Goal: Information Seeking & Learning: Learn about a topic

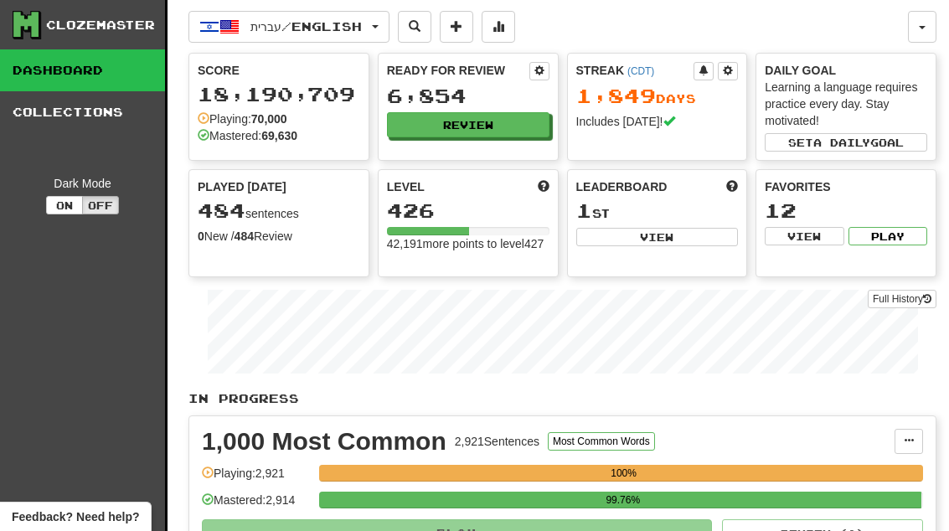
click at [508, 128] on button "Review" at bounding box center [468, 124] width 162 height 25
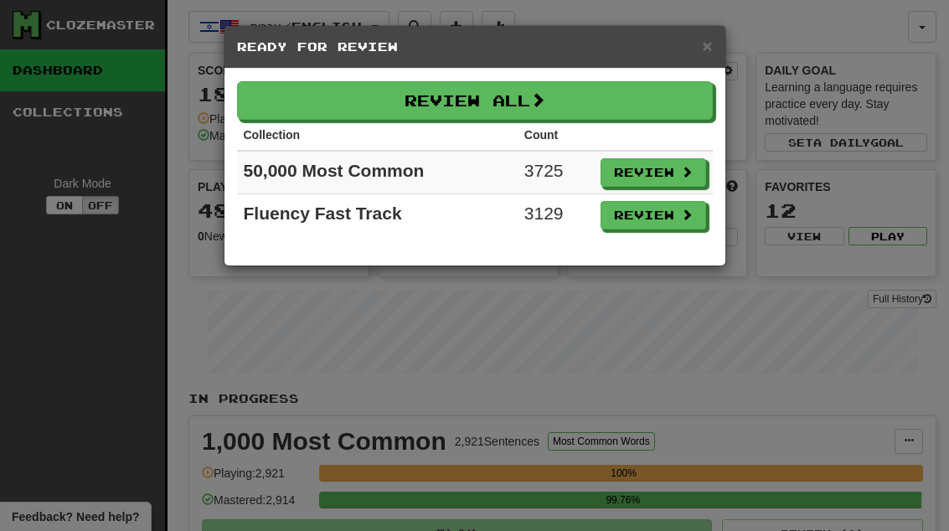
click at [667, 220] on button "Review" at bounding box center [653, 215] width 106 height 28
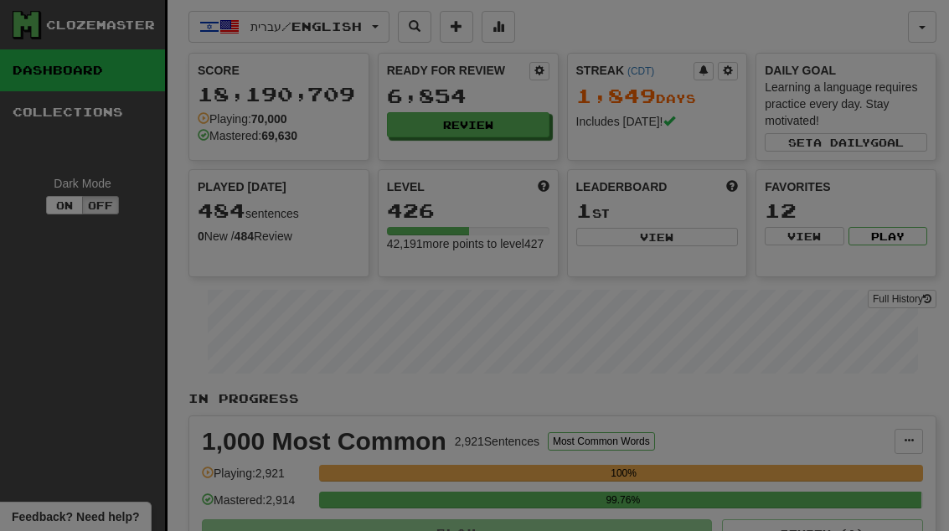
select select "**"
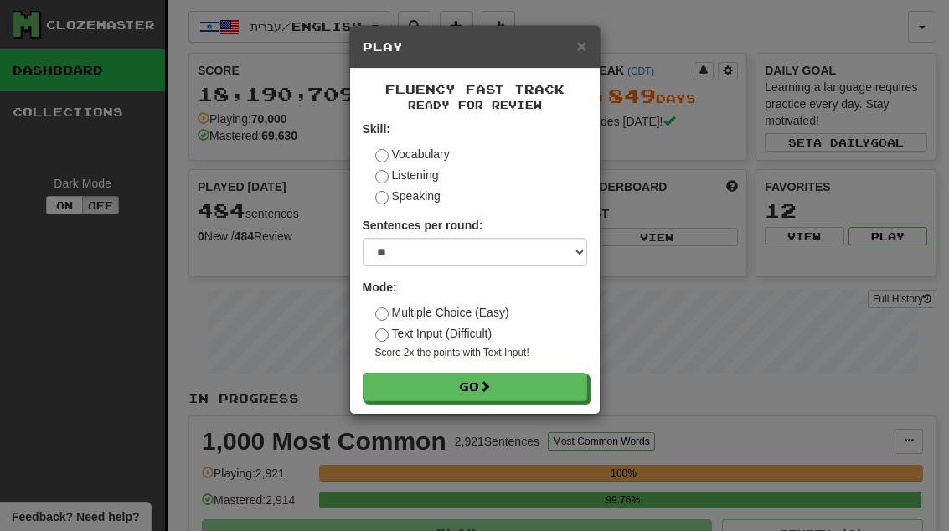
click at [568, 388] on button "Go" at bounding box center [475, 387] width 224 height 28
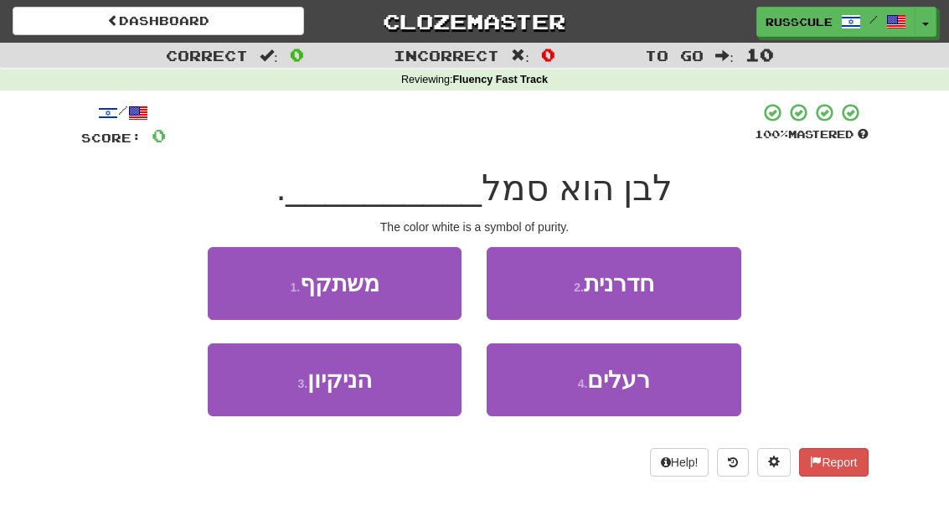
click at [272, 394] on button "3 . הניקיון" at bounding box center [335, 379] width 254 height 73
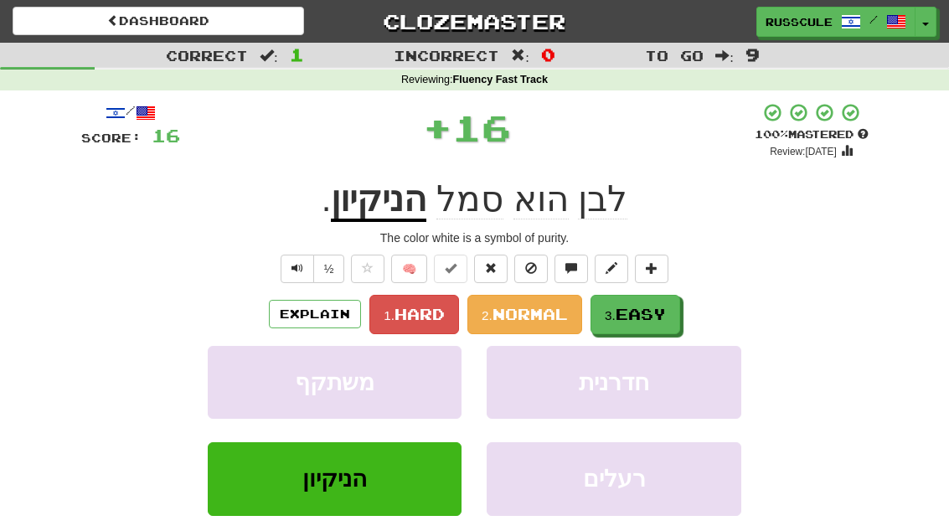
click at [647, 317] on span "Easy" at bounding box center [641, 314] width 50 height 18
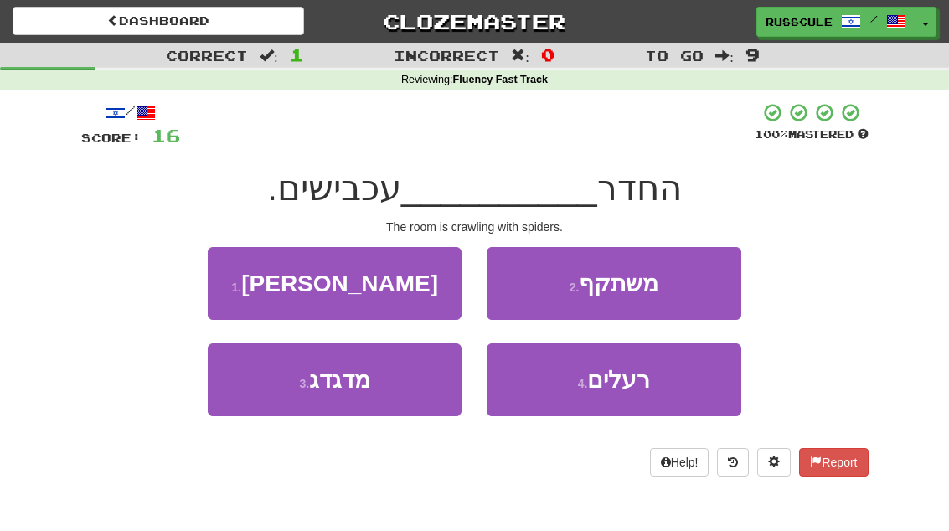
click at [277, 390] on button "3 . מדגדג" at bounding box center [335, 379] width 254 height 73
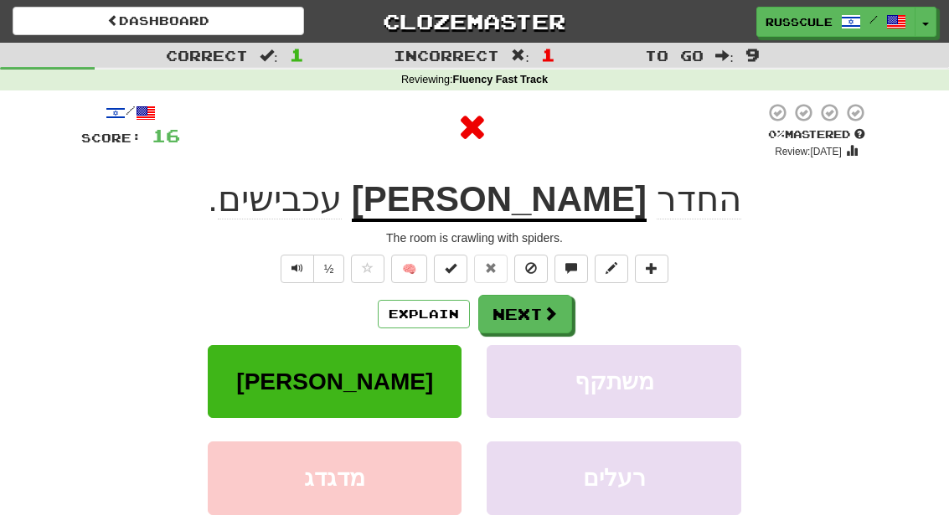
click at [554, 311] on span at bounding box center [550, 313] width 15 height 15
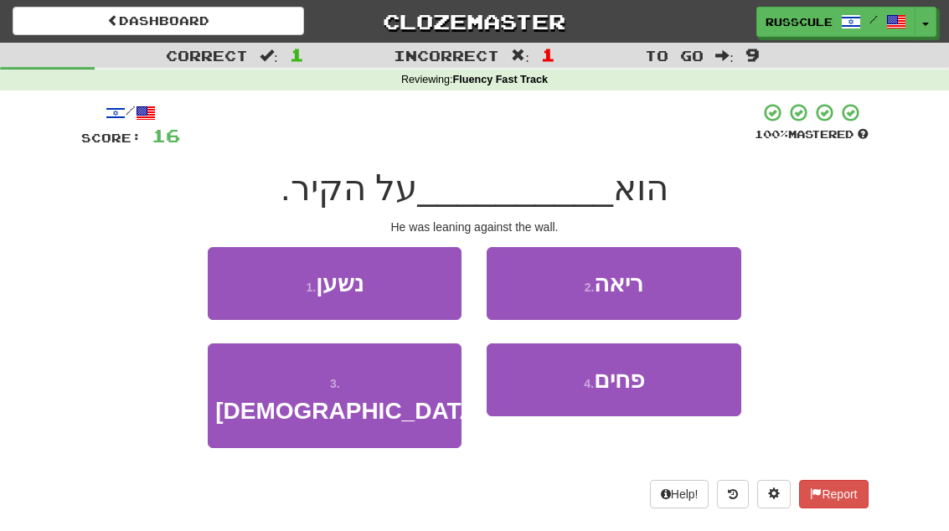
click at [687, 290] on button "2 . ריאה" at bounding box center [614, 283] width 254 height 73
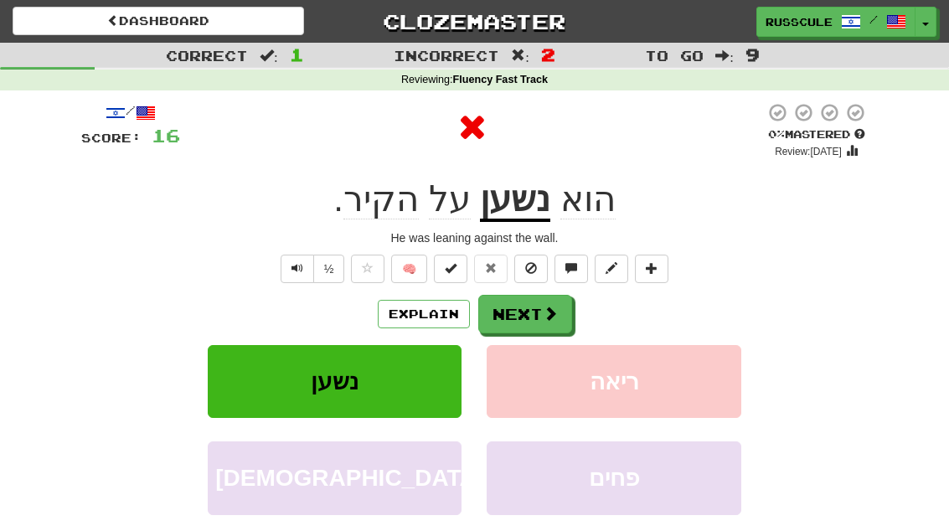
click at [554, 301] on button "Next" at bounding box center [525, 314] width 94 height 39
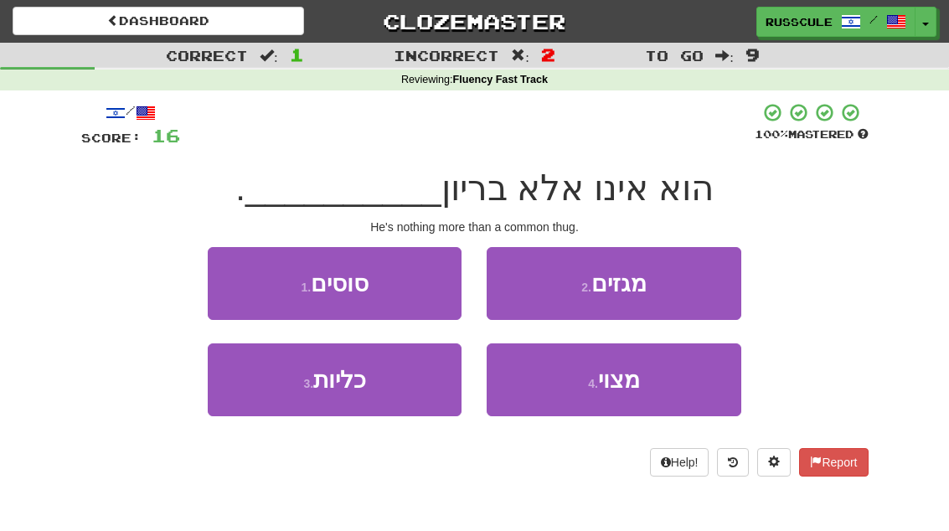
click at [683, 287] on button "2 . מגזים" at bounding box center [614, 283] width 254 height 73
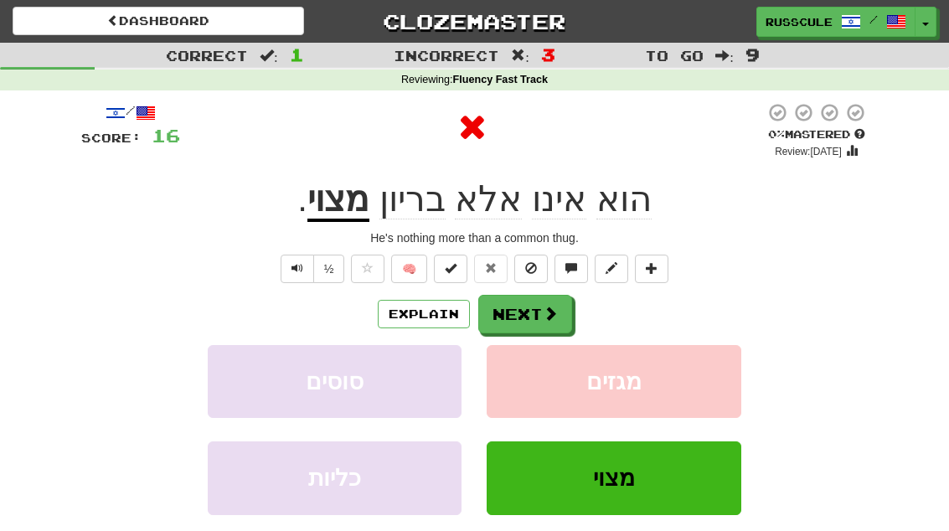
click at [539, 310] on button "Next" at bounding box center [525, 314] width 94 height 39
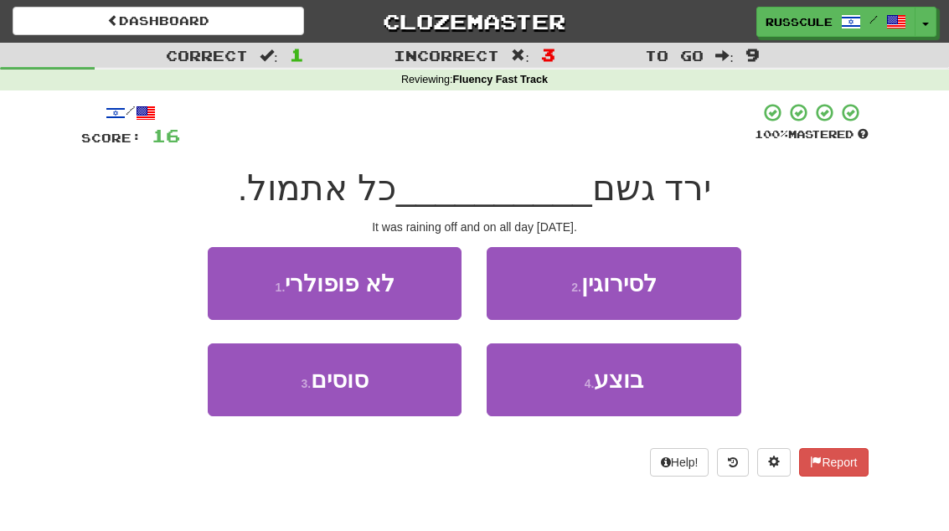
click at [673, 291] on button "2 . לסירוגין" at bounding box center [614, 283] width 254 height 73
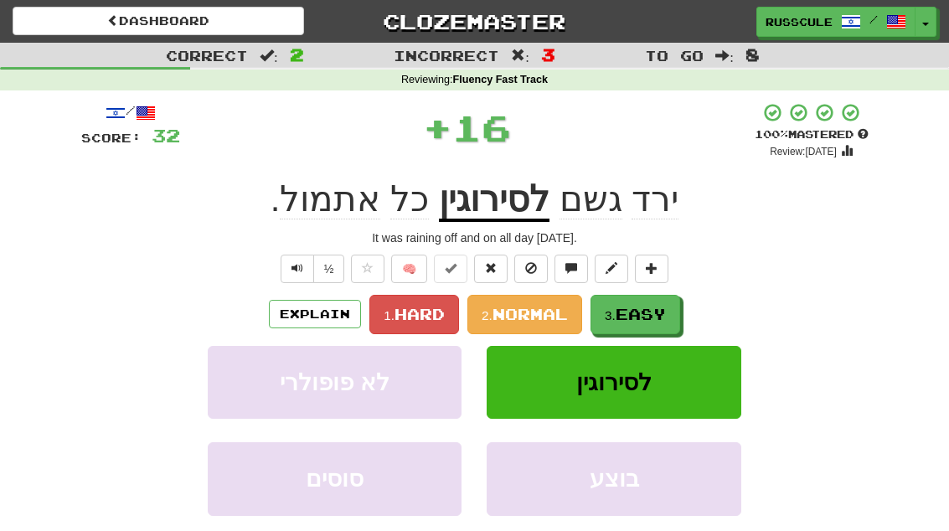
click at [624, 317] on span "Easy" at bounding box center [641, 314] width 50 height 18
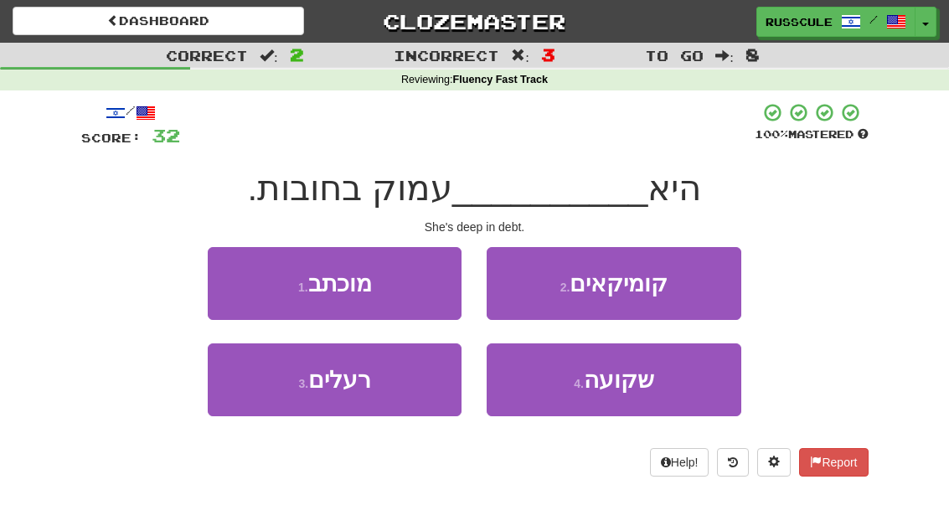
click at [659, 400] on button "4 . שקועה" at bounding box center [614, 379] width 254 height 73
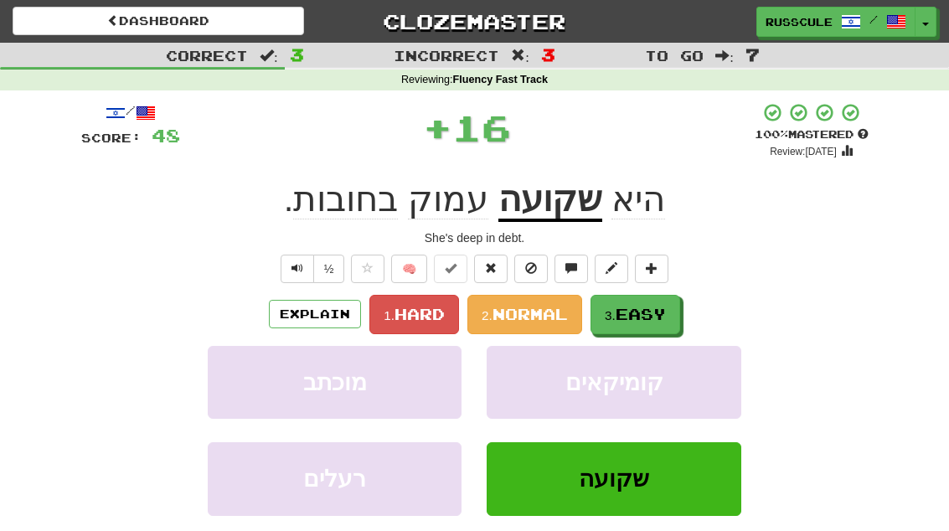
click at [666, 310] on span "Easy" at bounding box center [641, 314] width 50 height 18
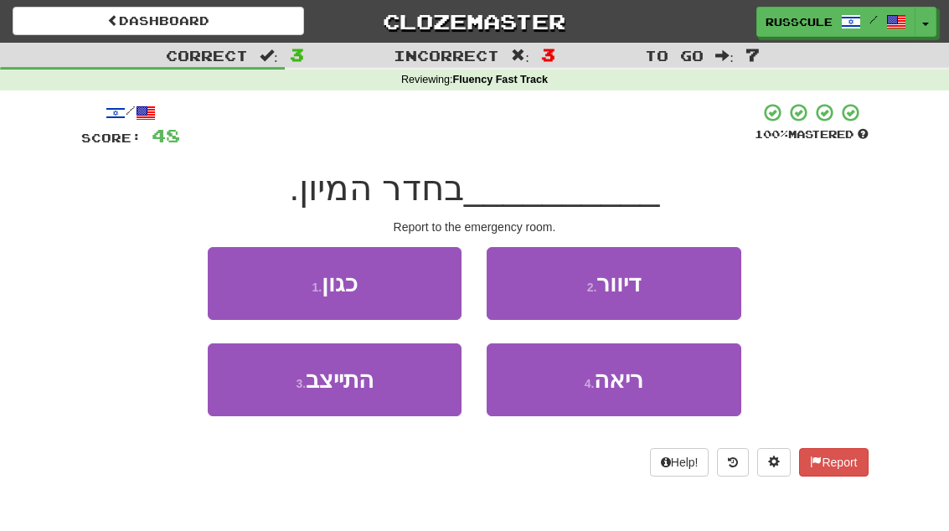
click at [685, 288] on button "2 . דיוור" at bounding box center [614, 283] width 254 height 73
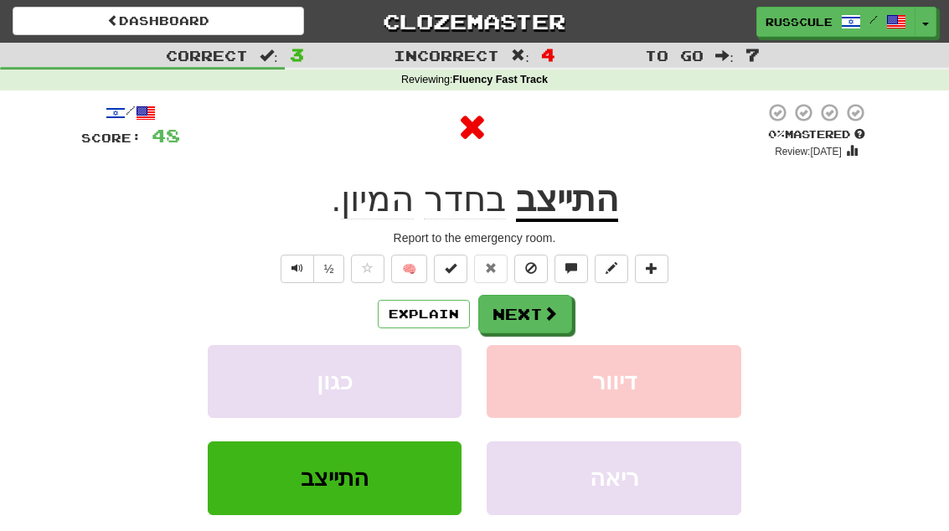
click at [555, 308] on span at bounding box center [550, 313] width 15 height 15
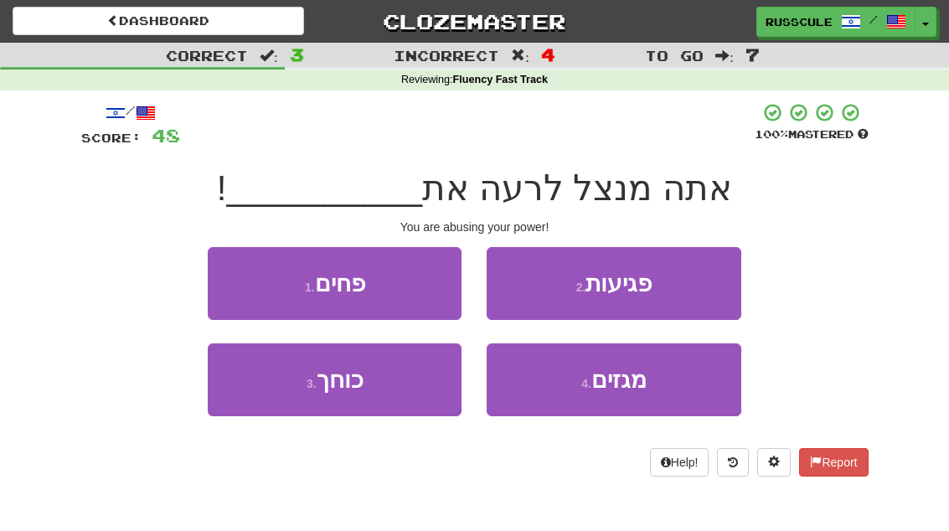
click at [254, 397] on button "3 . כוחך" at bounding box center [335, 379] width 254 height 73
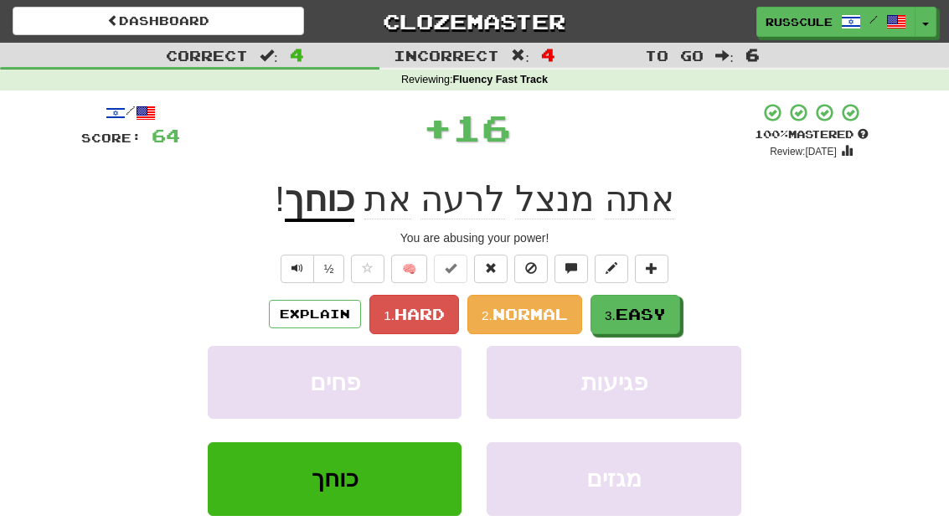
click at [647, 307] on span "Easy" at bounding box center [641, 314] width 50 height 18
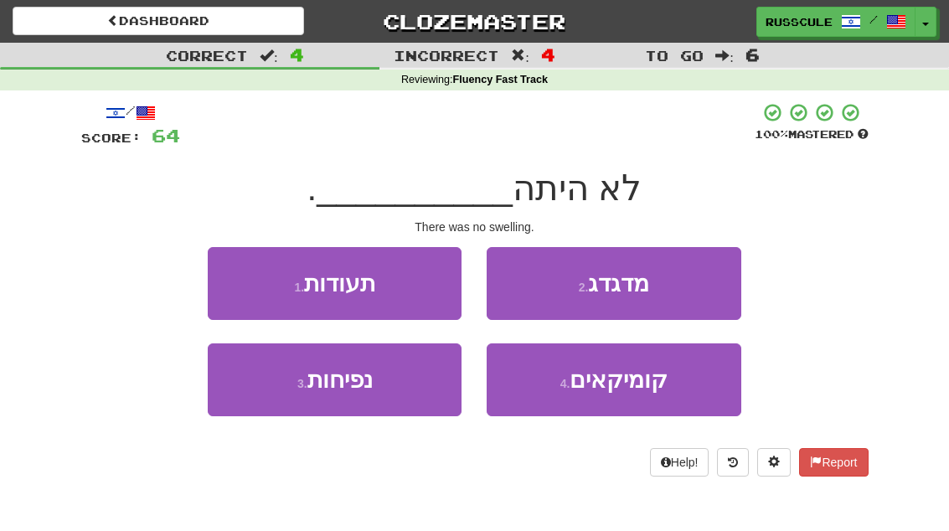
click at [250, 395] on button "3 . נפיחות" at bounding box center [335, 379] width 254 height 73
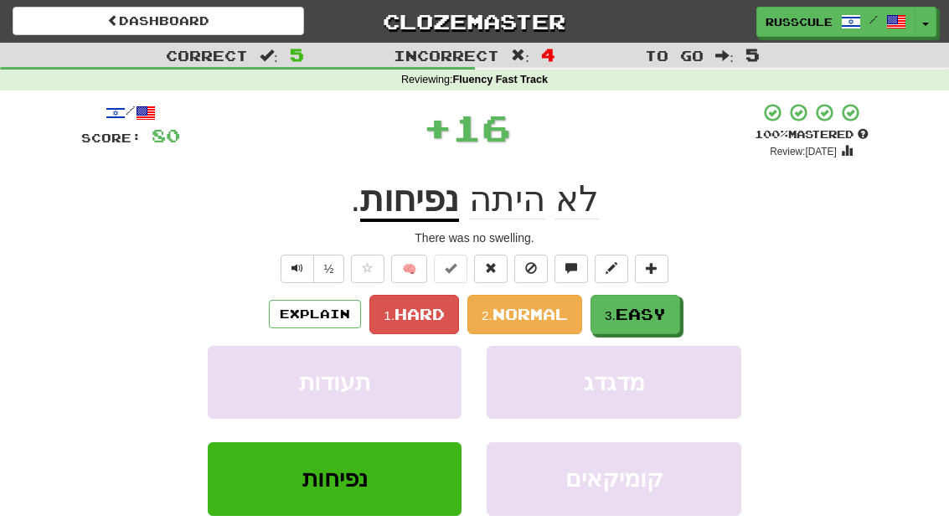
click at [648, 310] on span "Easy" at bounding box center [641, 314] width 50 height 18
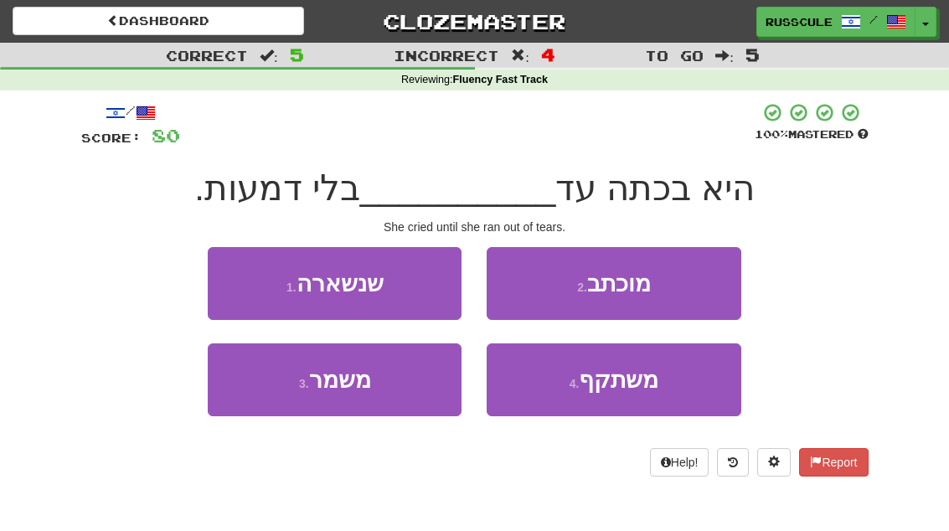
click at [240, 279] on button "1 . שנשארה" at bounding box center [335, 283] width 254 height 73
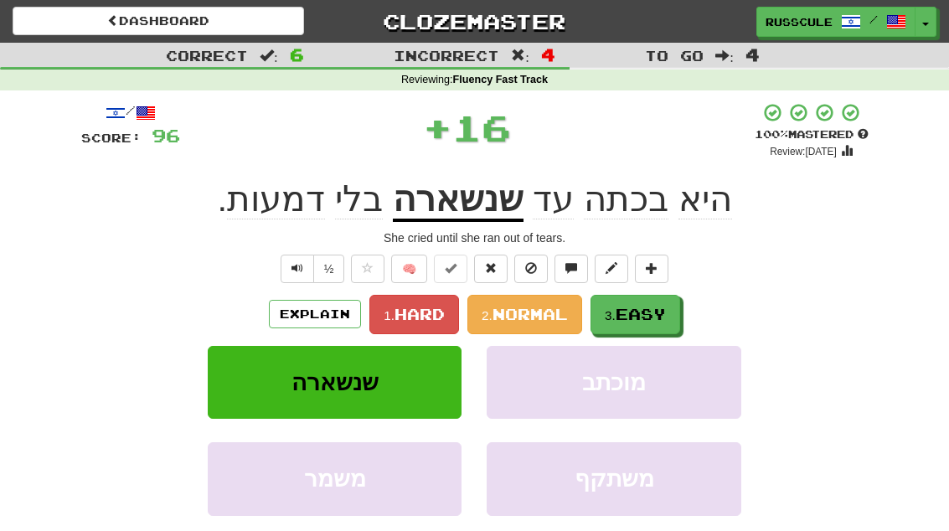
click at [657, 314] on span "Easy" at bounding box center [641, 314] width 50 height 18
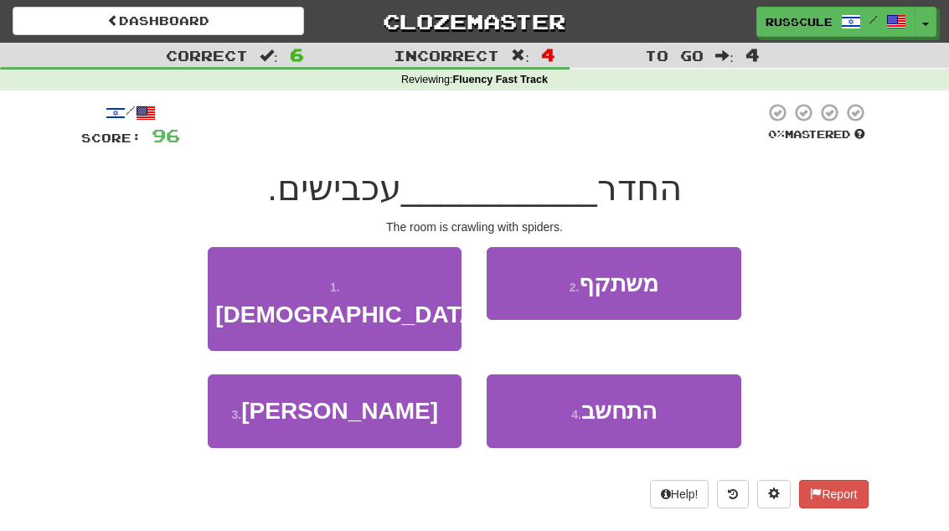
click at [262, 406] on button "3 . שורץ" at bounding box center [335, 410] width 254 height 73
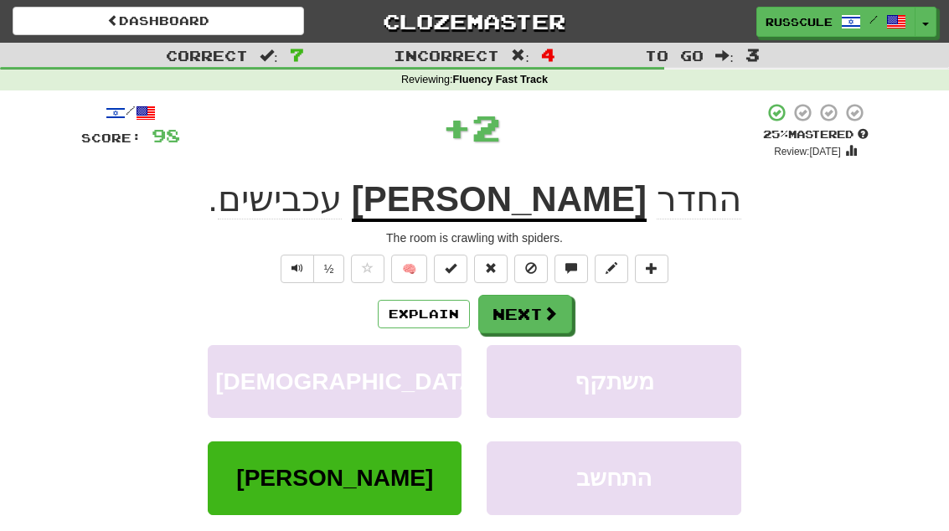
click at [543, 311] on span at bounding box center [550, 313] width 15 height 15
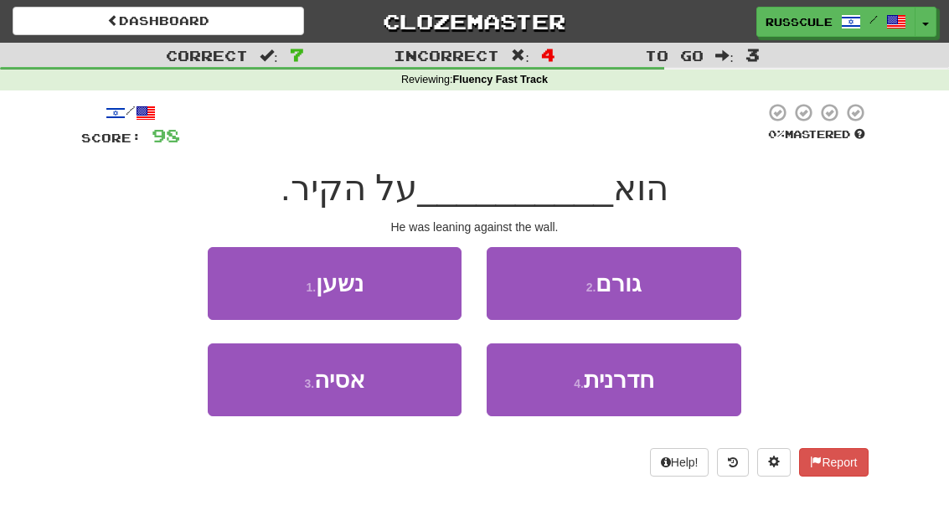
click at [249, 282] on button "1 . נשען" at bounding box center [335, 283] width 254 height 73
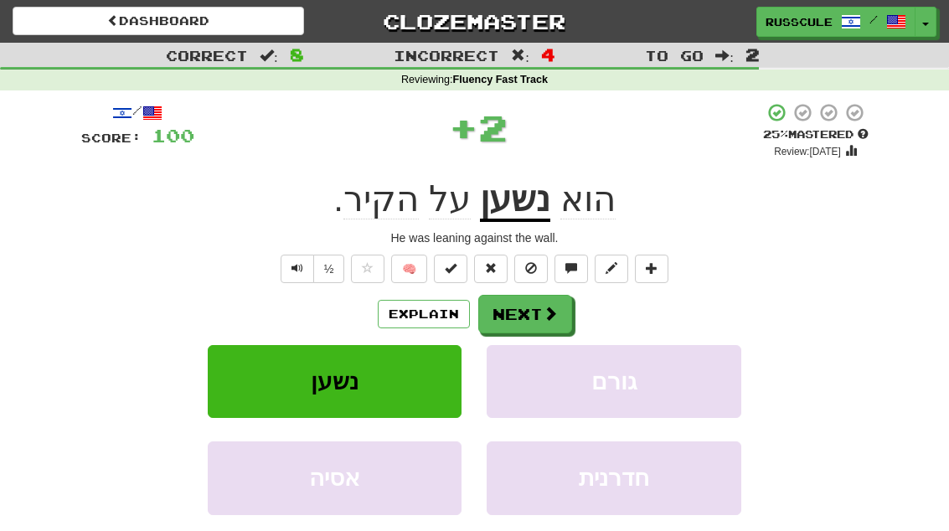
click at [546, 312] on span at bounding box center [550, 313] width 15 height 15
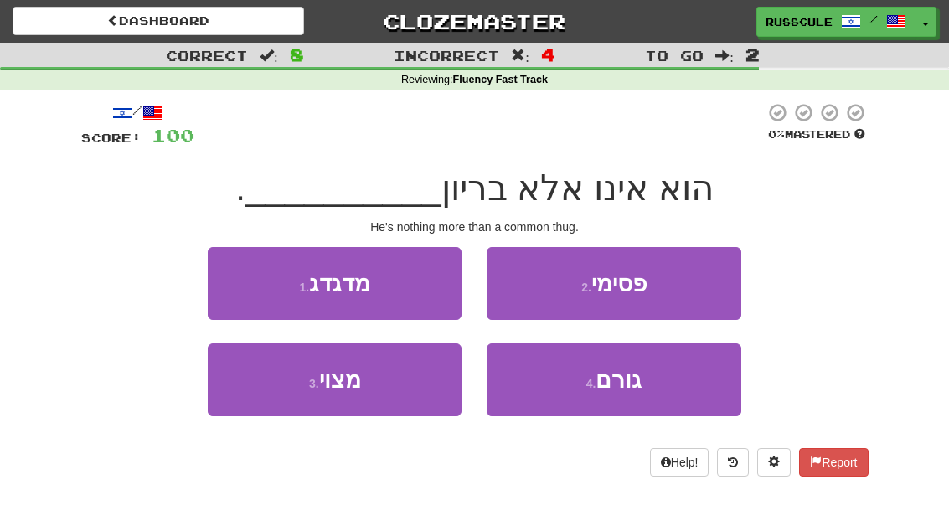
click at [256, 401] on button "3 . מצוי" at bounding box center [335, 379] width 254 height 73
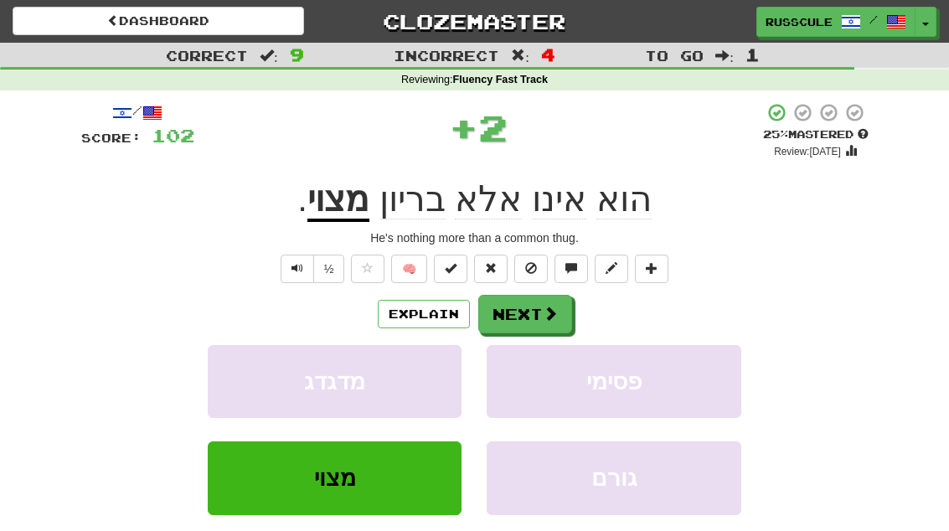
click at [540, 311] on button "Next" at bounding box center [525, 314] width 94 height 39
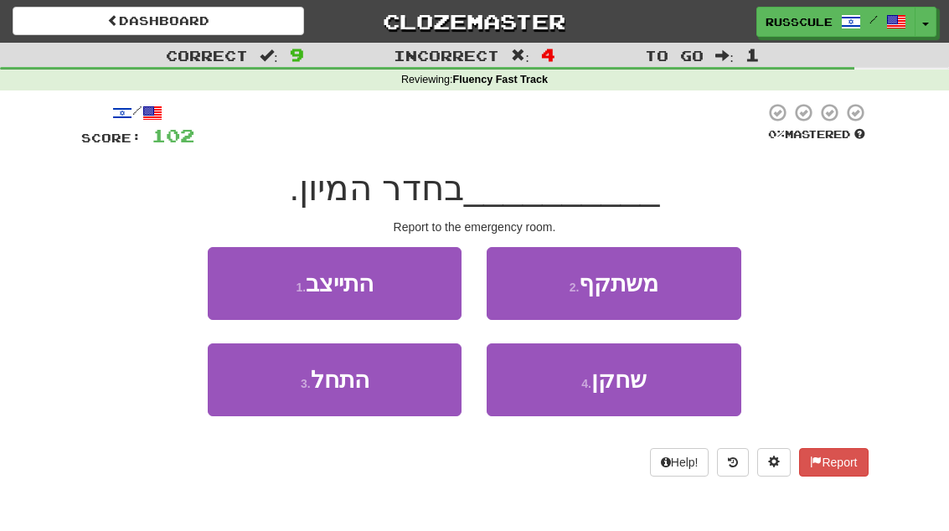
click at [654, 384] on button "4 . שחקן" at bounding box center [614, 379] width 254 height 73
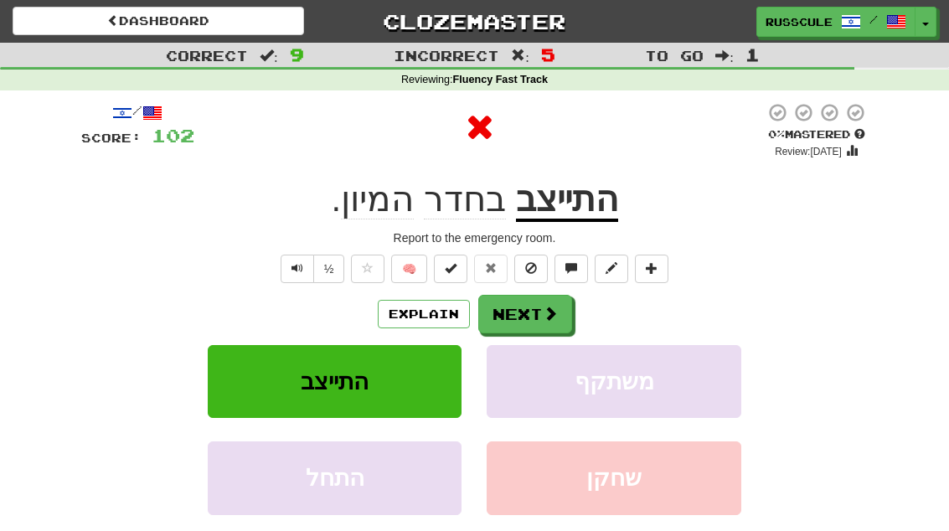
click at [565, 311] on button "Next" at bounding box center [525, 314] width 94 height 39
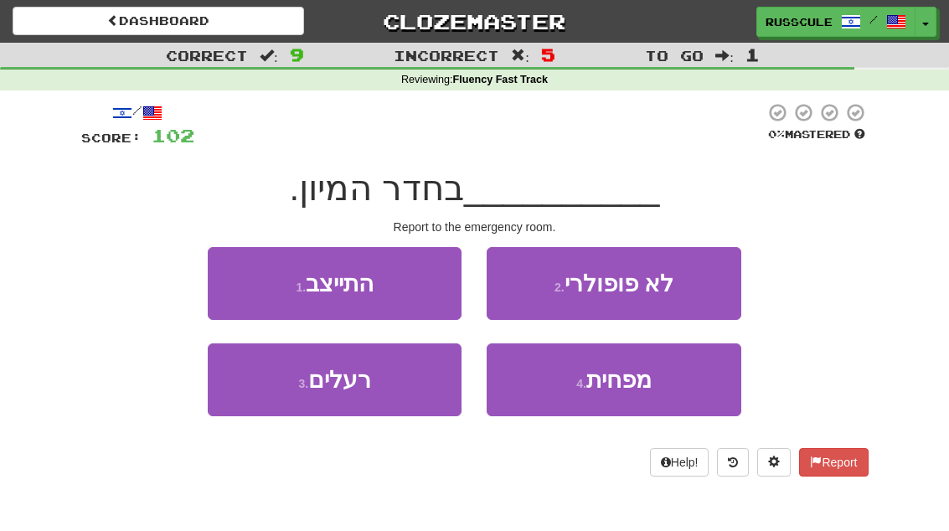
click at [249, 277] on button "1 . התייצב" at bounding box center [335, 283] width 254 height 73
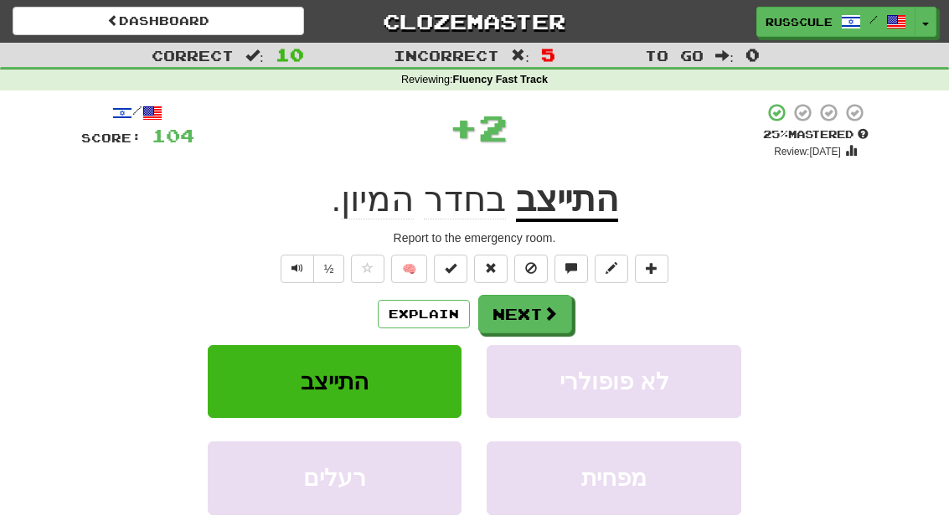
click at [535, 314] on button "Next" at bounding box center [525, 314] width 94 height 39
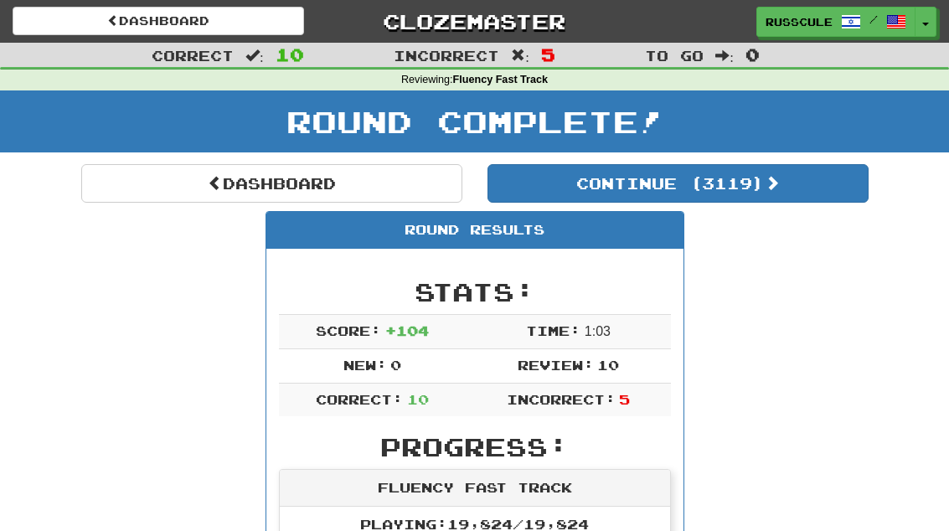
click at [786, 190] on button "Continue ( 3119 )" at bounding box center [677, 183] width 381 height 39
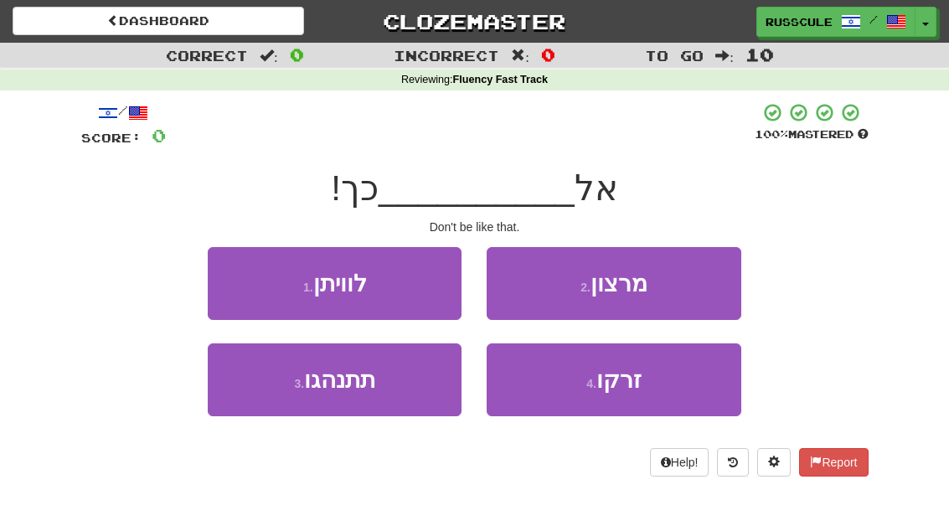
click at [243, 396] on button "3 . תתנהגו" at bounding box center [335, 379] width 254 height 73
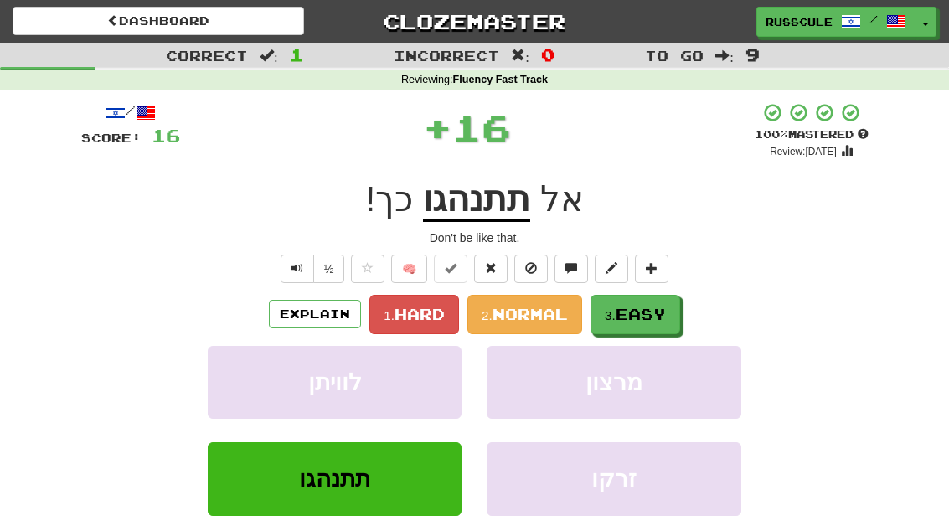
click at [628, 311] on span "Easy" at bounding box center [641, 314] width 50 height 18
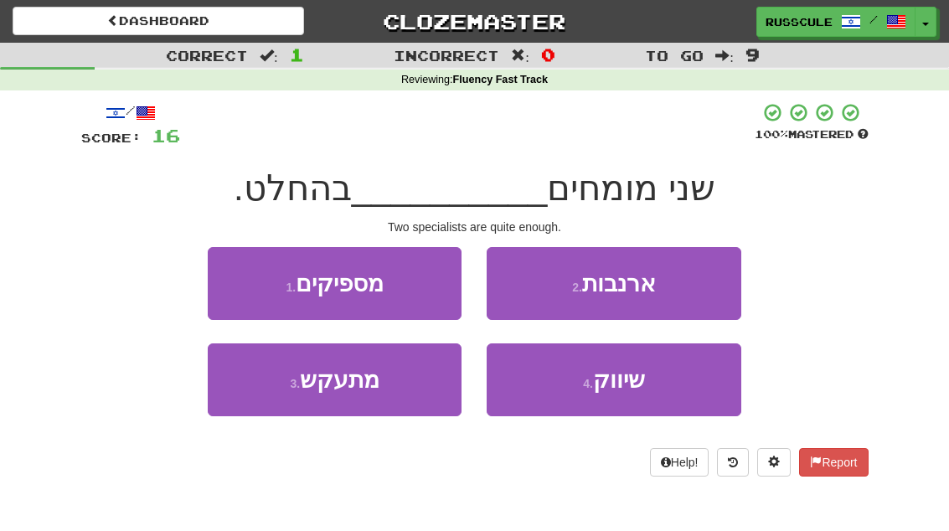
click at [241, 273] on button "1 . מספיקים" at bounding box center [335, 283] width 254 height 73
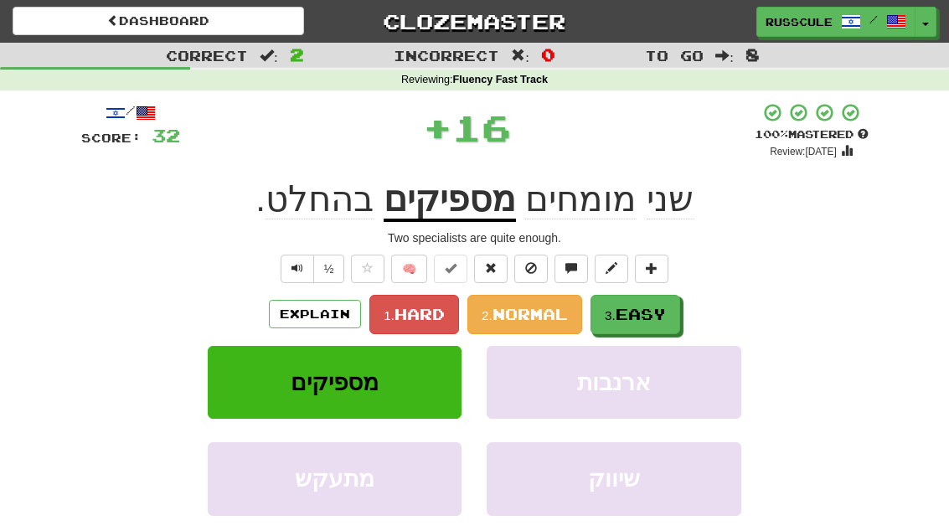
click at [651, 315] on span "Easy" at bounding box center [641, 314] width 50 height 18
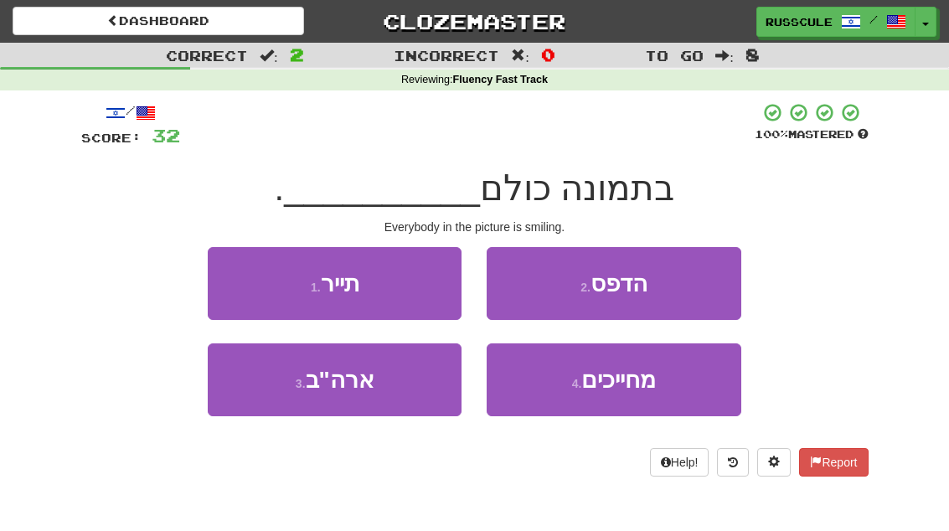
click at [258, 395] on button "3 . ארה"ב" at bounding box center [335, 379] width 254 height 73
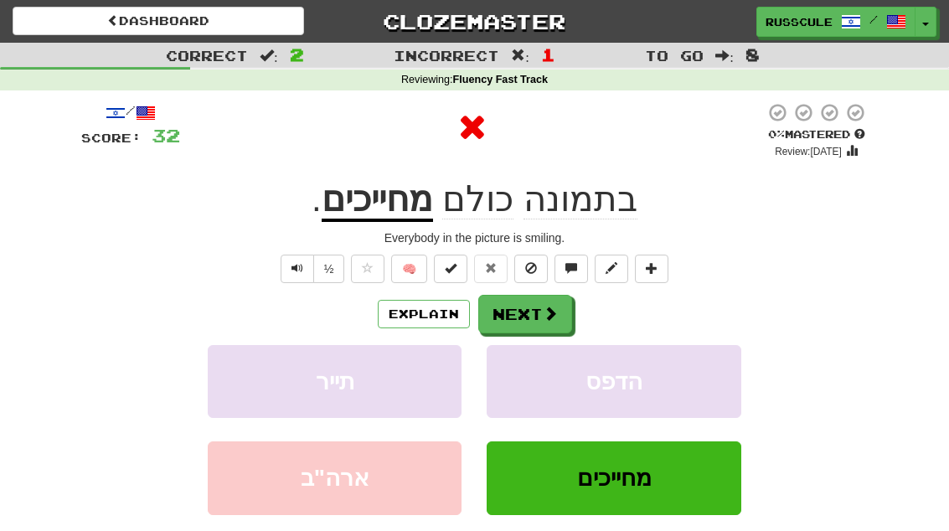
click at [539, 307] on button "Next" at bounding box center [525, 314] width 94 height 39
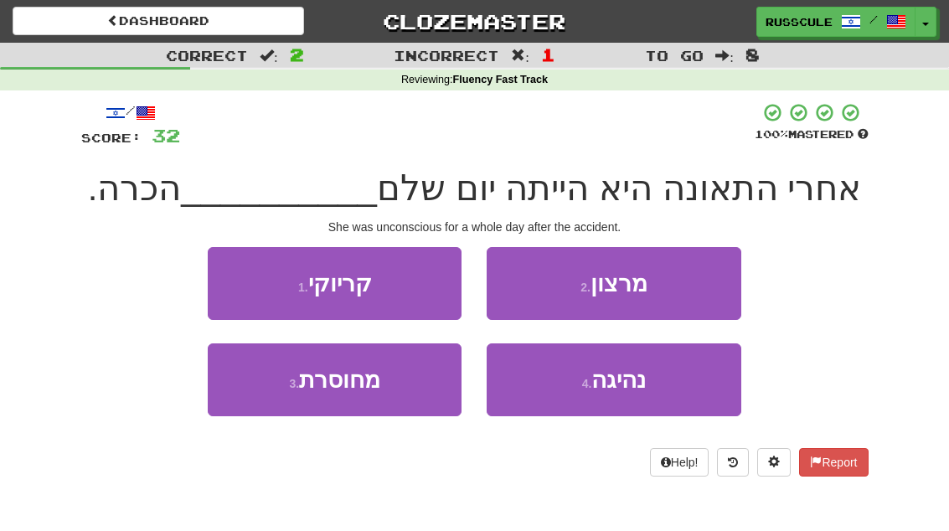
click at [245, 389] on button "3 . מחוסרת" at bounding box center [335, 379] width 254 height 73
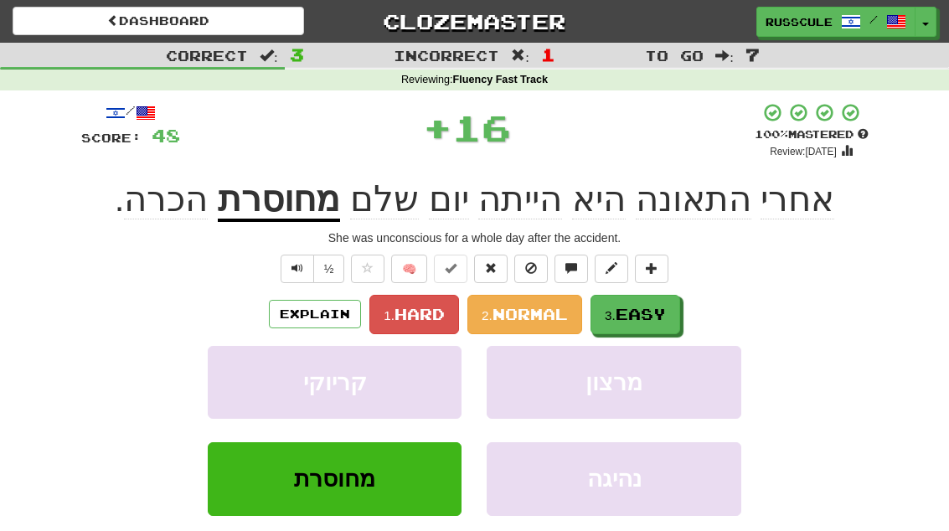
click at [645, 310] on span "Easy" at bounding box center [641, 314] width 50 height 18
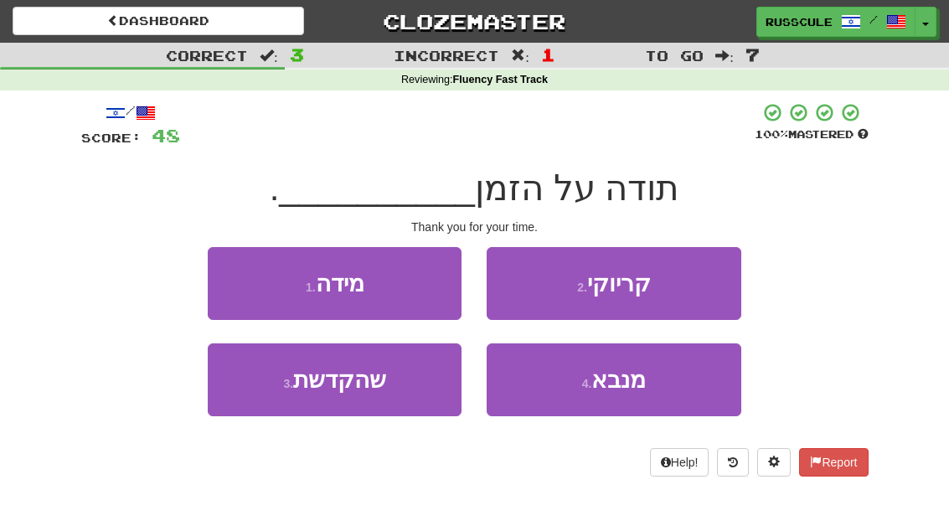
click at [255, 389] on button "3 . שהקדשת" at bounding box center [335, 379] width 254 height 73
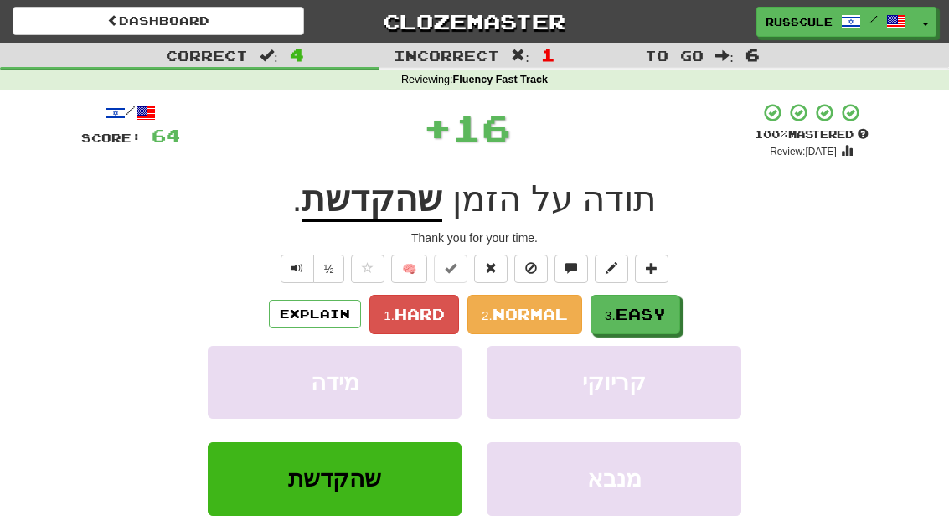
click at [657, 305] on span "Easy" at bounding box center [641, 314] width 50 height 18
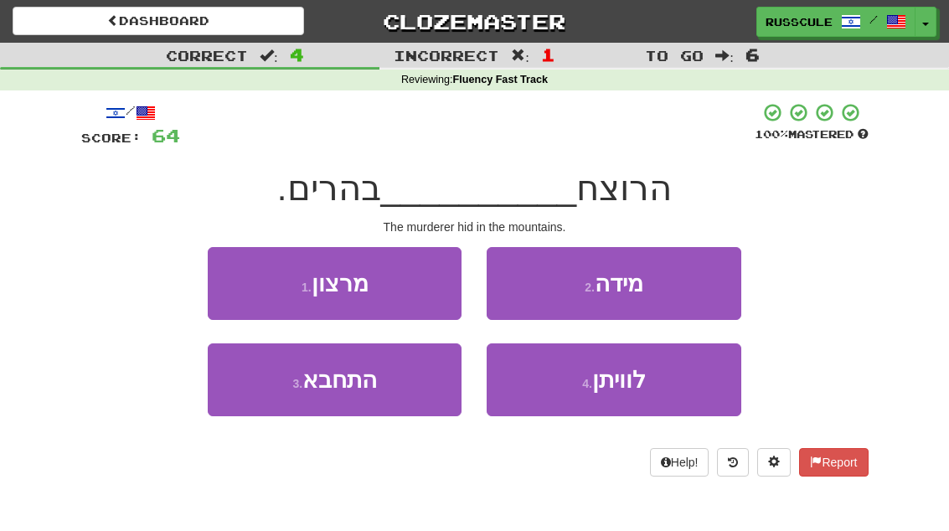
click at [253, 389] on button "3 . התחבא" at bounding box center [335, 379] width 254 height 73
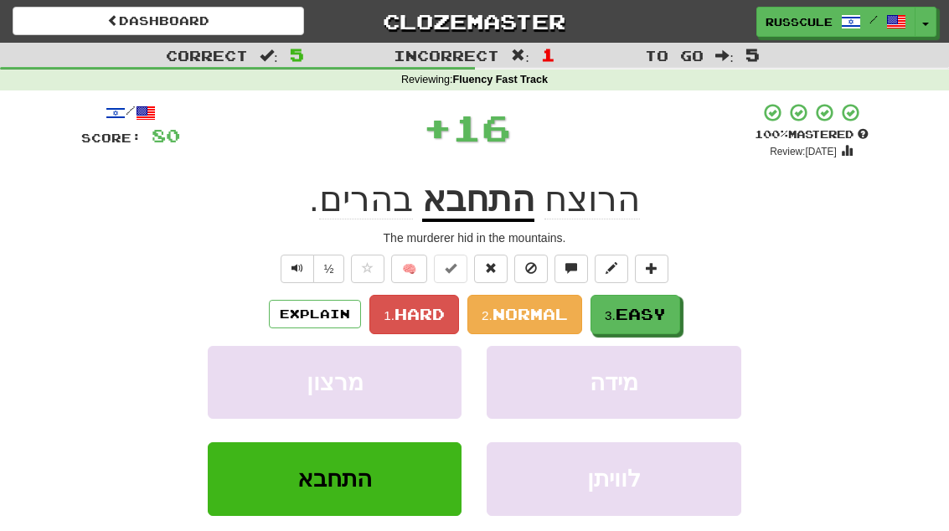
click at [647, 312] on span "Easy" at bounding box center [641, 314] width 50 height 18
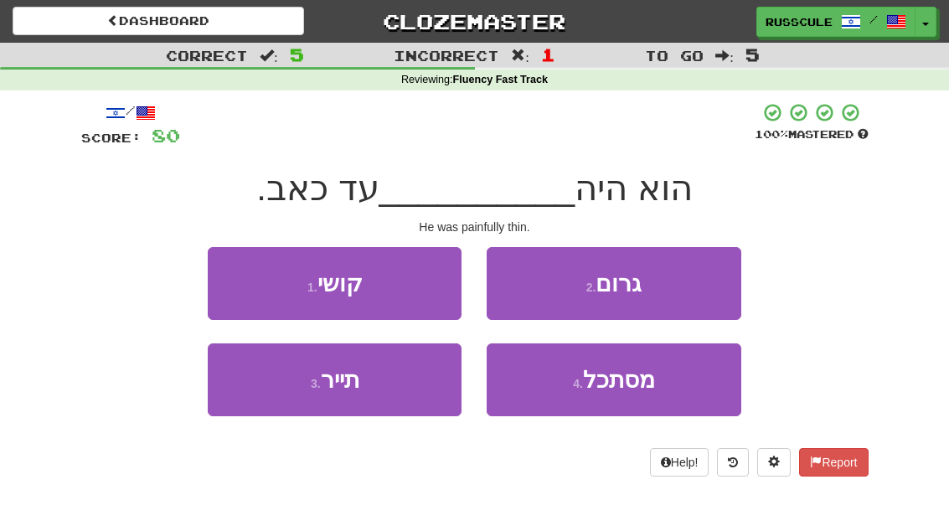
click at [641, 391] on span "מסתכל" at bounding box center [619, 380] width 72 height 26
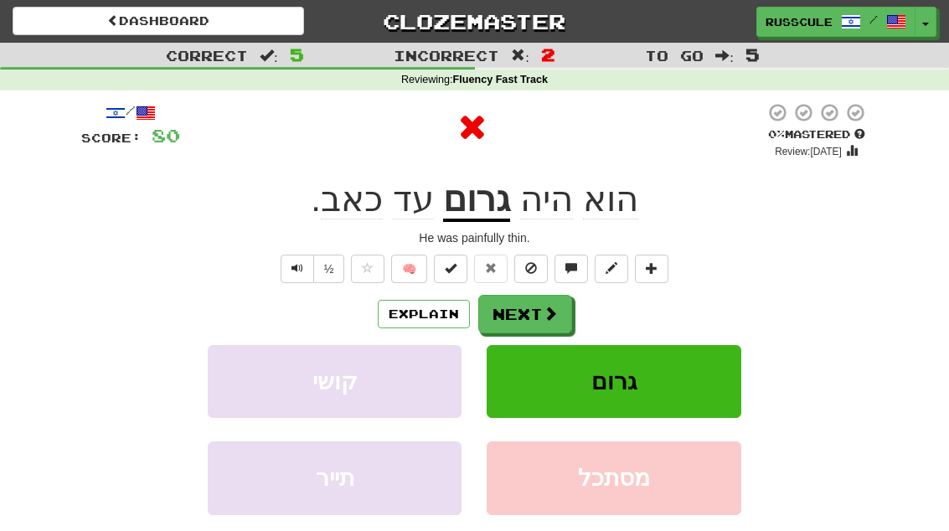
click at [549, 312] on span at bounding box center [550, 313] width 15 height 15
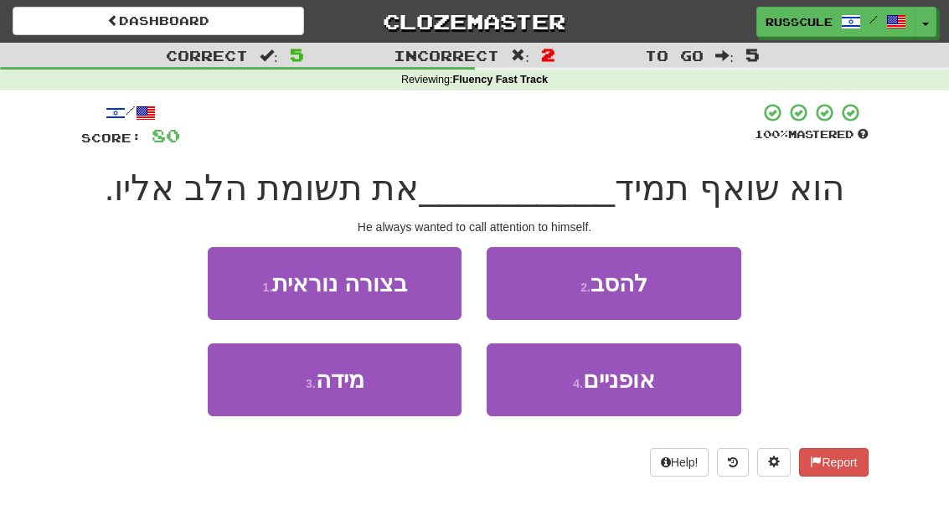
click at [683, 292] on button "2 . להסב" at bounding box center [614, 283] width 254 height 73
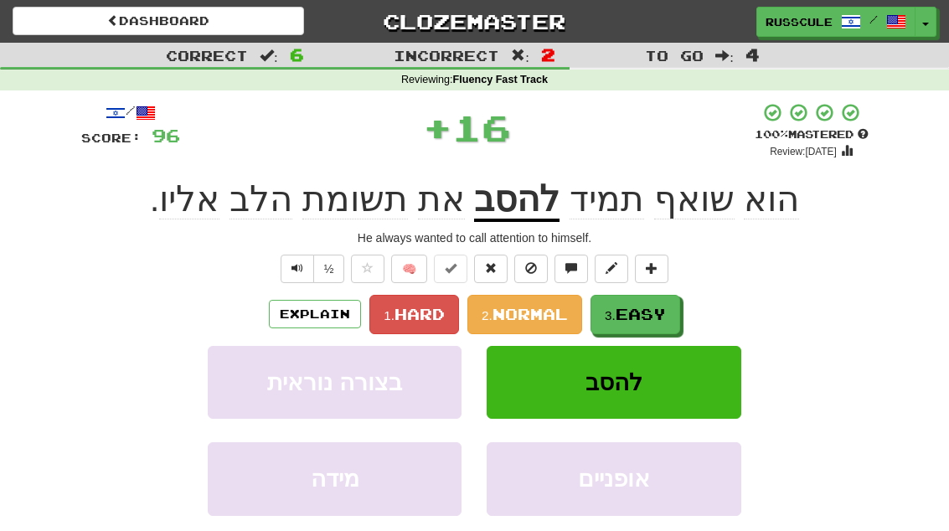
click at [652, 312] on span "Easy" at bounding box center [641, 314] width 50 height 18
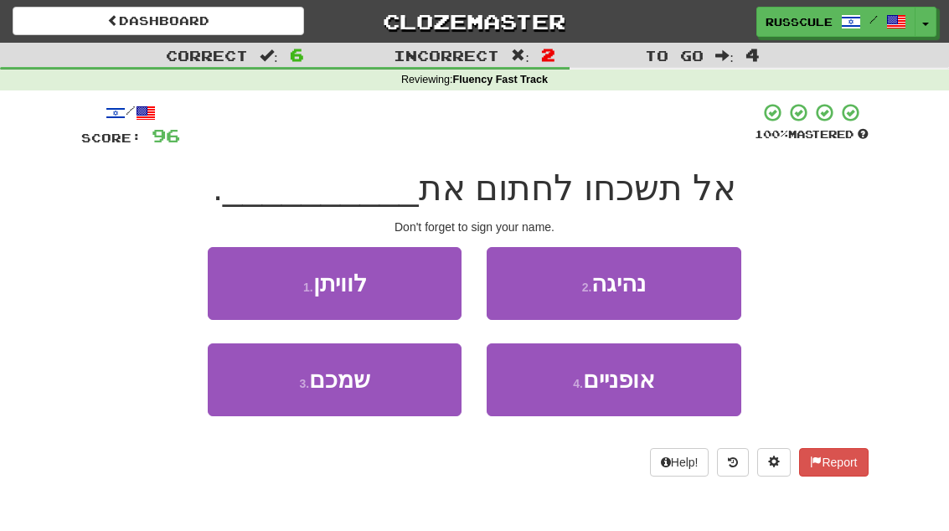
click at [265, 406] on button "3 . שמכם" at bounding box center [335, 379] width 254 height 73
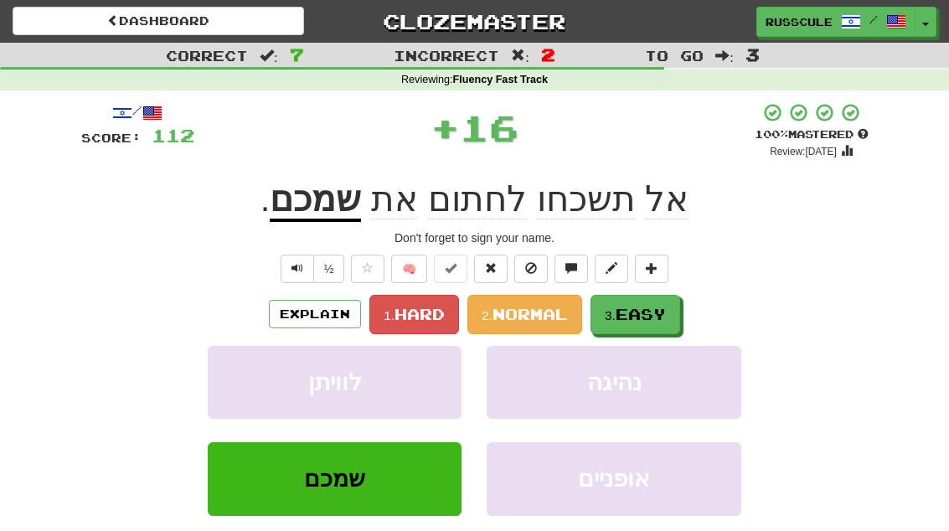
click at [656, 306] on span "Easy" at bounding box center [641, 314] width 50 height 18
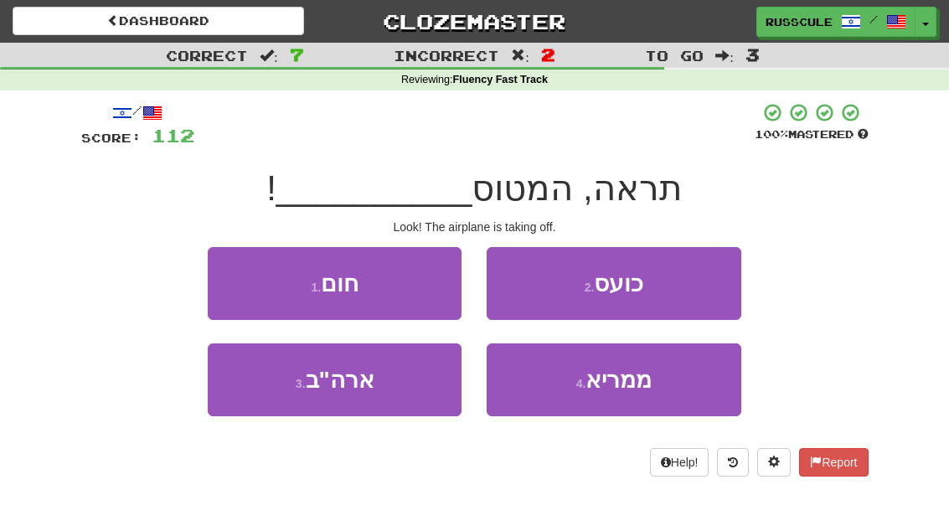
click at [655, 384] on button "4 . ממריא" at bounding box center [614, 379] width 254 height 73
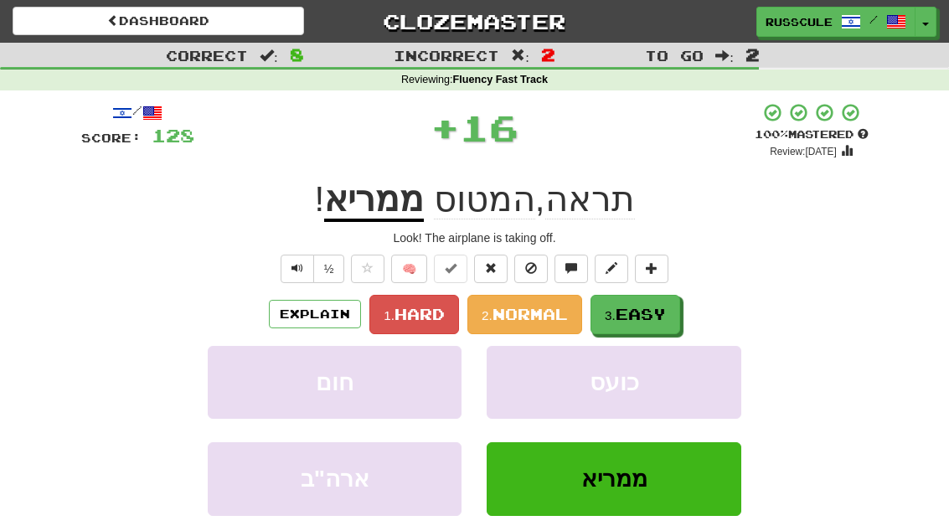
click at [671, 307] on button "3. Easy" at bounding box center [635, 314] width 90 height 39
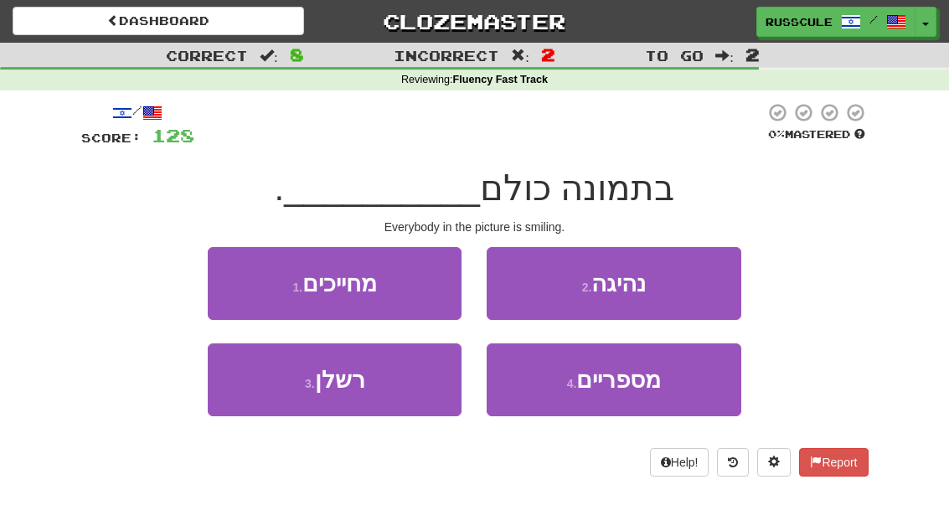
click at [250, 282] on button "1 . מחייכים" at bounding box center [335, 283] width 254 height 73
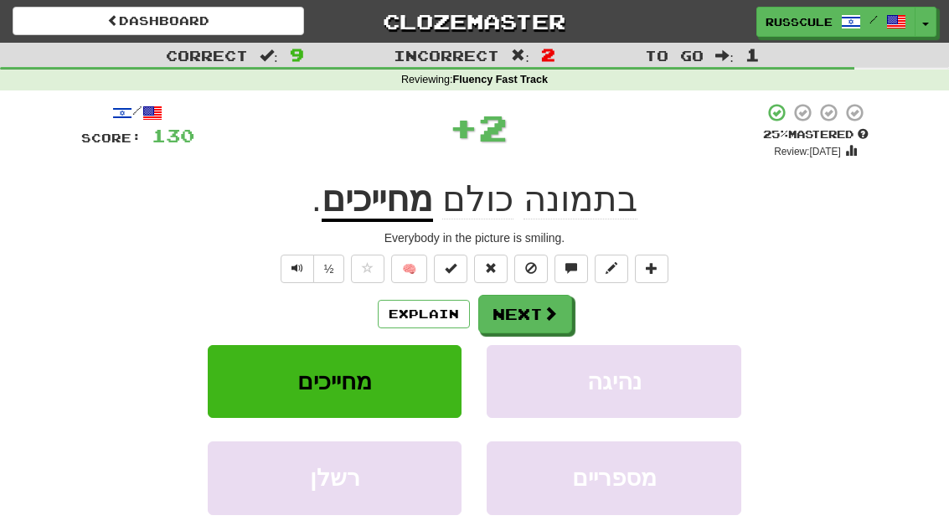
click at [549, 311] on span at bounding box center [550, 313] width 15 height 15
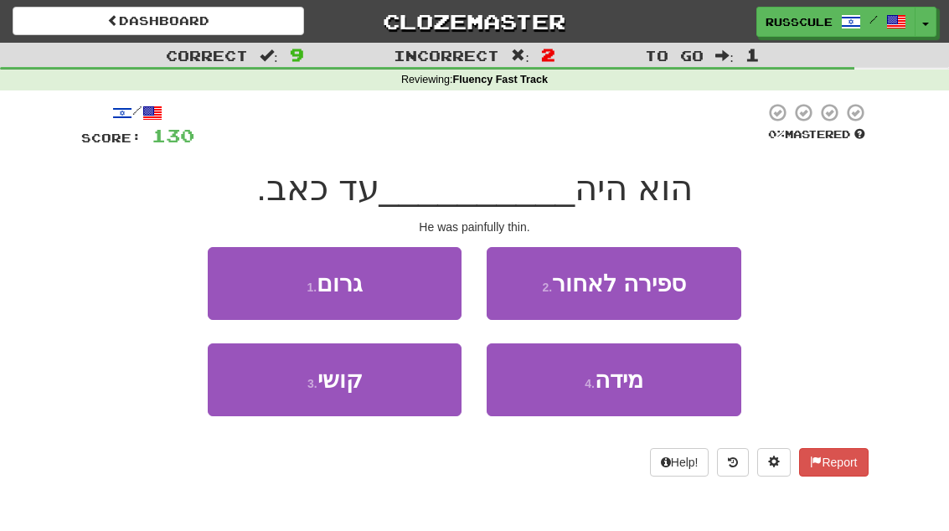
click at [236, 271] on button "1 . גרום" at bounding box center [335, 283] width 254 height 73
click at [236, 244] on div at bounding box center [474, 244] width 787 height 0
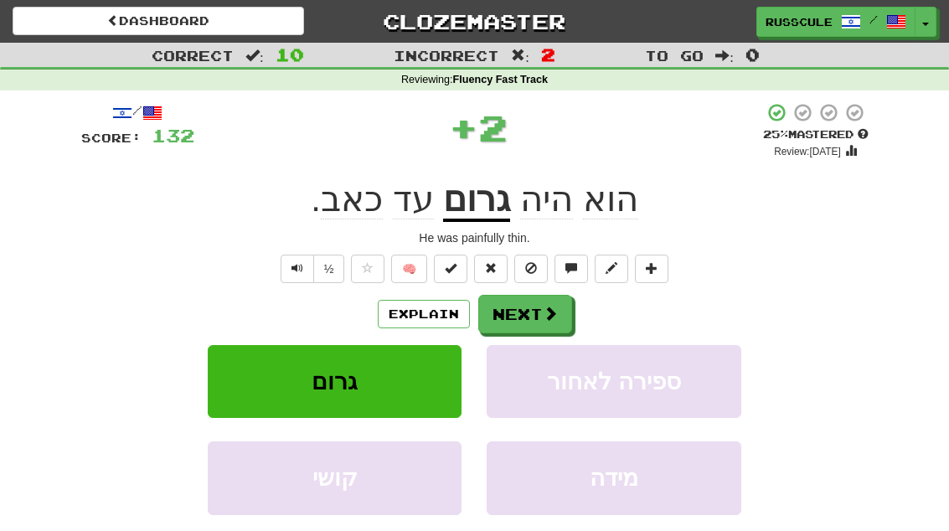
click at [543, 316] on span at bounding box center [550, 313] width 15 height 15
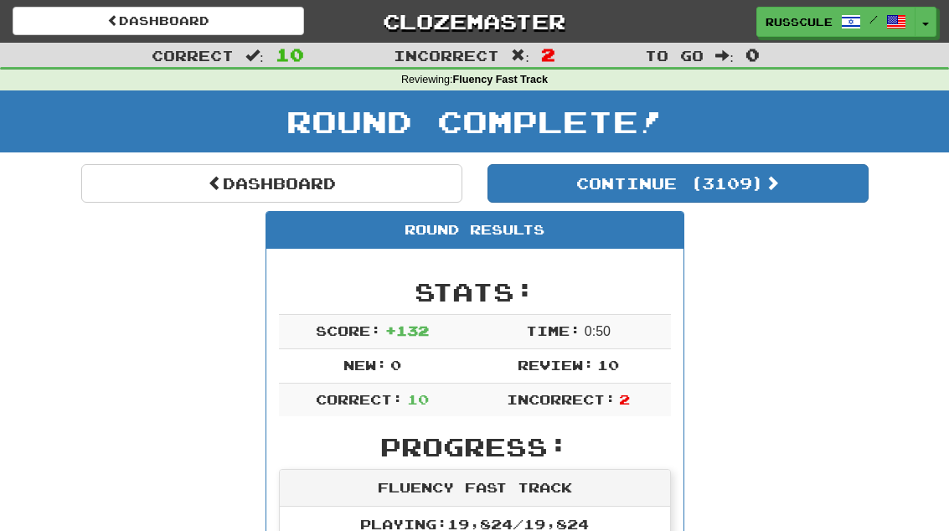
click at [785, 198] on button "Continue ( 3109 )" at bounding box center [677, 183] width 381 height 39
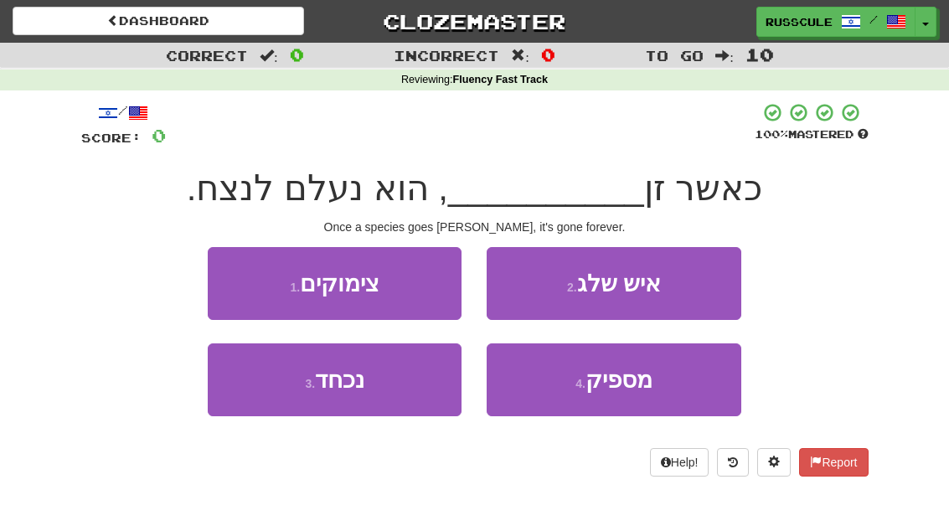
click at [263, 395] on button "3 . נכחד" at bounding box center [335, 379] width 254 height 73
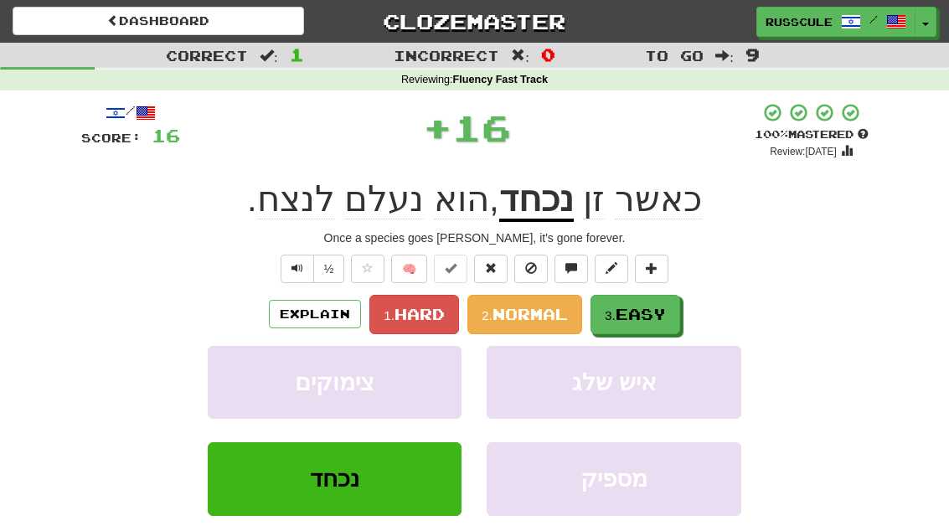
click at [637, 313] on span "Easy" at bounding box center [641, 314] width 50 height 18
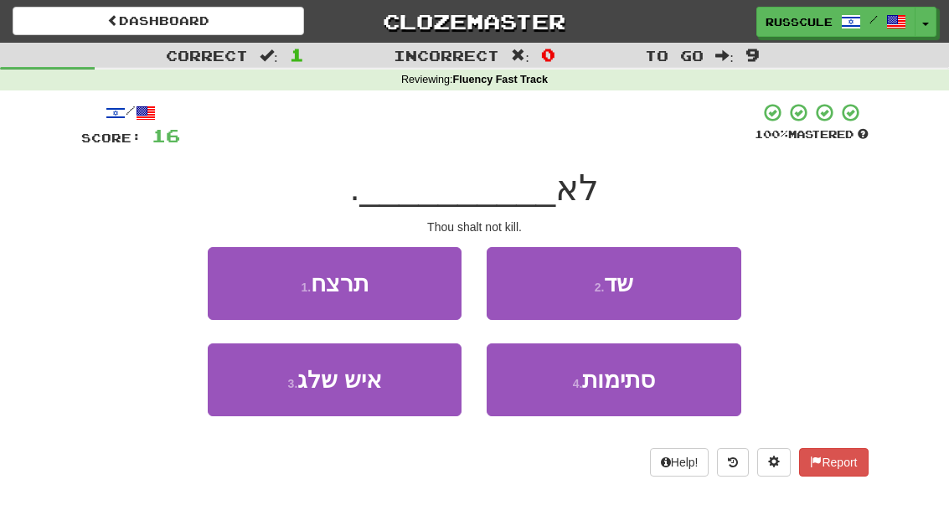
click at [232, 279] on button "1 . תרצח" at bounding box center [335, 283] width 254 height 73
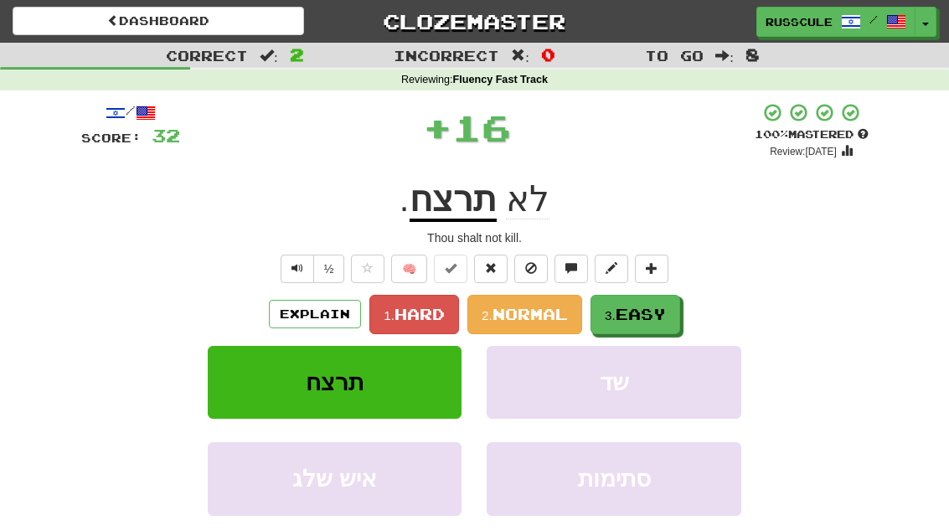
click at [654, 312] on span "Easy" at bounding box center [641, 314] width 50 height 18
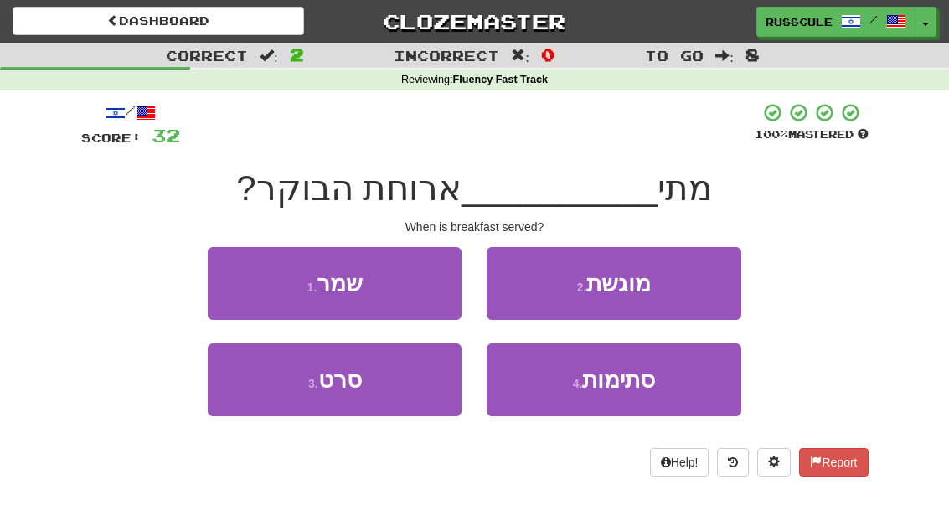
click at [683, 294] on button "2 . מוגשת" at bounding box center [614, 283] width 254 height 73
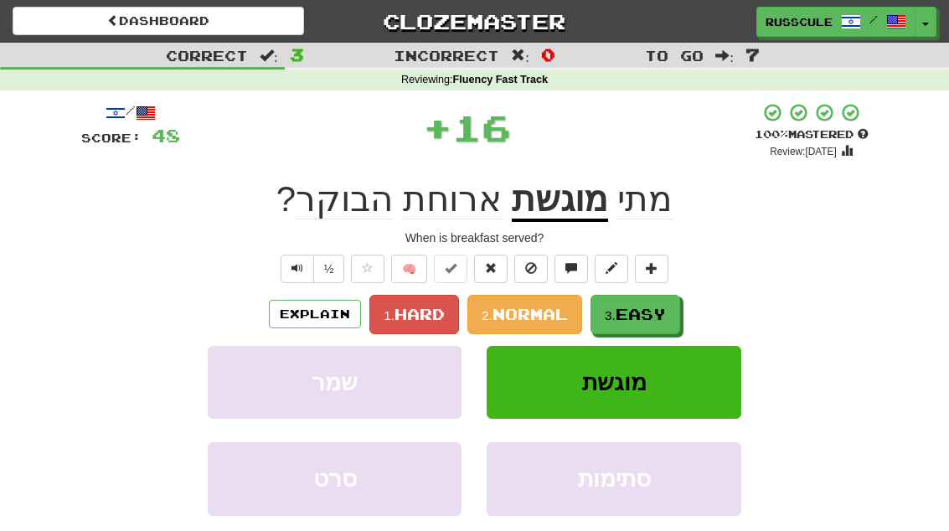
click at [662, 315] on span "Easy" at bounding box center [641, 314] width 50 height 18
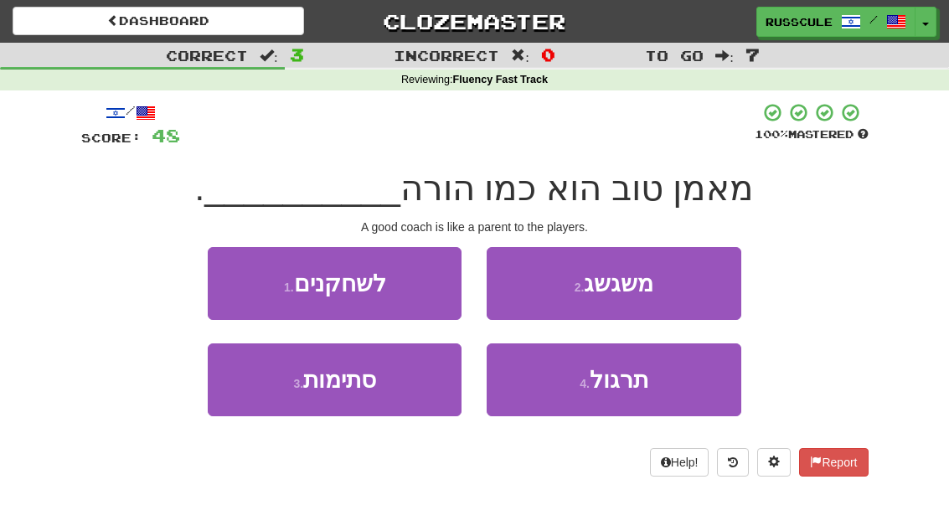
click at [241, 276] on button "1 . לשחקנים" at bounding box center [335, 283] width 254 height 73
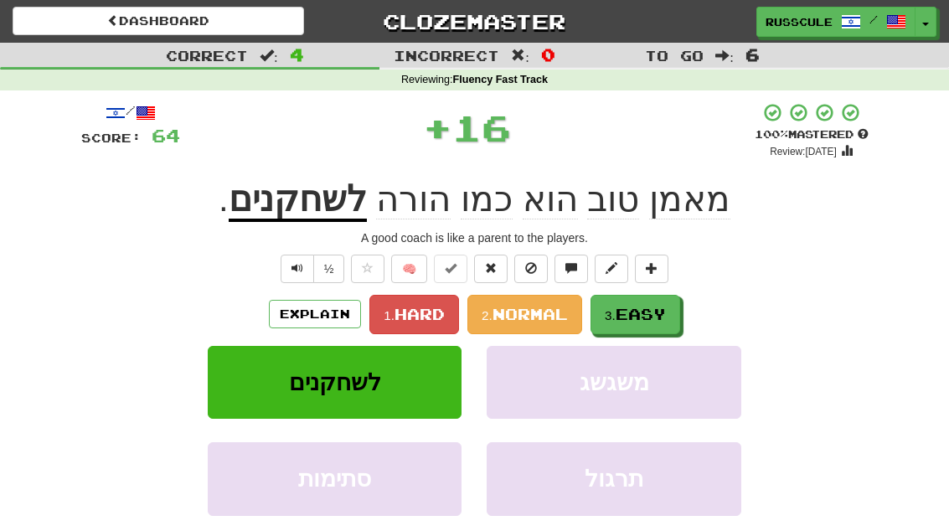
click at [649, 317] on span "Easy" at bounding box center [641, 314] width 50 height 18
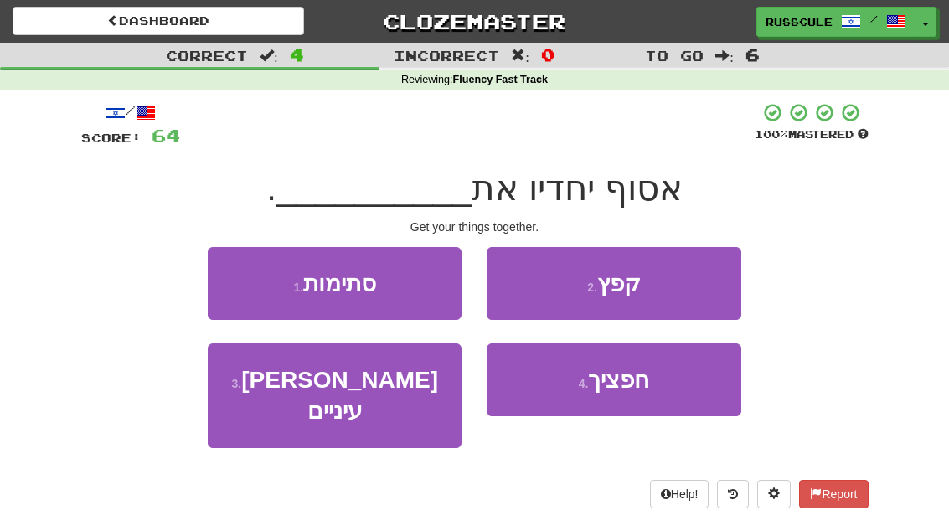
click at [633, 384] on span "חפציך" at bounding box center [618, 380] width 61 height 26
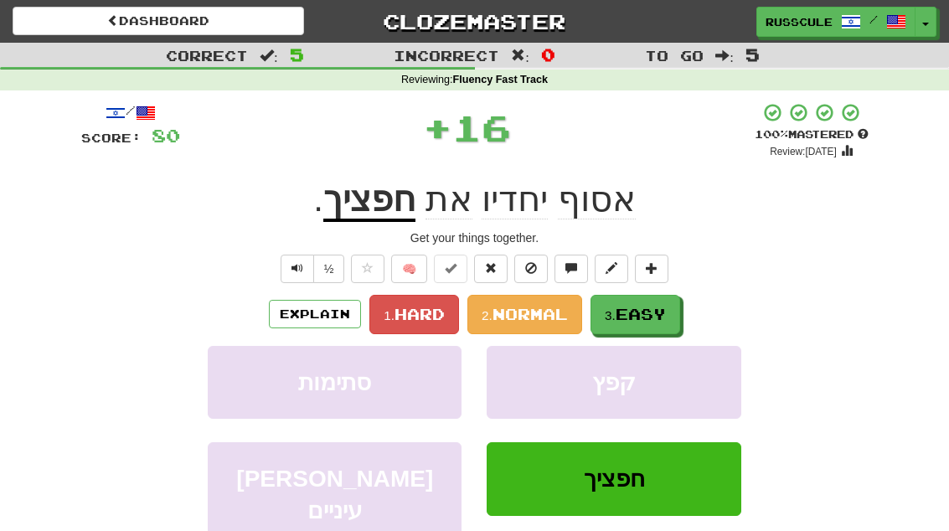
click at [666, 307] on span "Easy" at bounding box center [641, 314] width 50 height 18
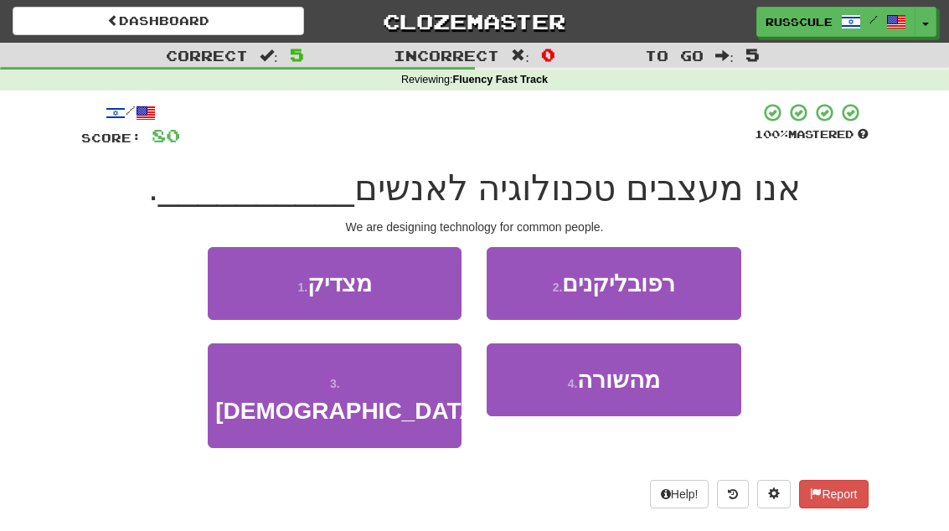
click at [657, 390] on span "מהשורה" at bounding box center [618, 380] width 83 height 26
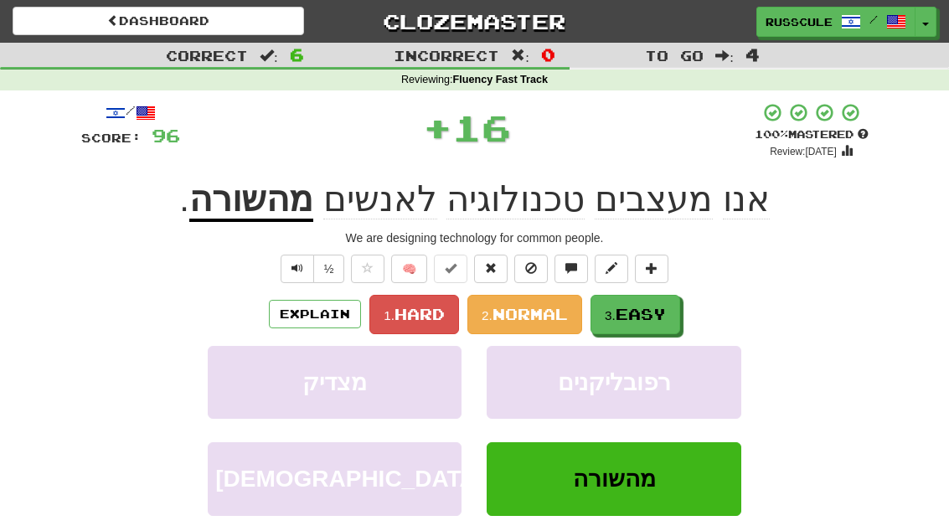
click at [674, 310] on button "3. Easy" at bounding box center [635, 314] width 90 height 39
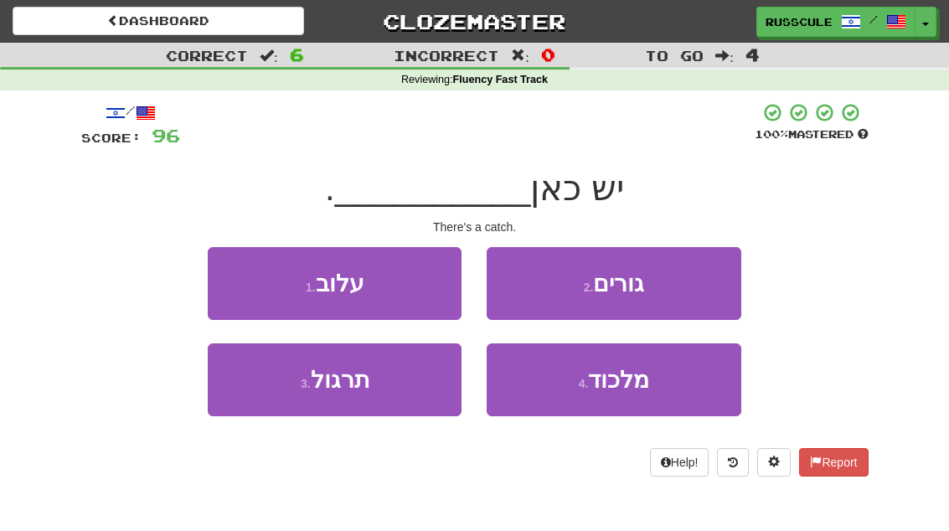
click at [651, 385] on button "4 . מלכוד" at bounding box center [614, 379] width 254 height 73
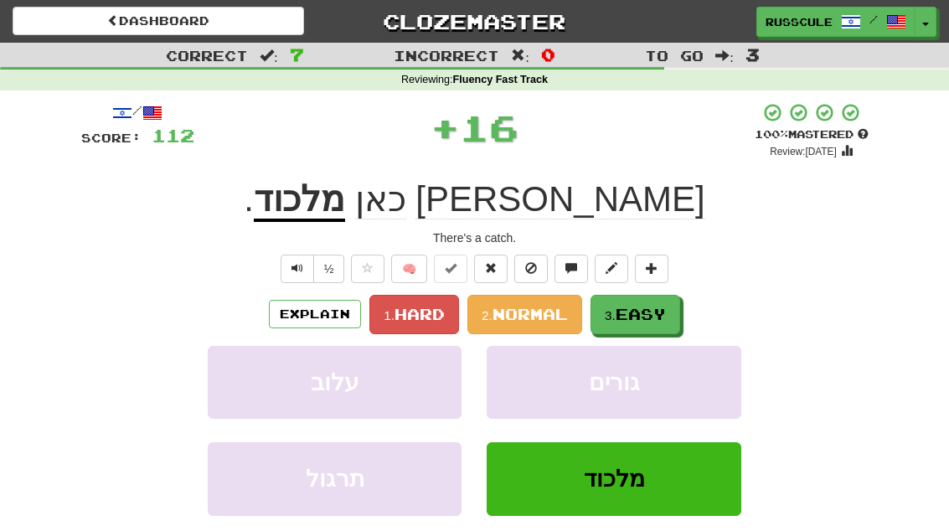
click at [671, 310] on button "3. Easy" at bounding box center [635, 314] width 90 height 39
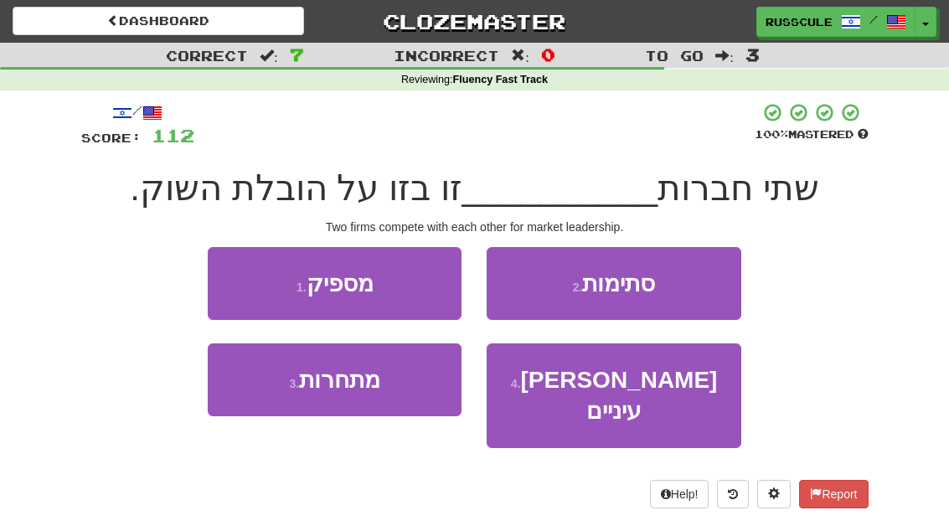
click at [262, 408] on button "3 . מתחרות" at bounding box center [335, 379] width 254 height 73
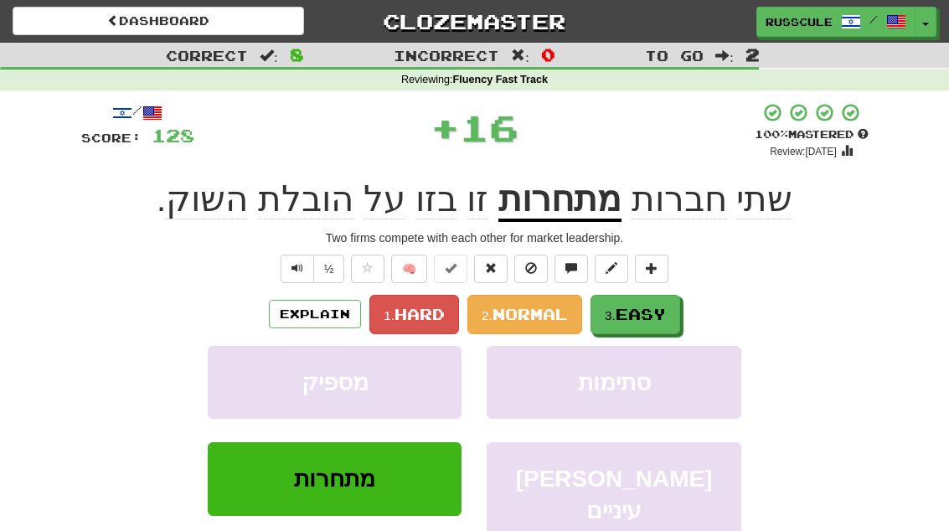
click at [647, 322] on button "3. Easy" at bounding box center [635, 314] width 90 height 39
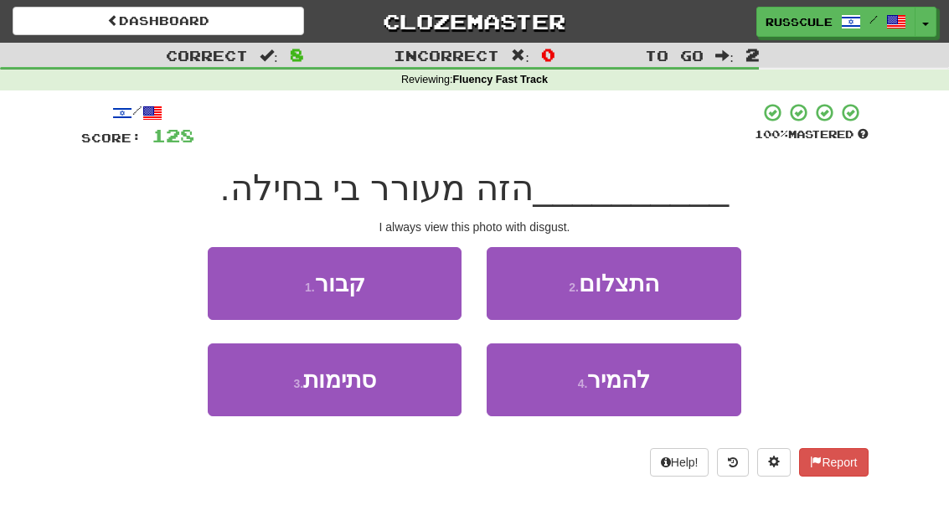
click at [688, 284] on button "2 . התצלום" at bounding box center [614, 283] width 254 height 73
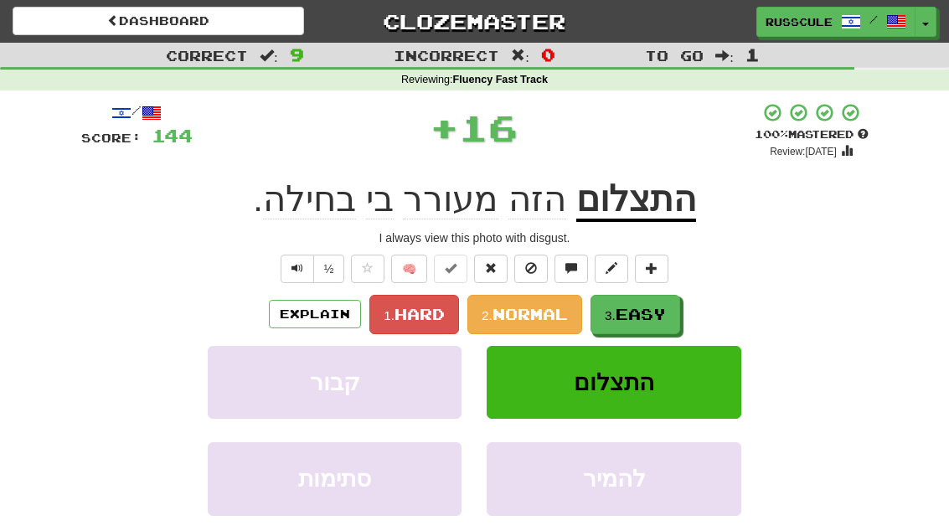
click at [661, 317] on span "Easy" at bounding box center [641, 314] width 50 height 18
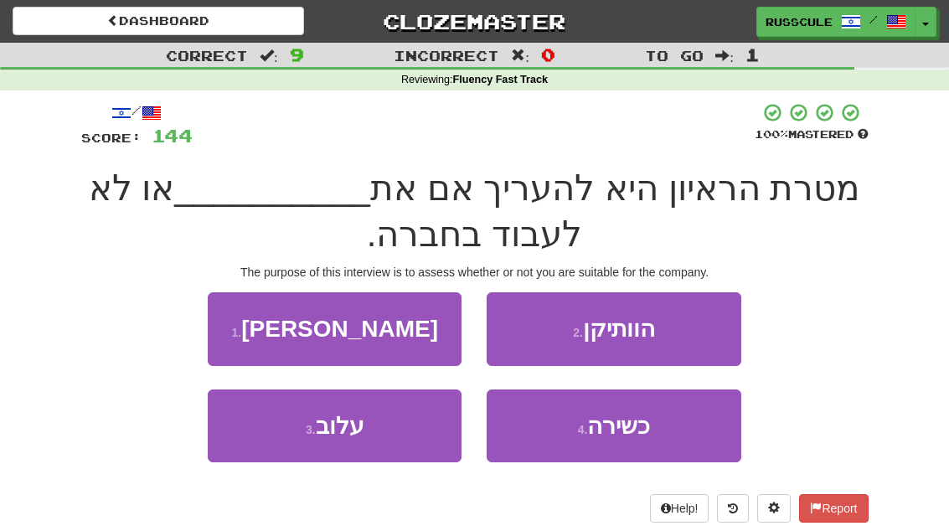
click at [657, 429] on button "4 . כשירה" at bounding box center [614, 425] width 254 height 73
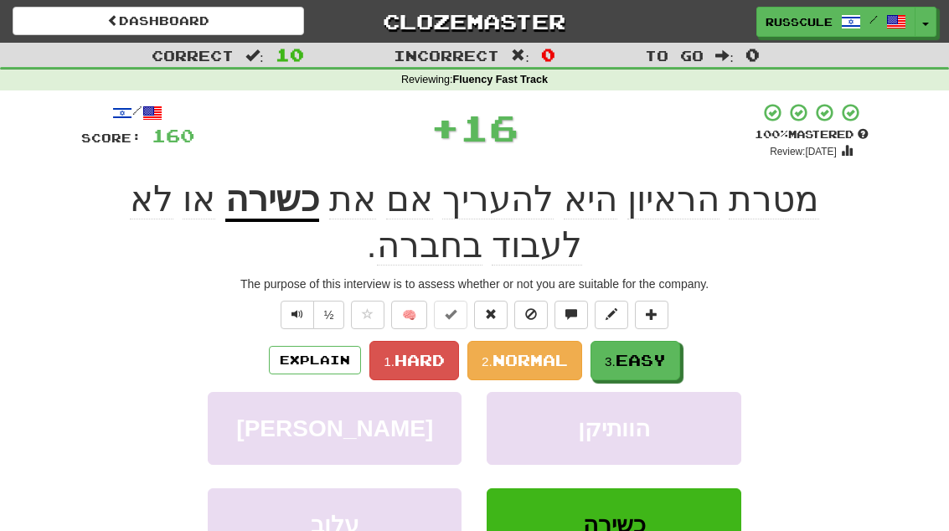
click at [658, 356] on span "Easy" at bounding box center [641, 360] width 50 height 18
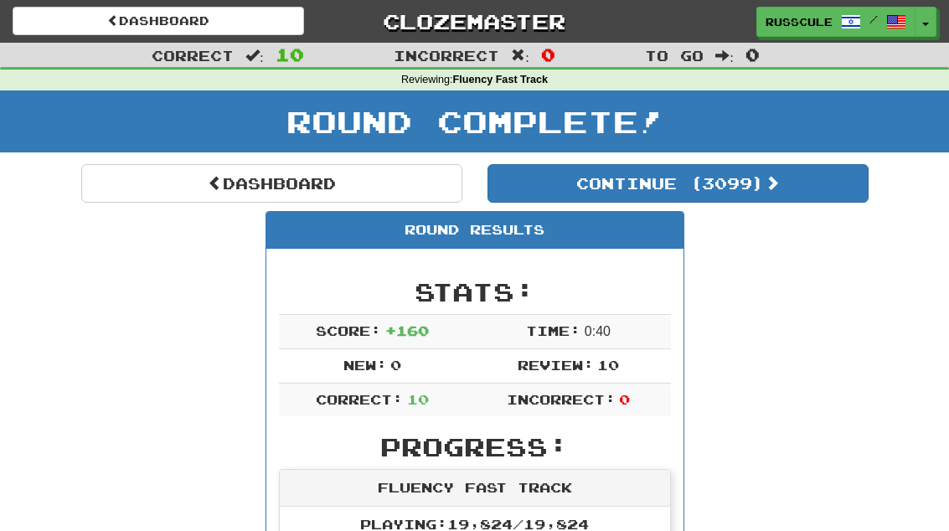
click at [800, 185] on button "Continue ( 3099 )" at bounding box center [677, 183] width 381 height 39
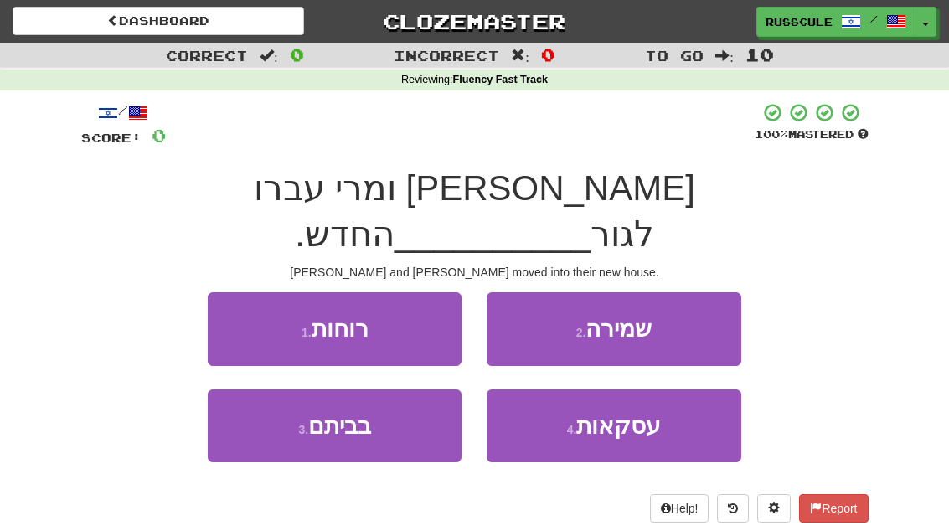
click at [258, 389] on button "3 . בביתם" at bounding box center [335, 425] width 254 height 73
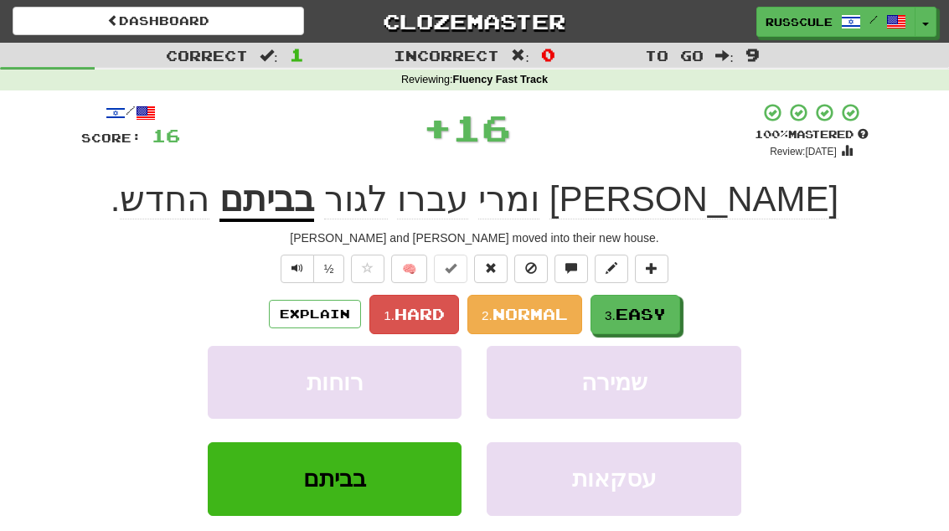
click at [652, 315] on span "Easy" at bounding box center [641, 314] width 50 height 18
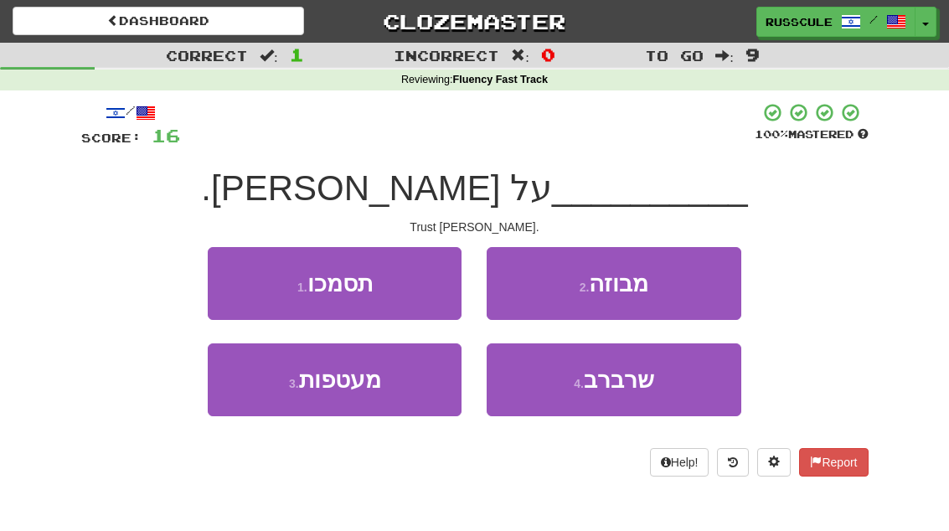
click at [244, 270] on button "1 . תסמכו" at bounding box center [335, 283] width 254 height 73
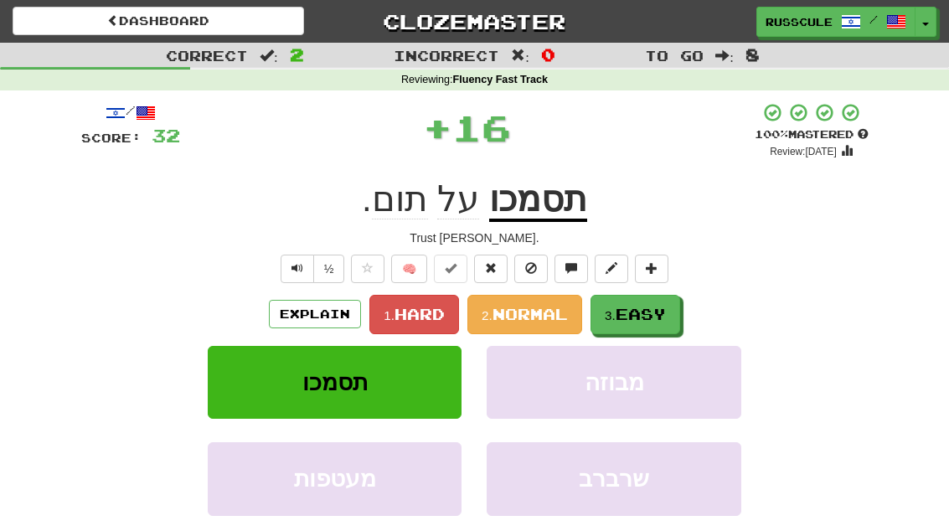
click at [665, 320] on span "Easy" at bounding box center [641, 314] width 50 height 18
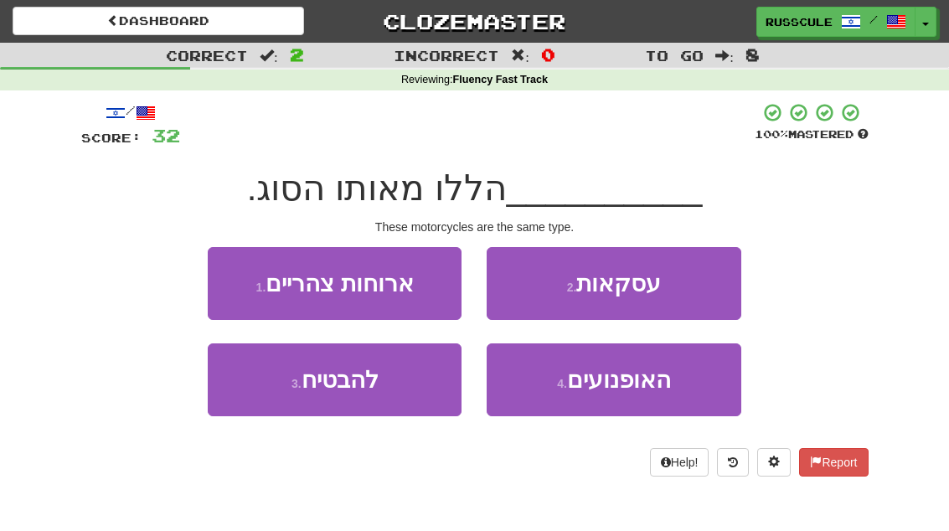
click at [663, 394] on button "4 . האופנועים" at bounding box center [614, 379] width 254 height 73
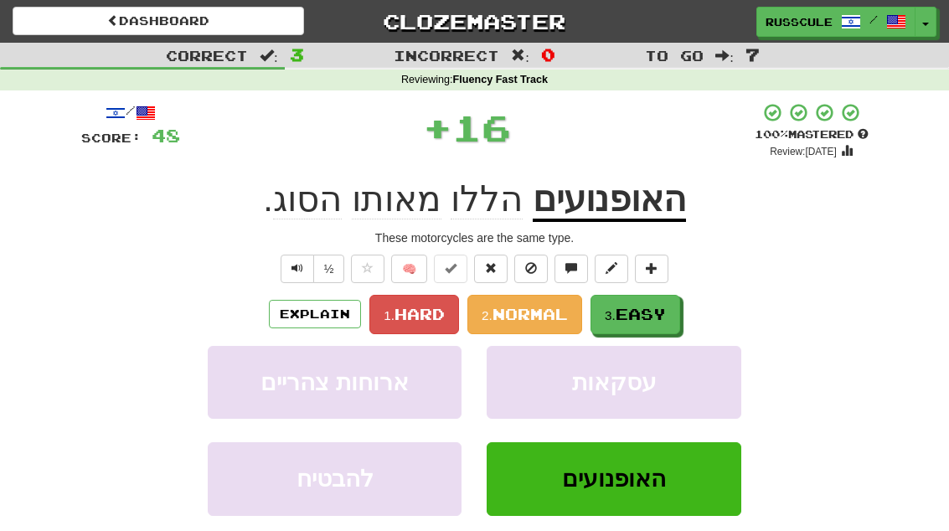
click at [678, 309] on button "3. Easy" at bounding box center [635, 314] width 90 height 39
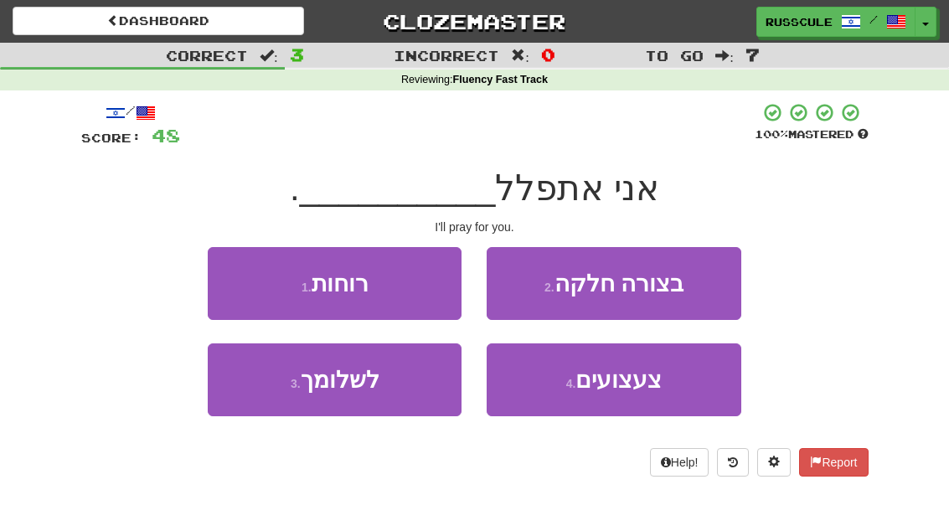
click at [250, 387] on button "3 . לשלומך" at bounding box center [335, 379] width 254 height 73
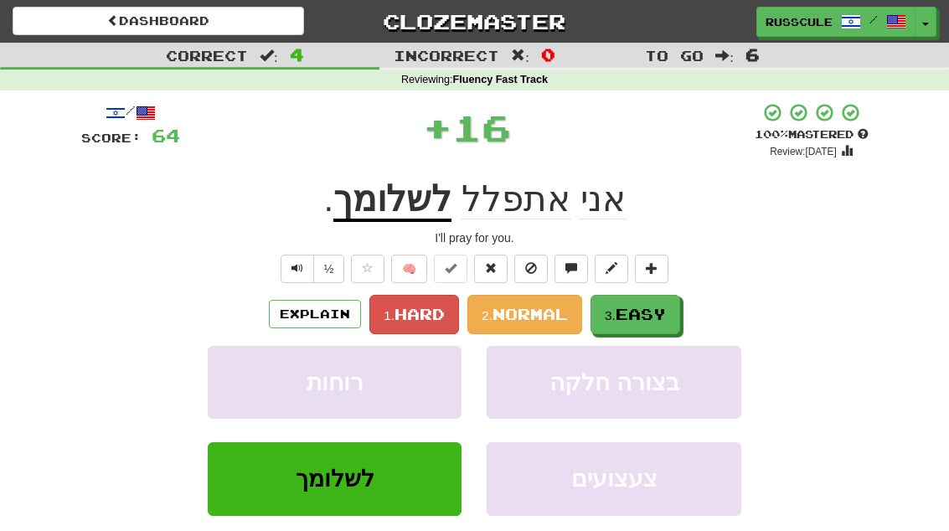
click at [661, 309] on span "Easy" at bounding box center [641, 314] width 50 height 18
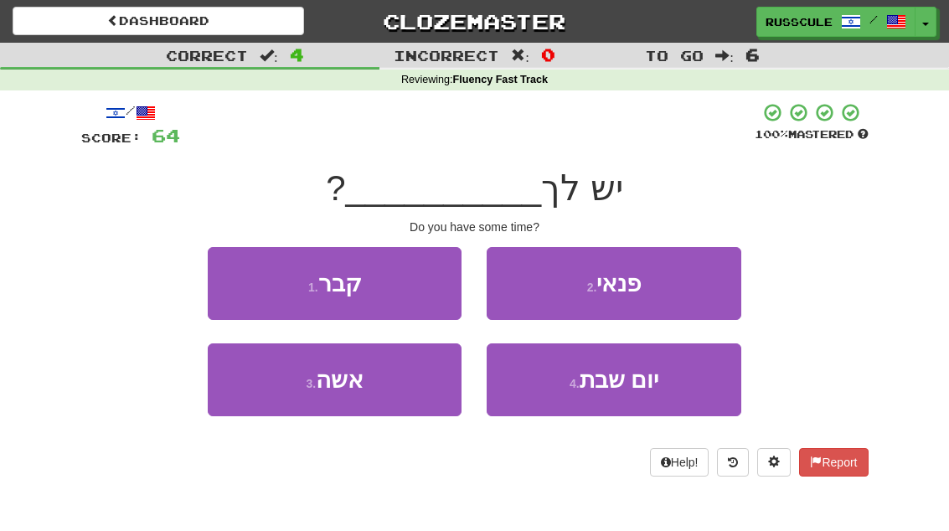
click at [690, 282] on button "2 . פנאי" at bounding box center [614, 283] width 254 height 73
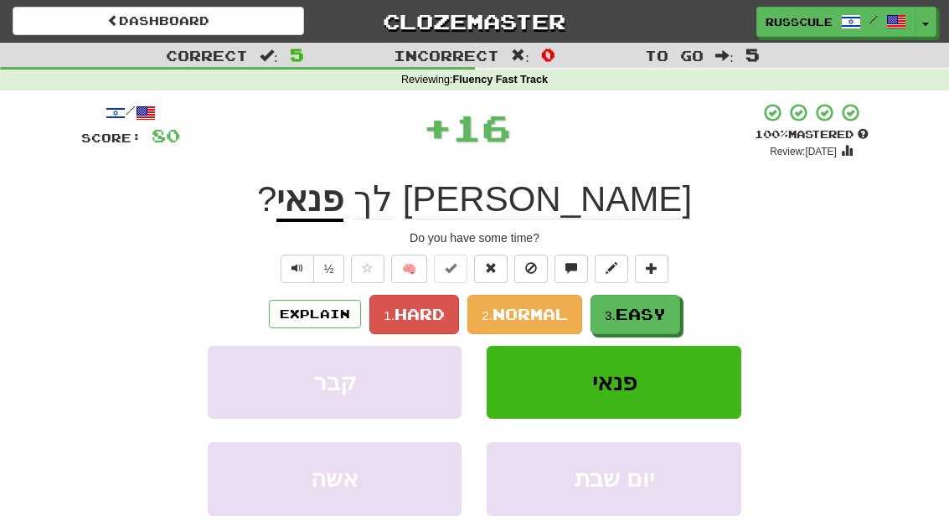
click at [662, 312] on span "Easy" at bounding box center [641, 314] width 50 height 18
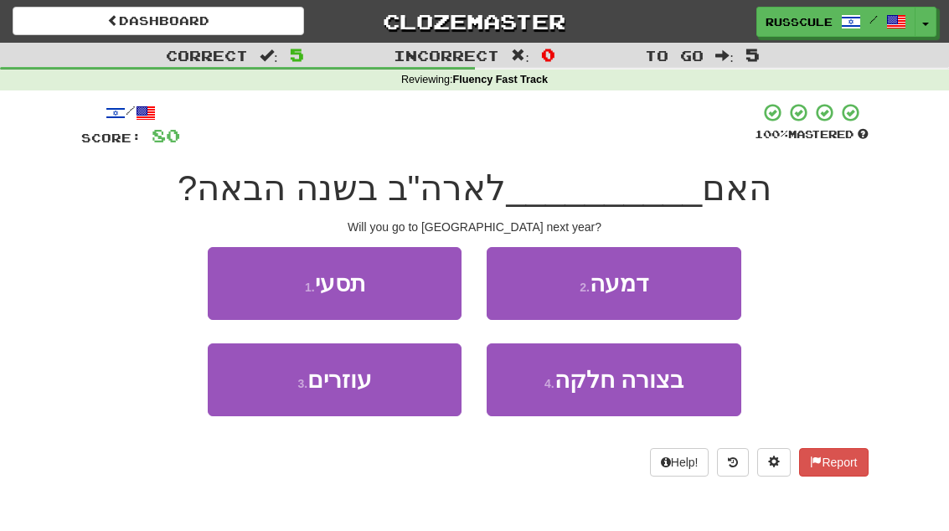
click at [250, 282] on button "1 . תסעי" at bounding box center [335, 283] width 254 height 73
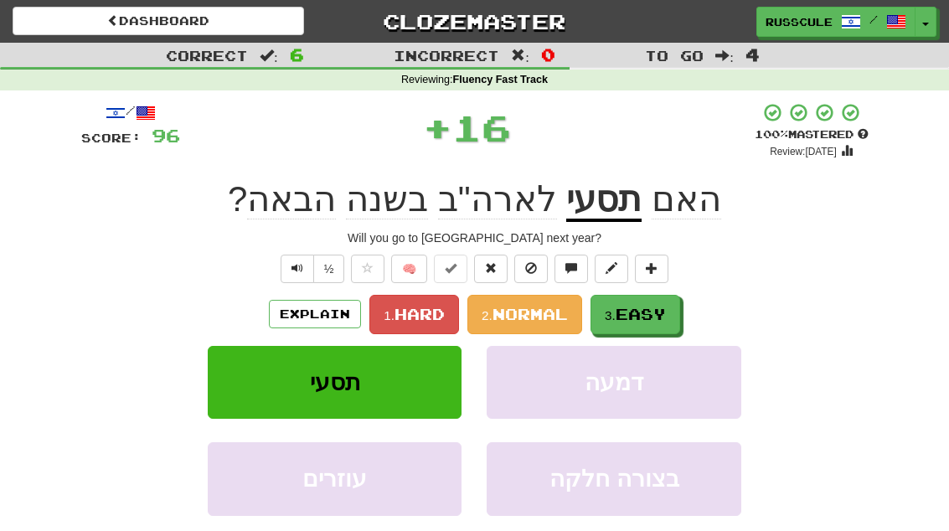
click at [656, 318] on span "Easy" at bounding box center [641, 314] width 50 height 18
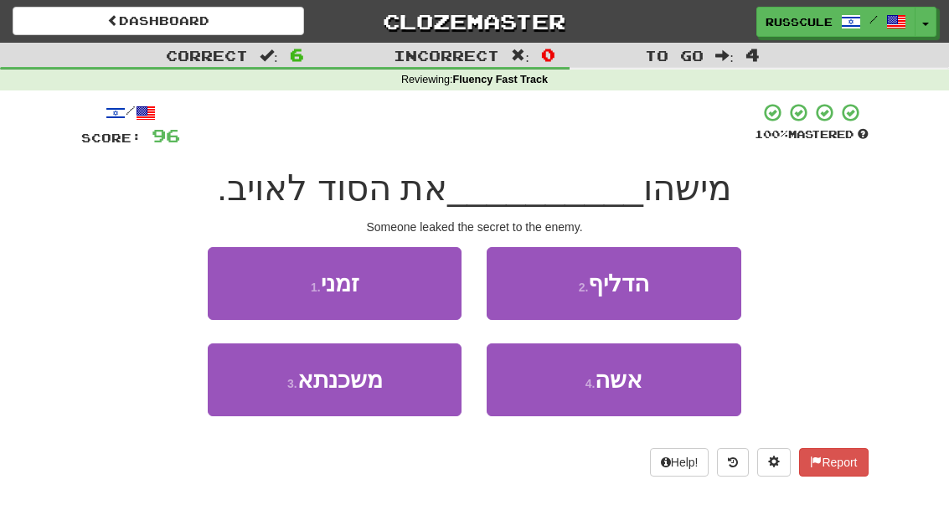
click at [658, 387] on button "4 . אשה" at bounding box center [614, 379] width 254 height 73
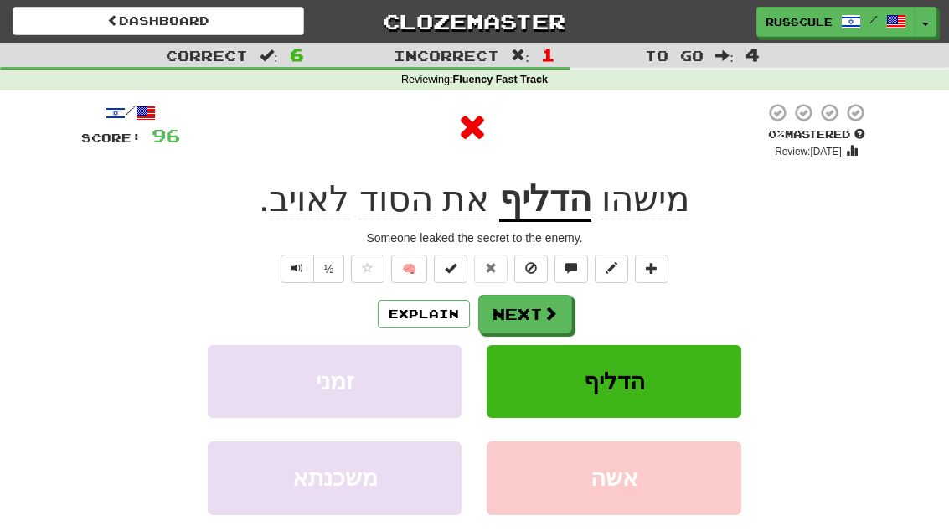
click at [565, 311] on button "Next" at bounding box center [525, 314] width 94 height 39
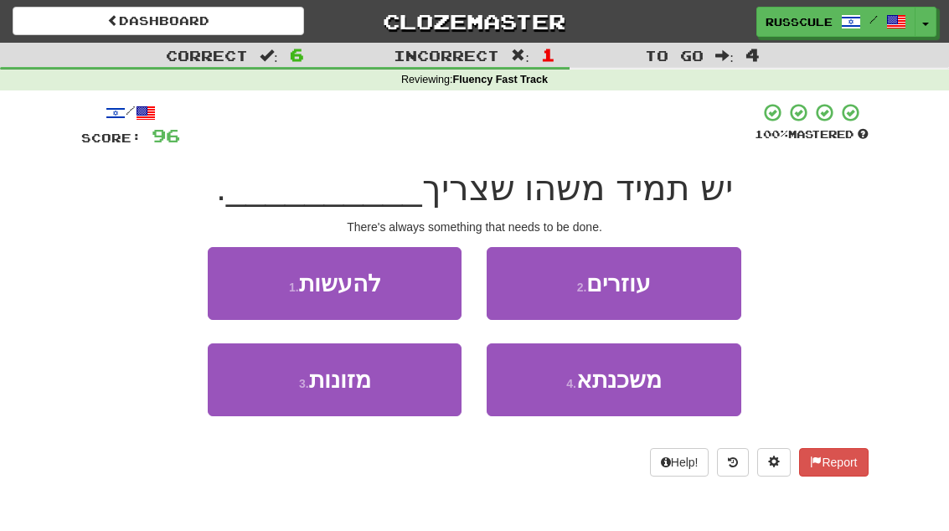
click at [233, 280] on button "1 . להעשות" at bounding box center [335, 283] width 254 height 73
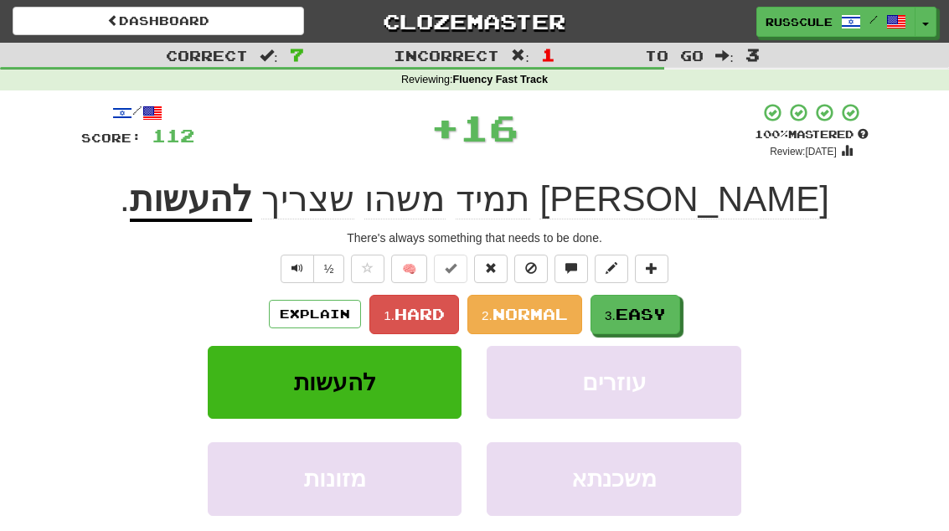
click at [644, 319] on span "Easy" at bounding box center [641, 314] width 50 height 18
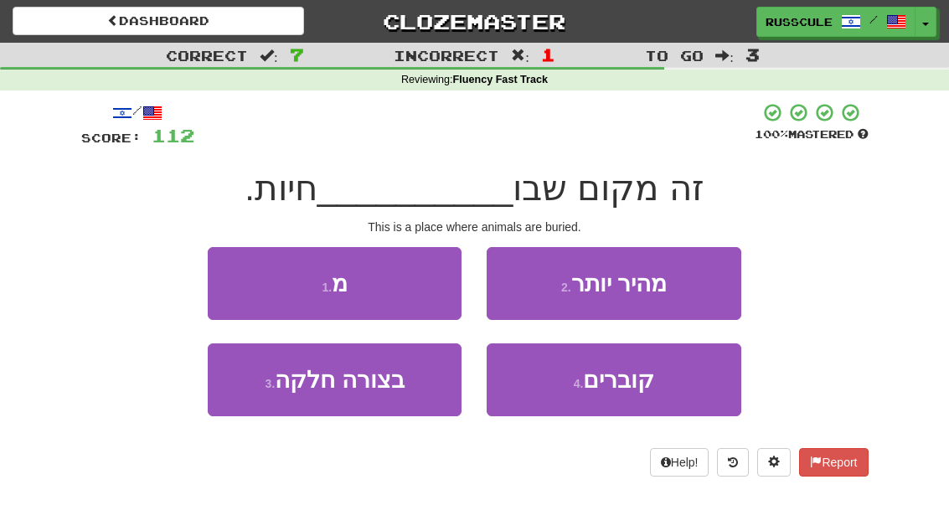
click at [647, 391] on span "קוברים" at bounding box center [618, 380] width 71 height 26
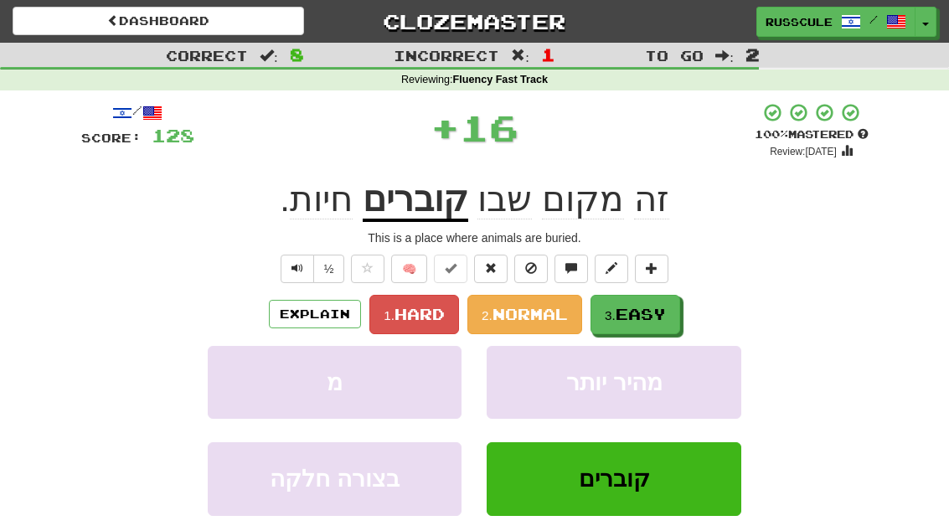
click at [666, 308] on span "Easy" at bounding box center [641, 314] width 50 height 18
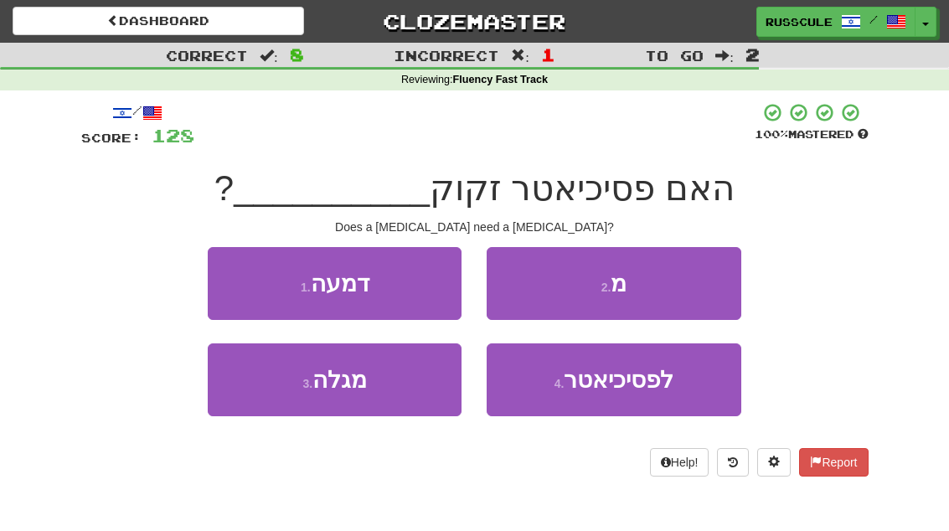
click at [659, 381] on span "לפסיכיאטר" at bounding box center [619, 380] width 110 height 26
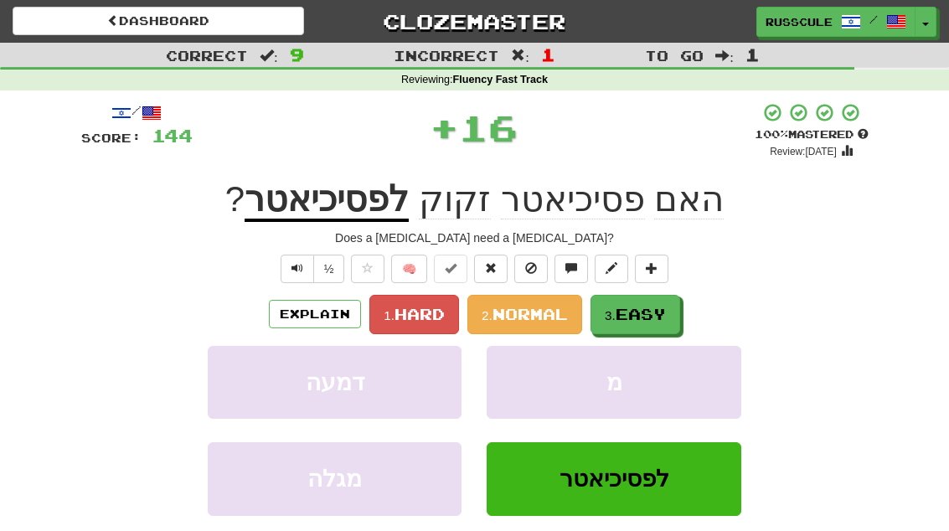
click at [660, 312] on span "Easy" at bounding box center [641, 314] width 50 height 18
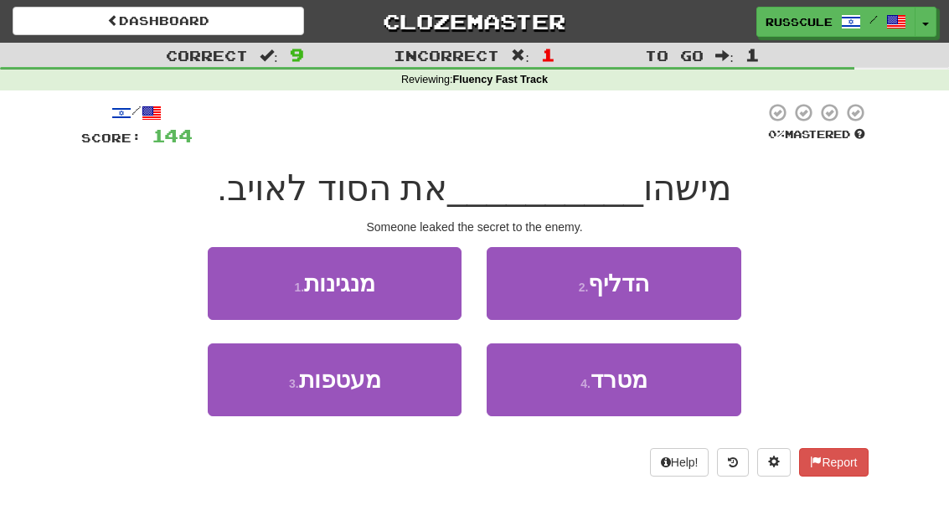
click at [696, 285] on button "2 . הדליף" at bounding box center [614, 283] width 254 height 73
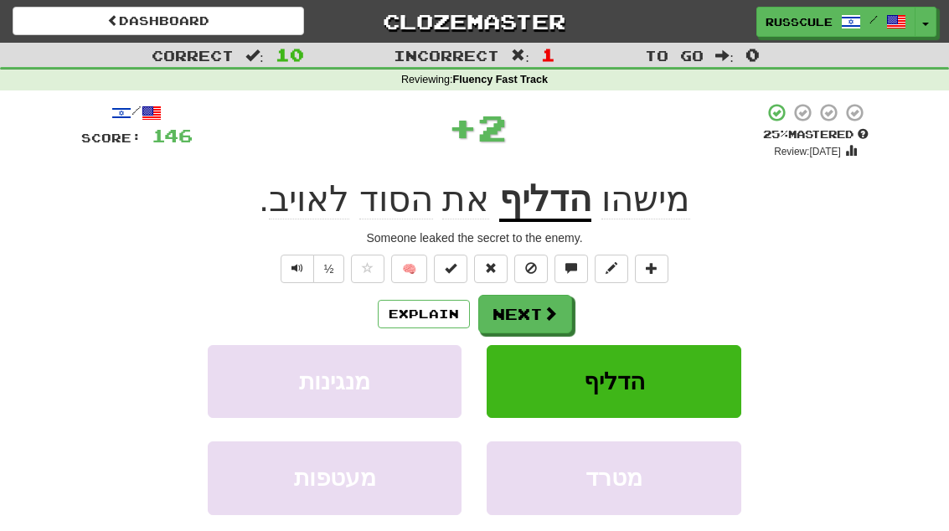
click at [557, 311] on button "Next" at bounding box center [525, 314] width 94 height 39
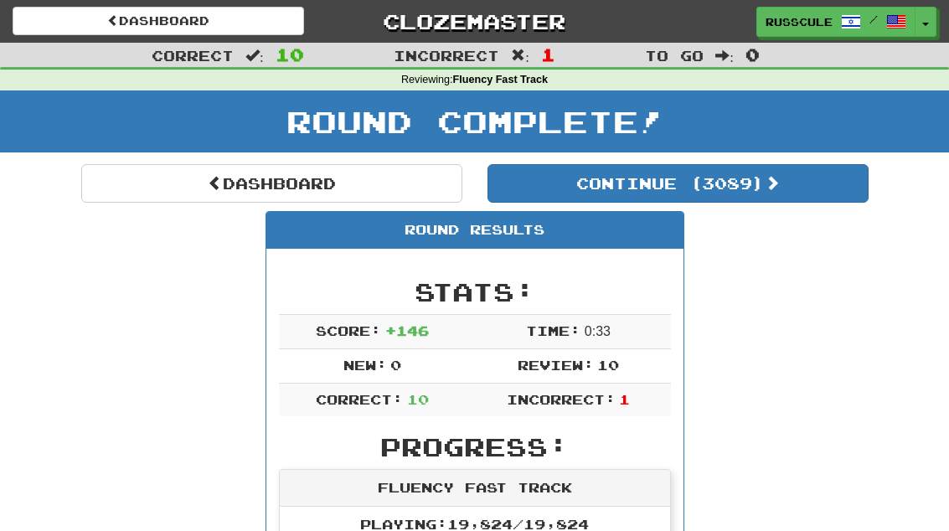
click at [778, 194] on button "Continue ( 3089 )" at bounding box center [677, 183] width 381 height 39
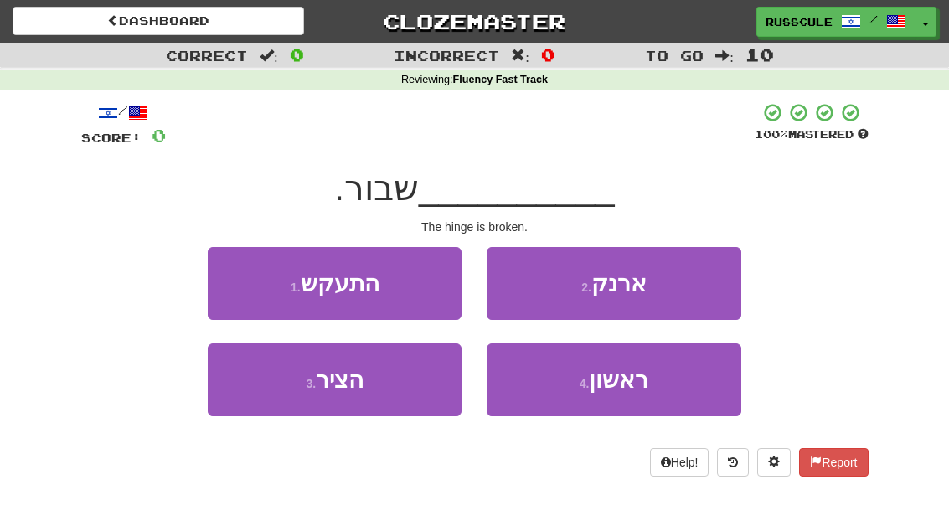
click at [260, 384] on button "3 . הציר" at bounding box center [335, 379] width 254 height 73
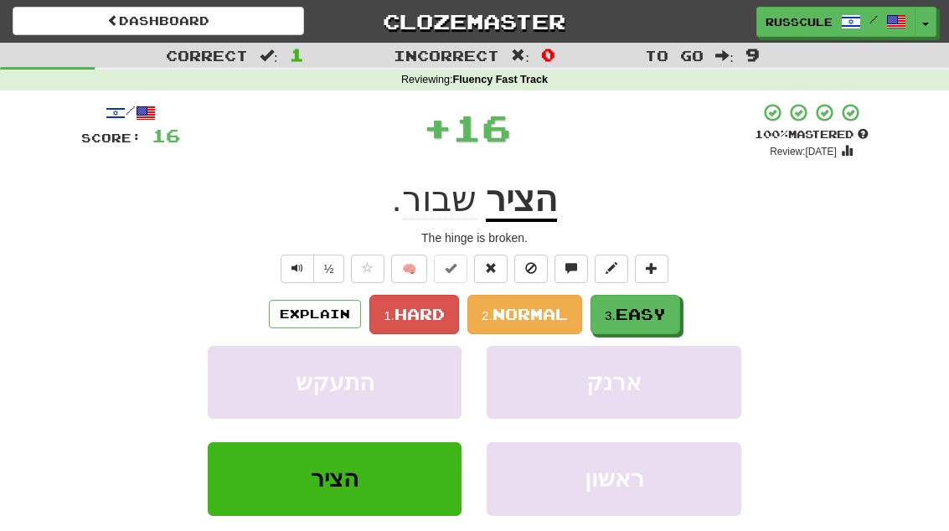
click at [629, 308] on span "Easy" at bounding box center [641, 314] width 50 height 18
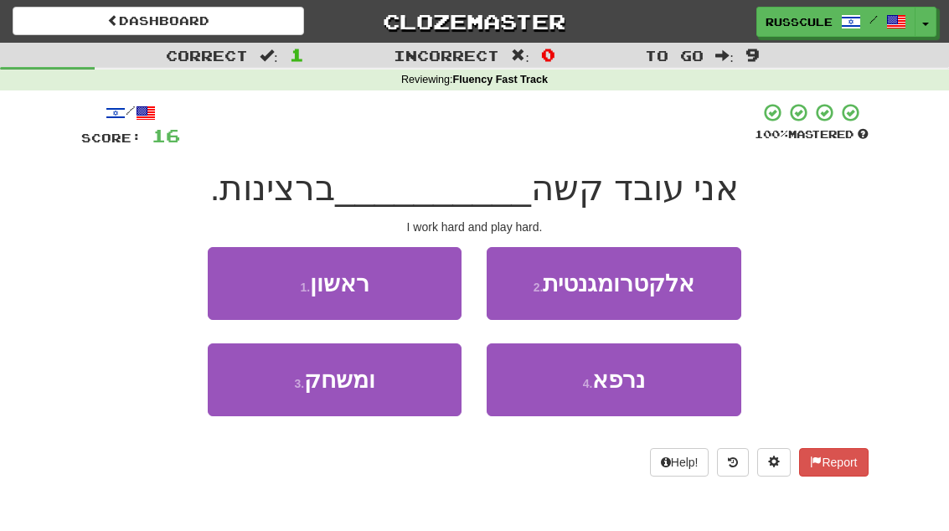
click at [248, 396] on button "3 . ומשחק" at bounding box center [335, 379] width 254 height 73
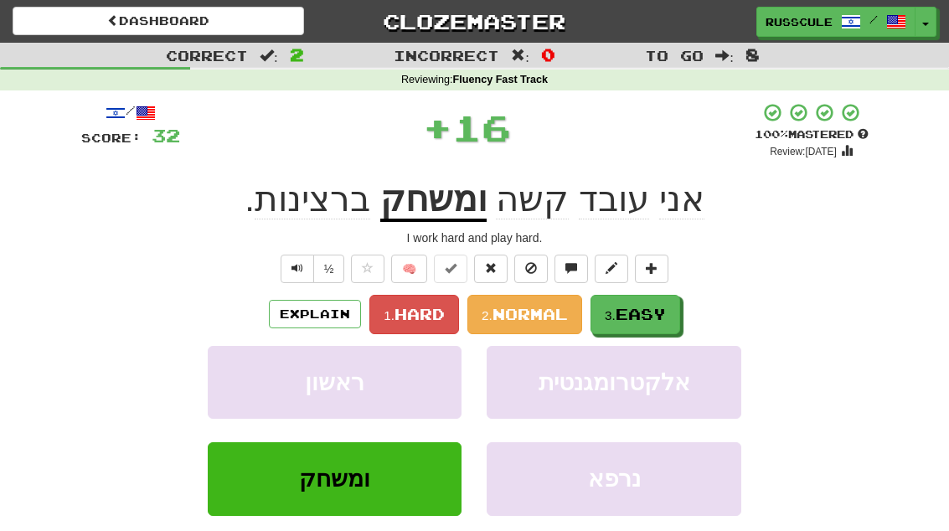
click at [664, 314] on span "Easy" at bounding box center [641, 314] width 50 height 18
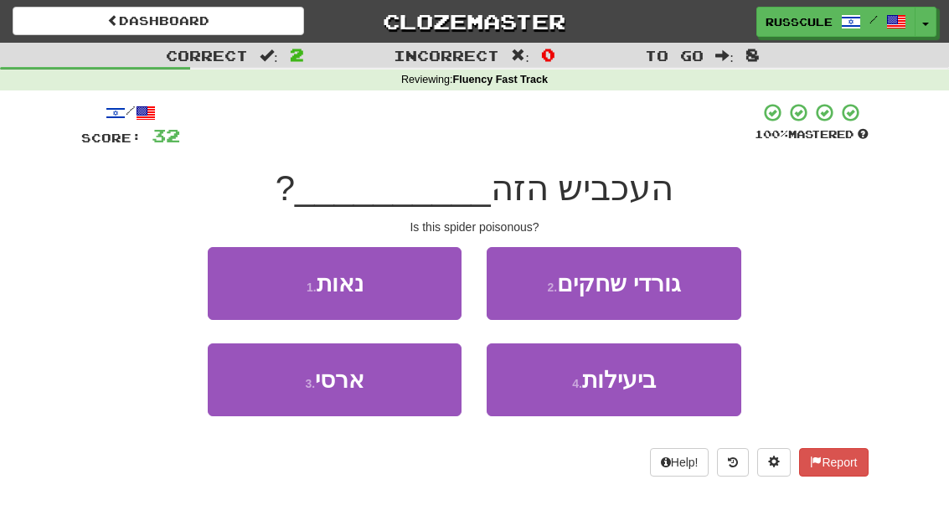
click at [256, 405] on button "3 . ארסי" at bounding box center [335, 379] width 254 height 73
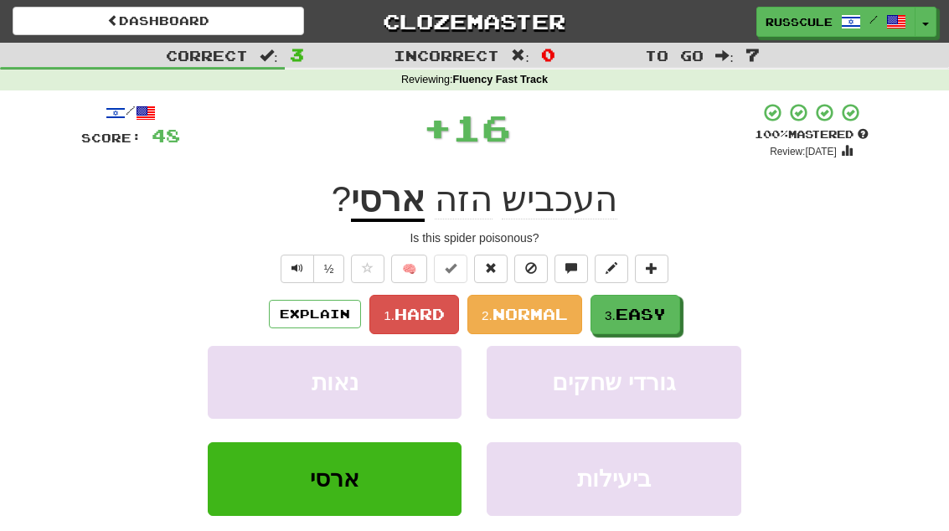
click at [657, 314] on span "Easy" at bounding box center [641, 314] width 50 height 18
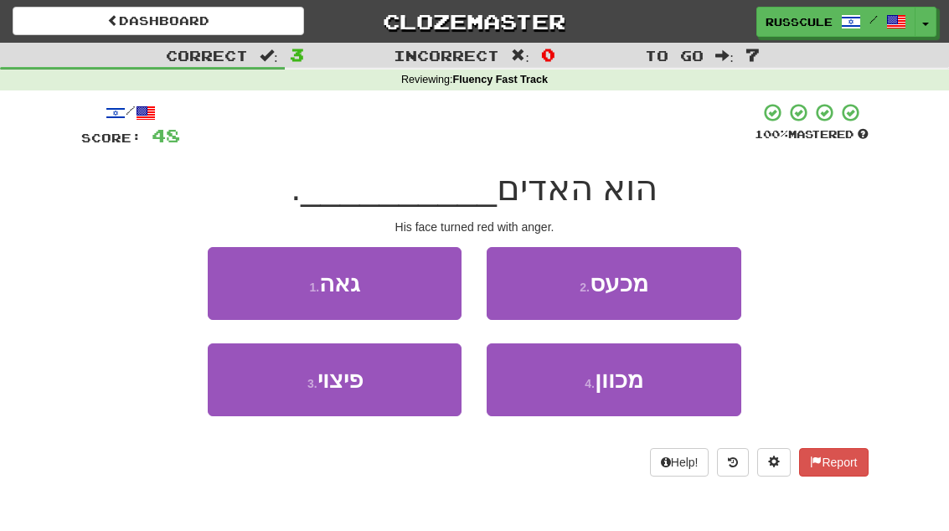
click at [698, 284] on button "2 . מכעס" at bounding box center [614, 283] width 254 height 73
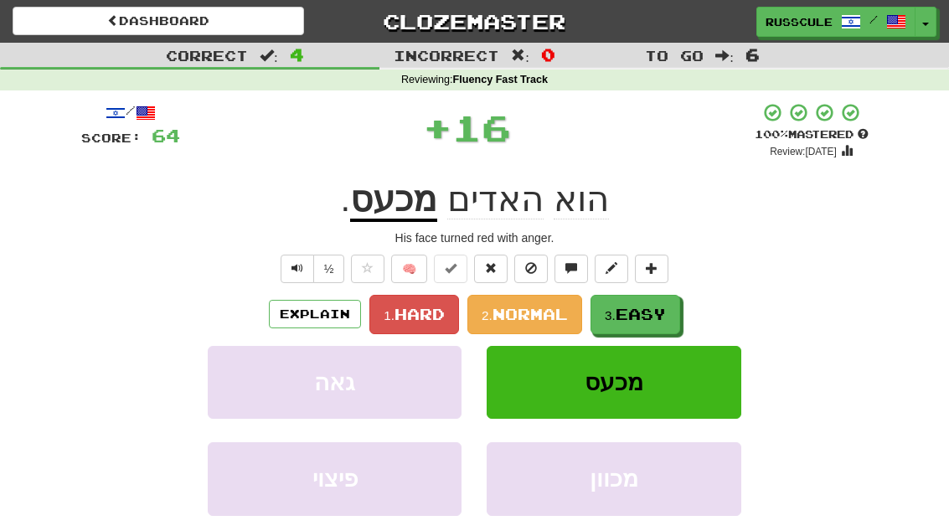
click at [664, 310] on span "Easy" at bounding box center [641, 314] width 50 height 18
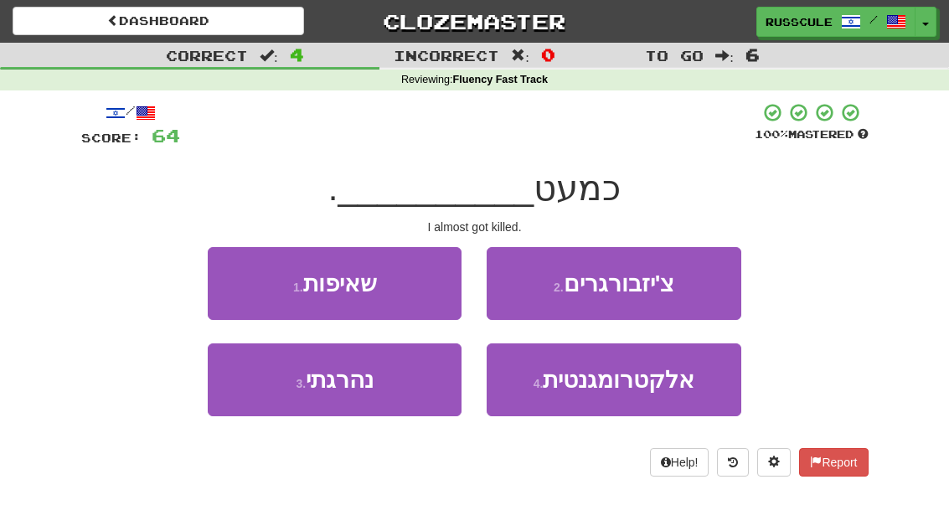
click at [260, 394] on button "3 . נהרגתי" at bounding box center [335, 379] width 254 height 73
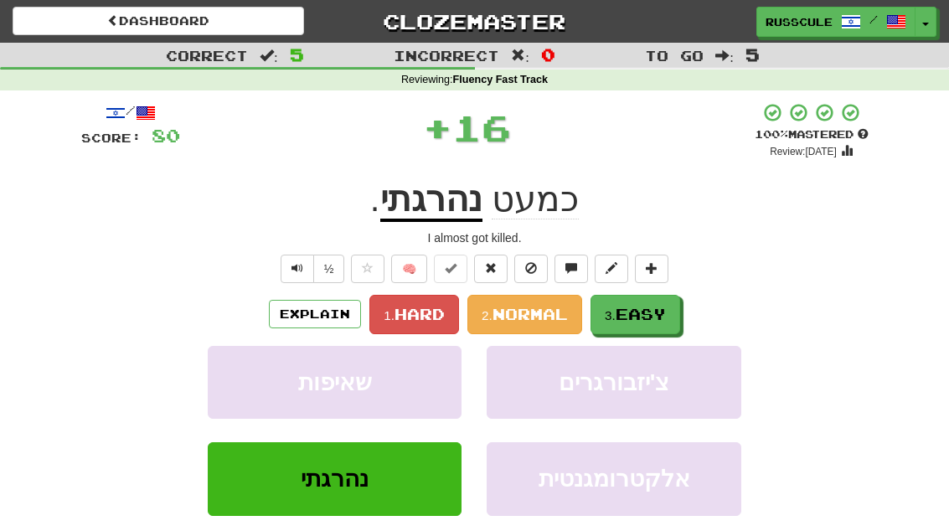
click at [666, 313] on span "Easy" at bounding box center [641, 314] width 50 height 18
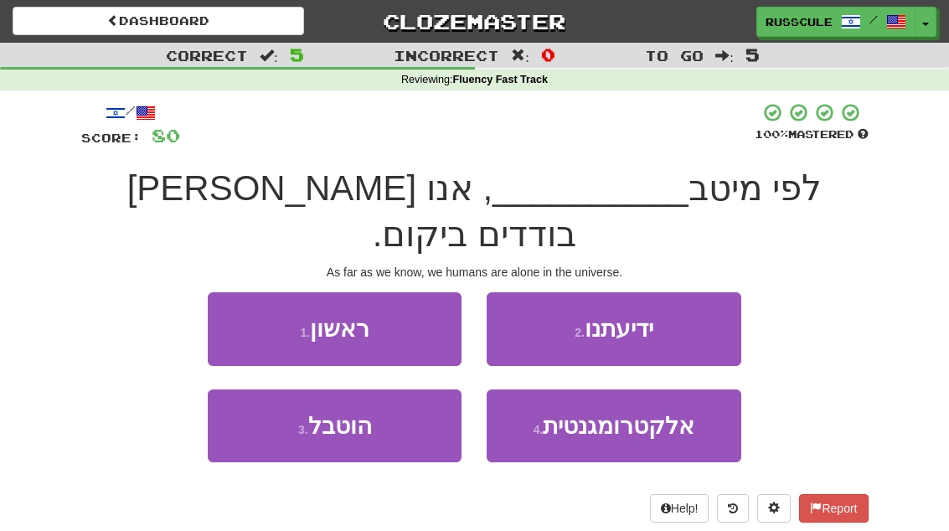
click at [695, 292] on button "2 . ידיעתנו" at bounding box center [614, 328] width 254 height 73
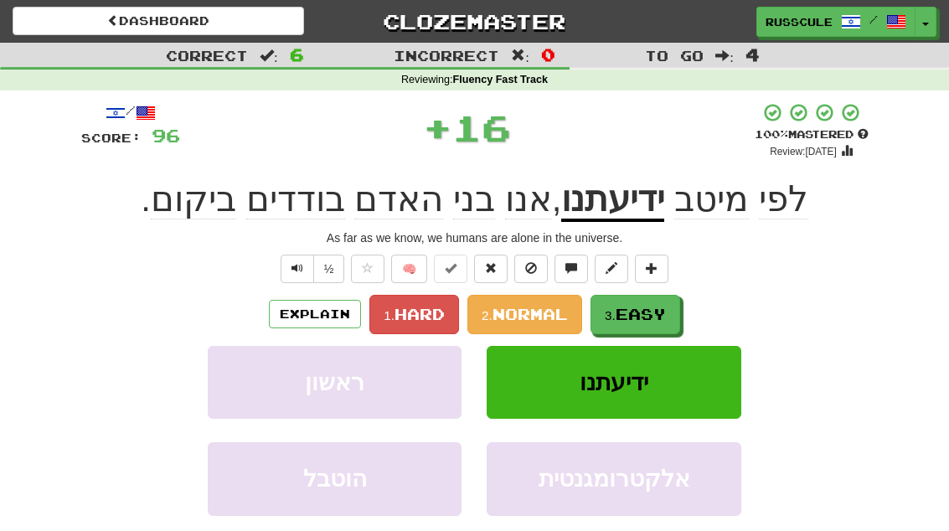
click at [672, 317] on button "3. Easy" at bounding box center [635, 314] width 90 height 39
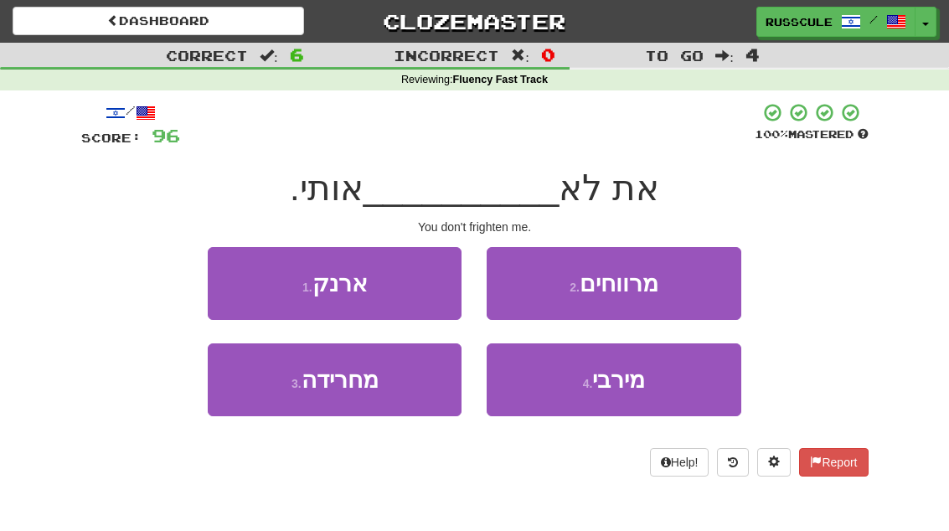
click at [656, 386] on button "4 . מירבי" at bounding box center [614, 379] width 254 height 73
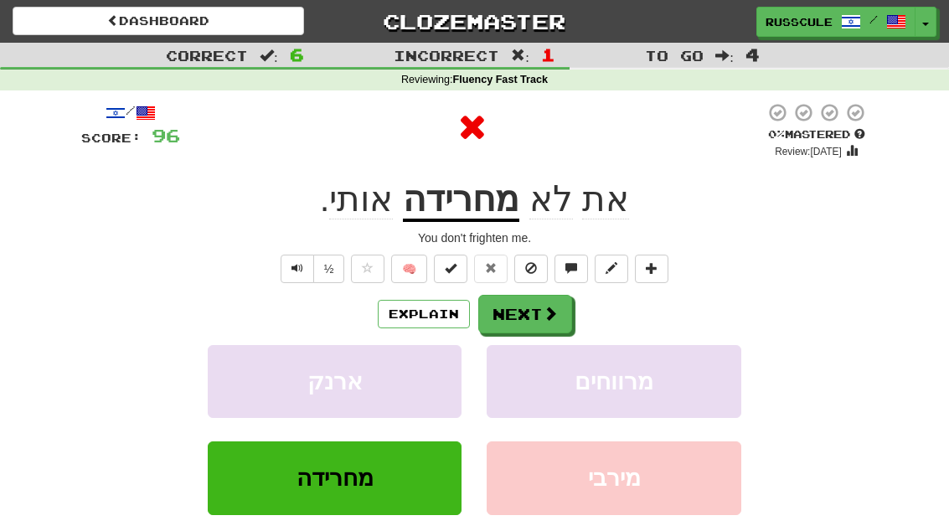
click at [558, 308] on button "Next" at bounding box center [525, 314] width 94 height 39
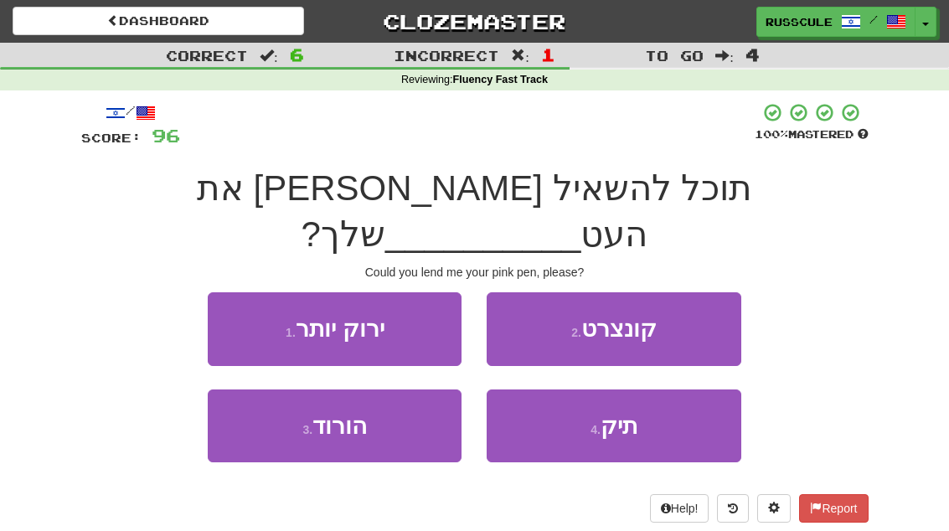
click at [259, 389] on button "3 . הורוד" at bounding box center [335, 425] width 254 height 73
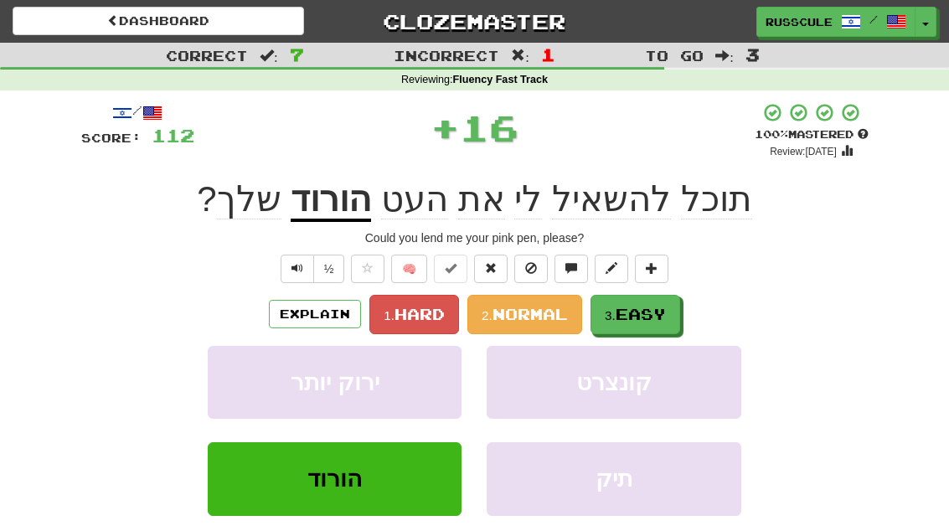
click at [659, 317] on span "Easy" at bounding box center [641, 314] width 50 height 18
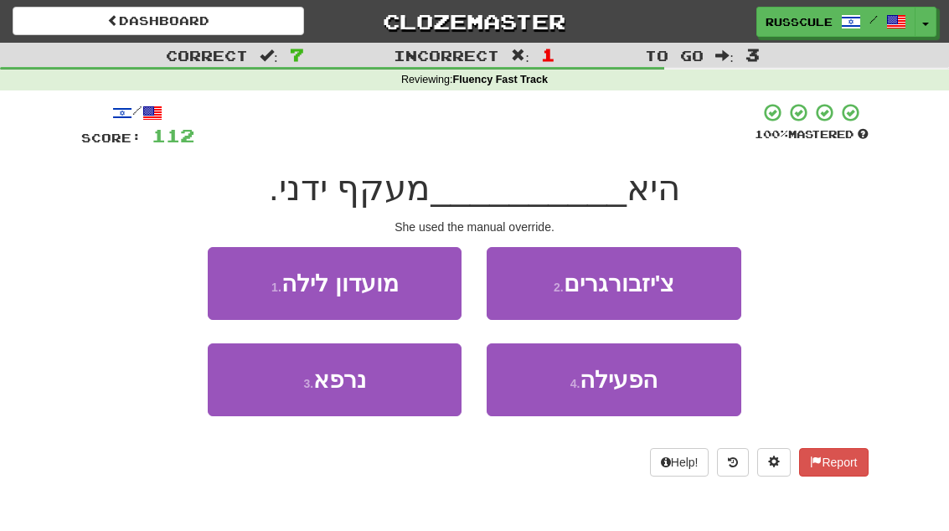
click at [635, 381] on span "הפעילה" at bounding box center [619, 380] width 78 height 26
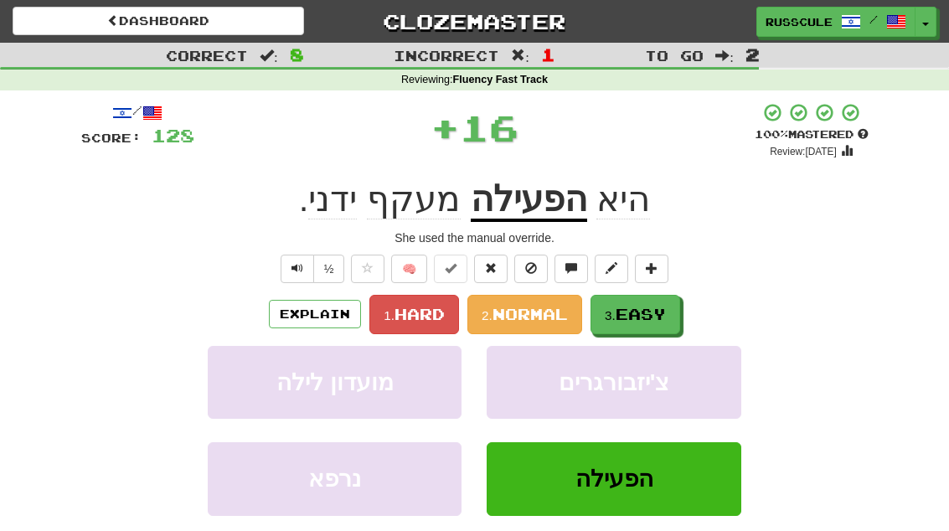
click at [663, 307] on span "Easy" at bounding box center [641, 314] width 50 height 18
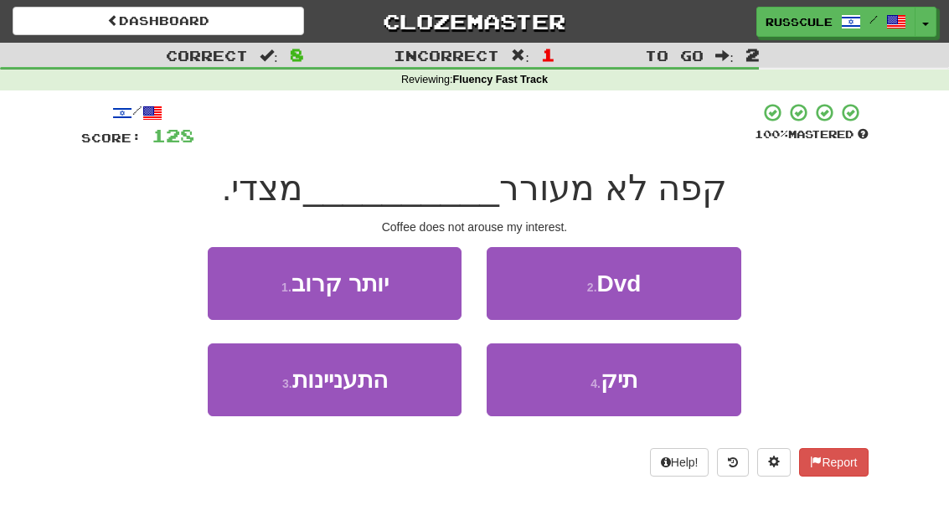
click at [246, 388] on button "3 . התעניינות" at bounding box center [335, 379] width 254 height 73
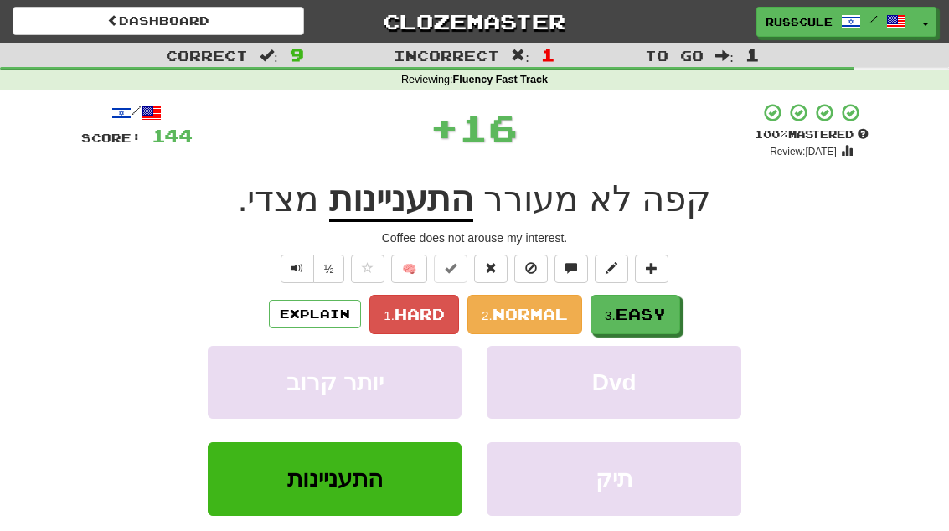
click at [657, 315] on span "Easy" at bounding box center [641, 314] width 50 height 18
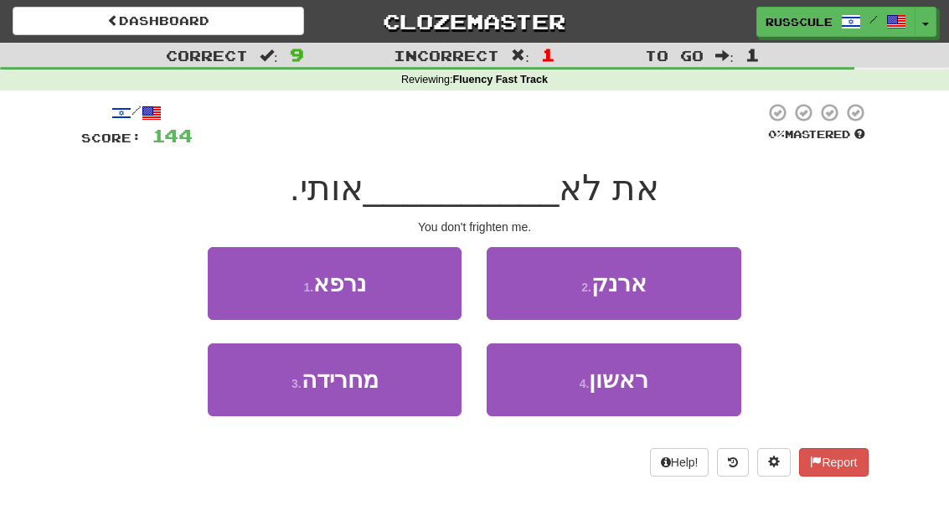
click at [249, 386] on button "3 . מחרידה" at bounding box center [335, 379] width 254 height 73
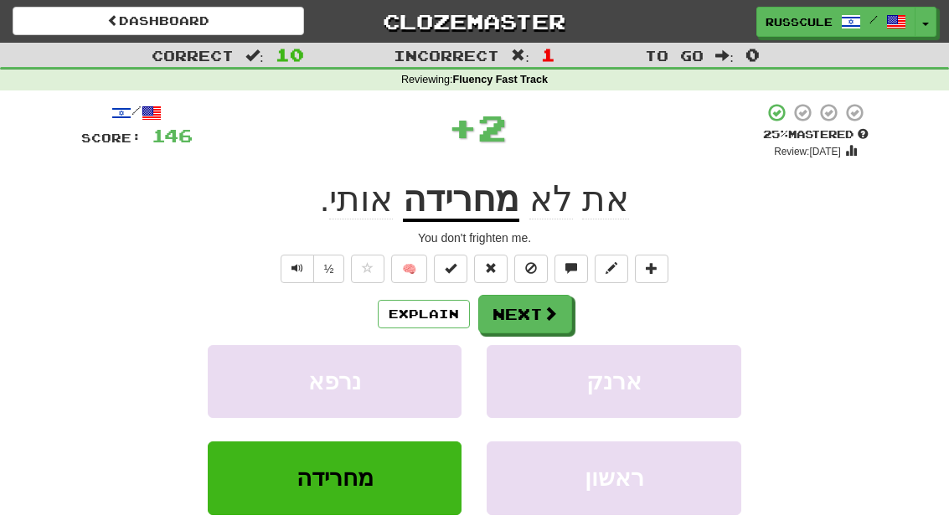
click at [554, 311] on span at bounding box center [550, 313] width 15 height 15
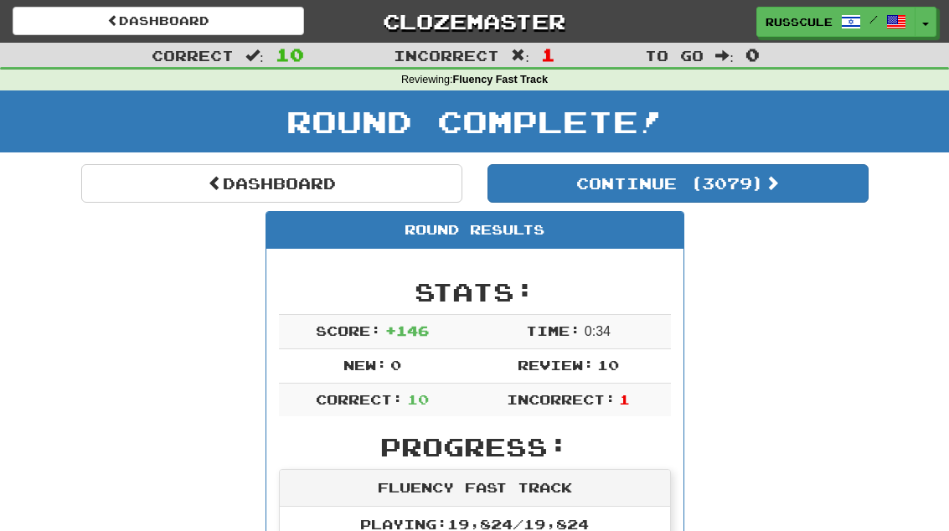
click at [164, 182] on link "Dashboard" at bounding box center [271, 183] width 381 height 39
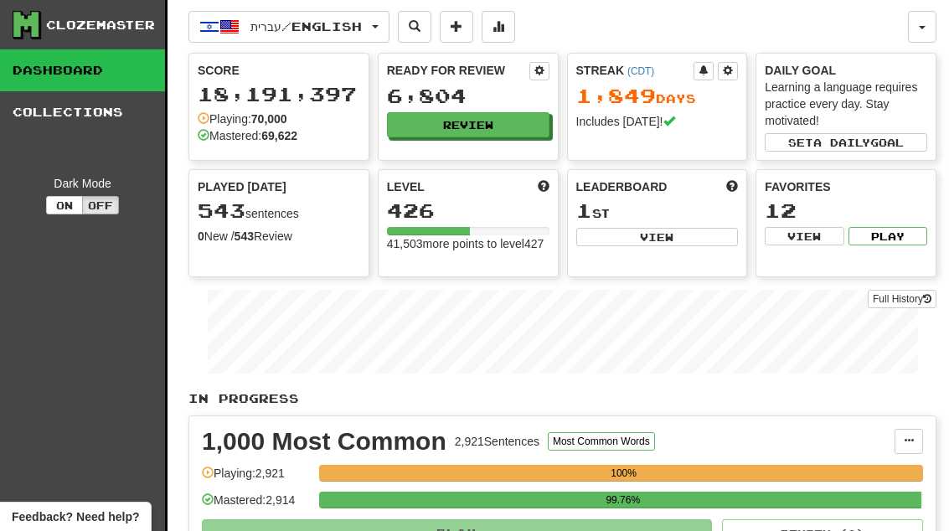
click at [691, 238] on button "View" at bounding box center [657, 237] width 162 height 18
select select "**********"
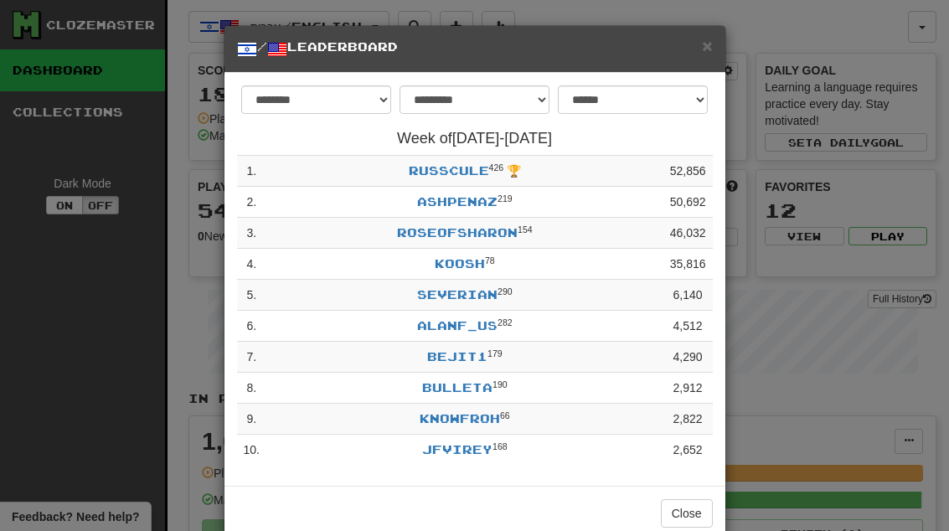
click at [697, 513] on button "Close" at bounding box center [687, 513] width 52 height 28
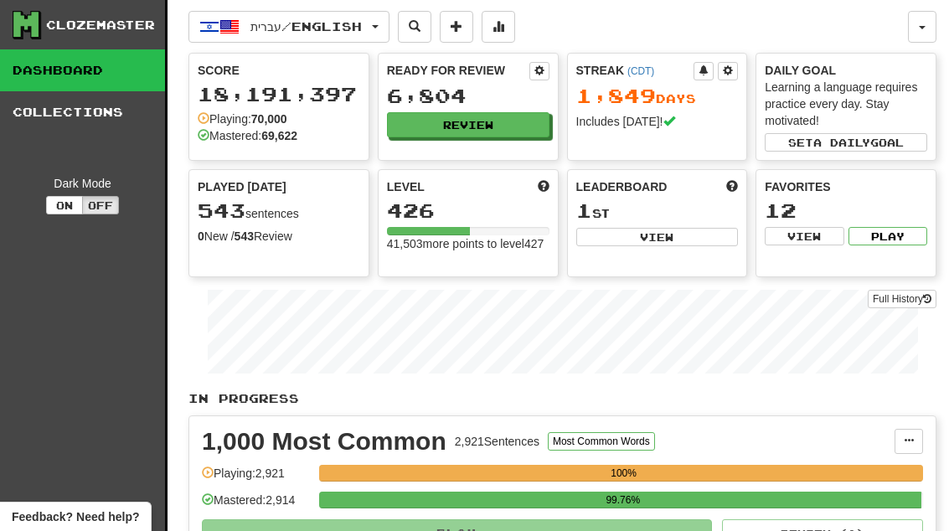
click at [517, 134] on button "Review" at bounding box center [468, 124] width 162 height 25
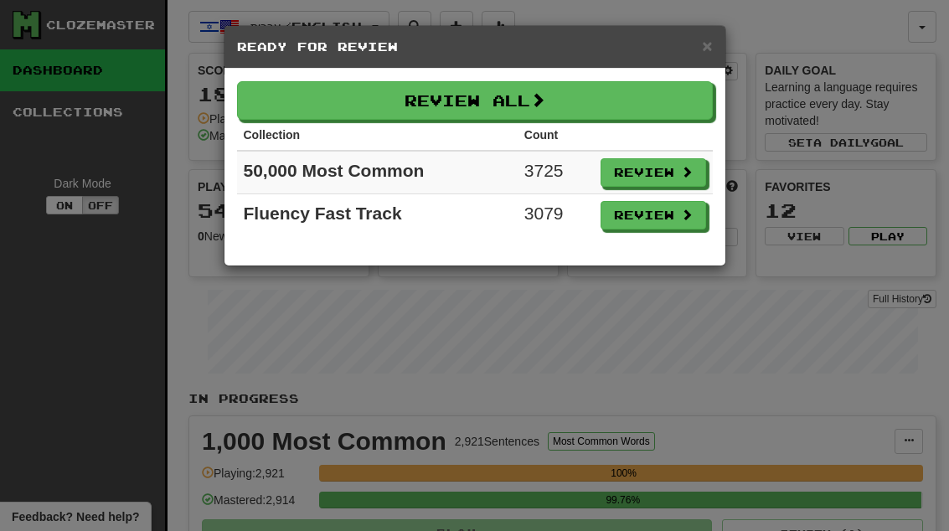
click at [685, 220] on span at bounding box center [687, 215] width 12 height 12
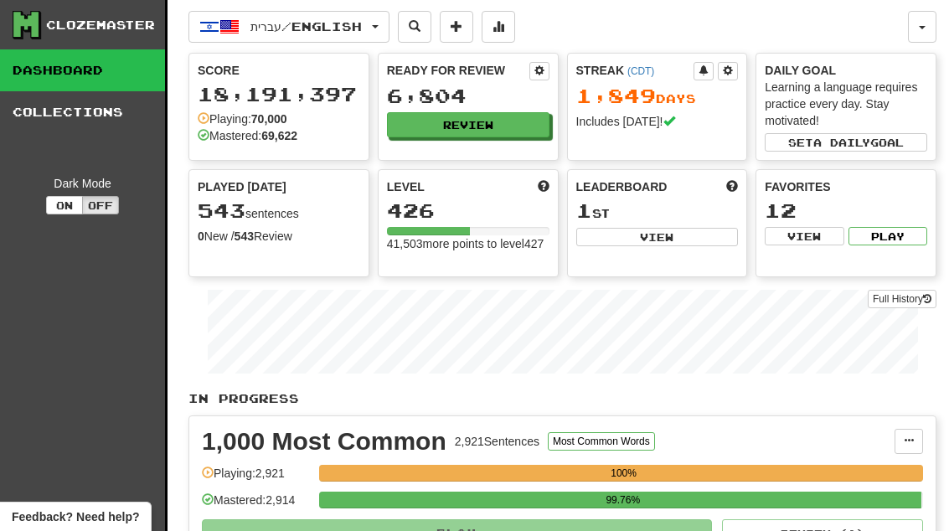
select select "**"
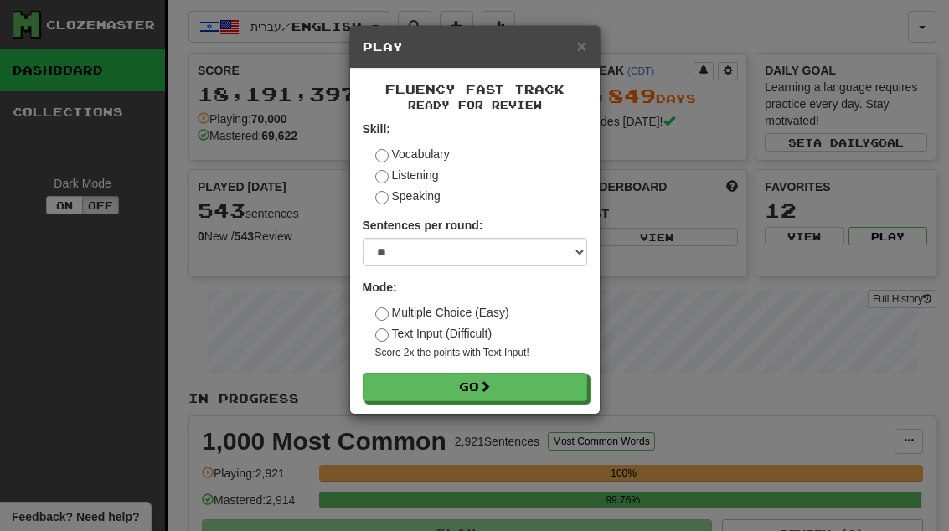
click at [564, 389] on button "Go" at bounding box center [475, 387] width 224 height 28
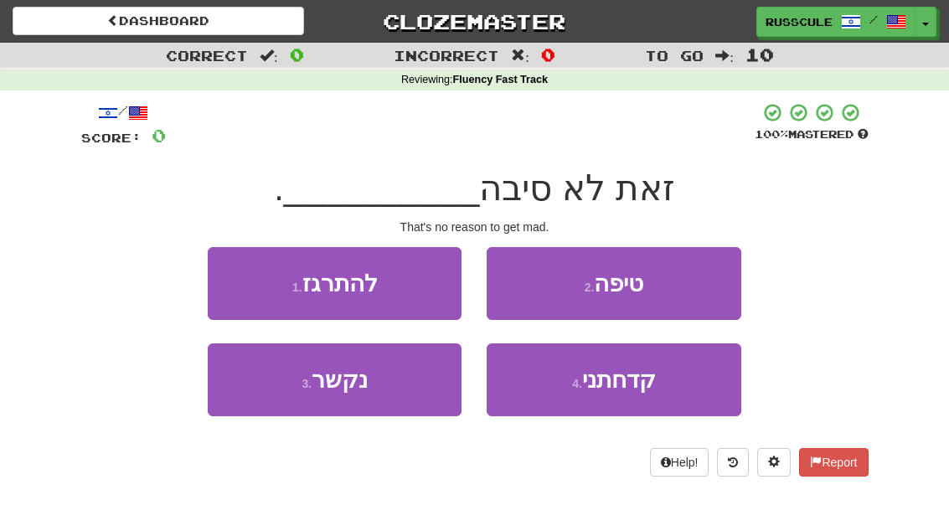
click at [245, 271] on button "1 . להתרגז" at bounding box center [335, 283] width 254 height 73
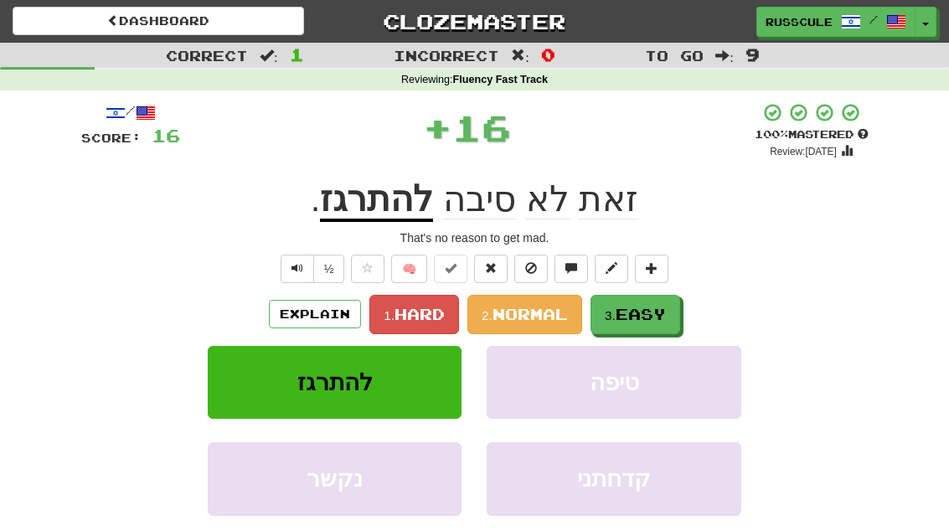
click at [655, 310] on span "Easy" at bounding box center [641, 314] width 50 height 18
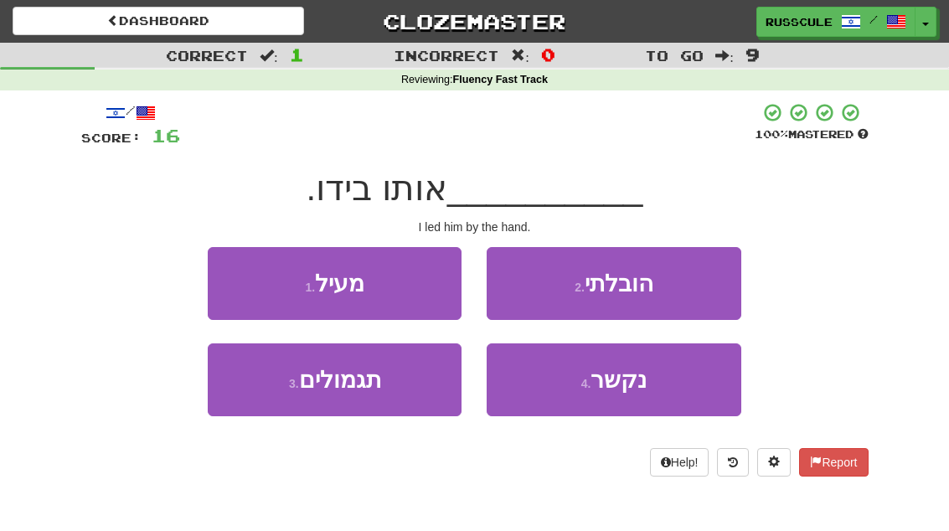
click at [688, 288] on button "2 . הובלתי" at bounding box center [614, 283] width 254 height 73
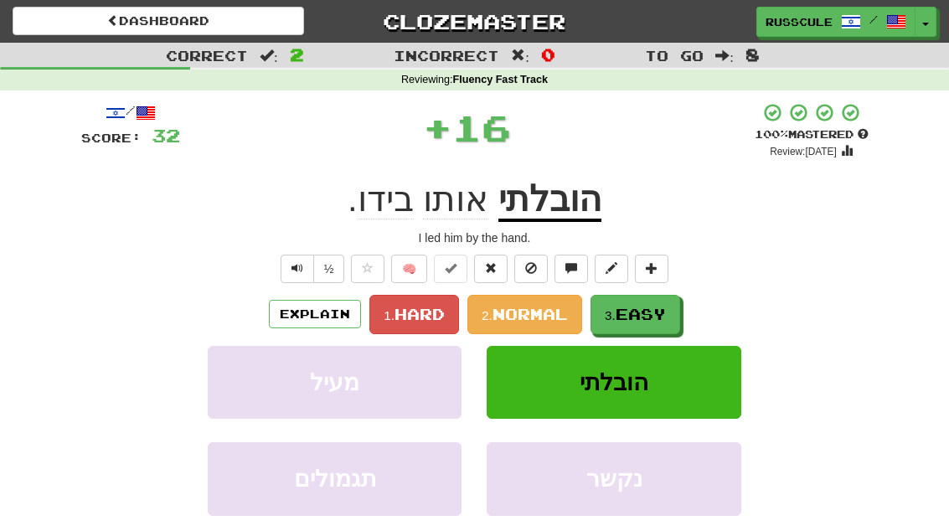
click at [660, 314] on span "Easy" at bounding box center [641, 314] width 50 height 18
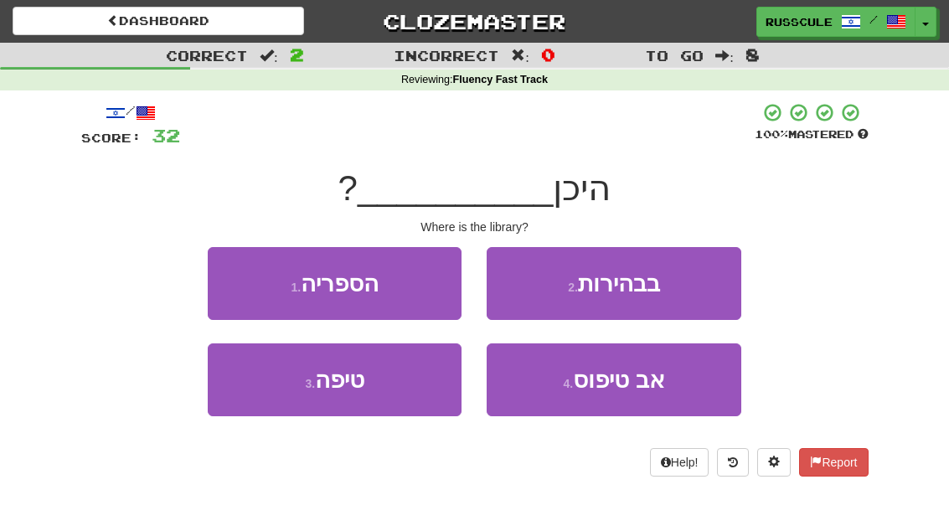
click at [239, 287] on button "1 . הספריה" at bounding box center [335, 283] width 254 height 73
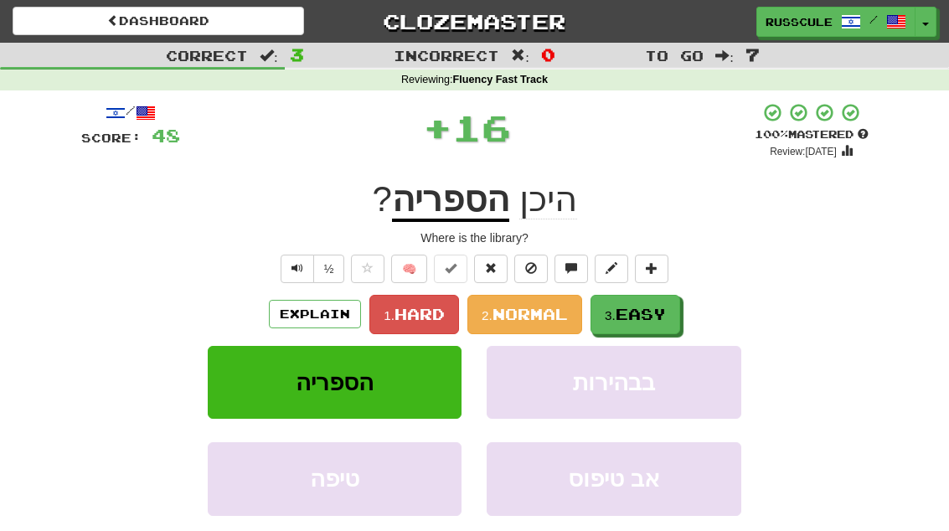
click at [660, 312] on span "Easy" at bounding box center [641, 314] width 50 height 18
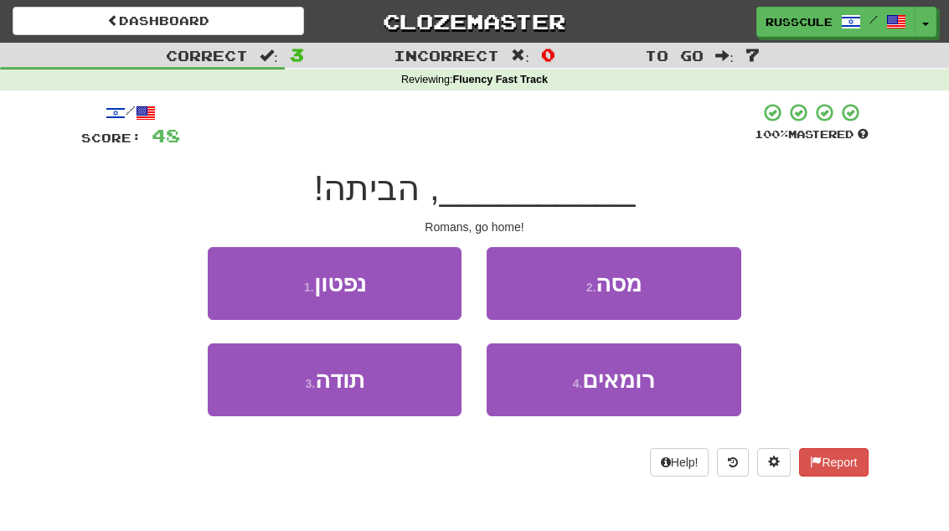
click at [648, 385] on span "רומאים" at bounding box center [618, 380] width 73 height 26
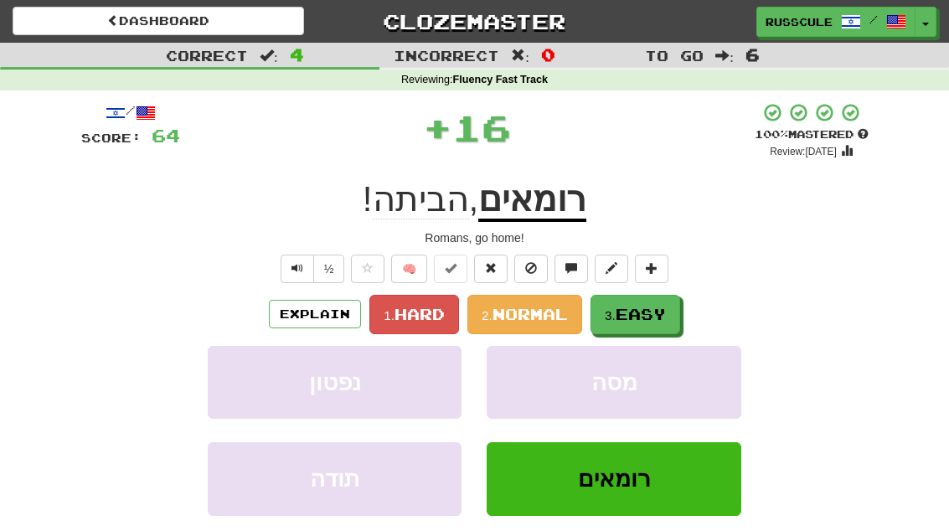
click at [665, 306] on span "Easy" at bounding box center [641, 314] width 50 height 18
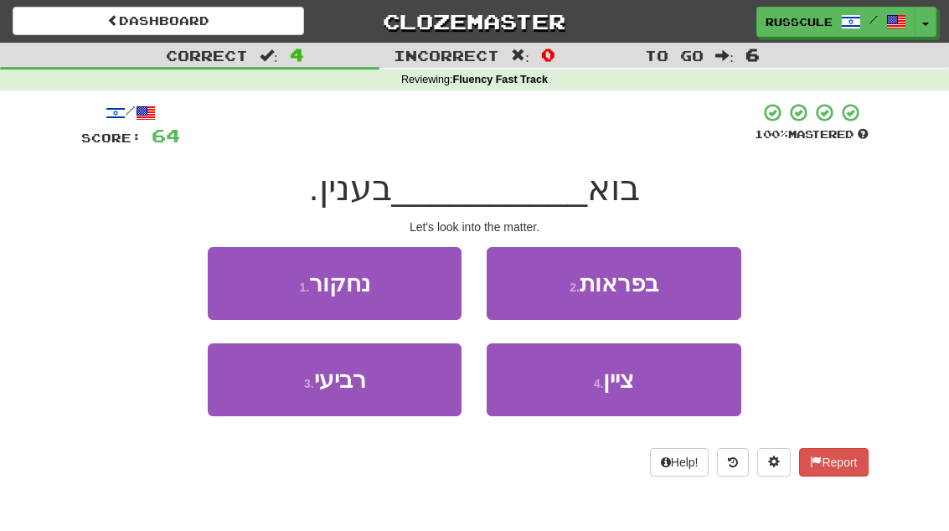
click at [235, 280] on button "1 . נחקור" at bounding box center [335, 283] width 254 height 73
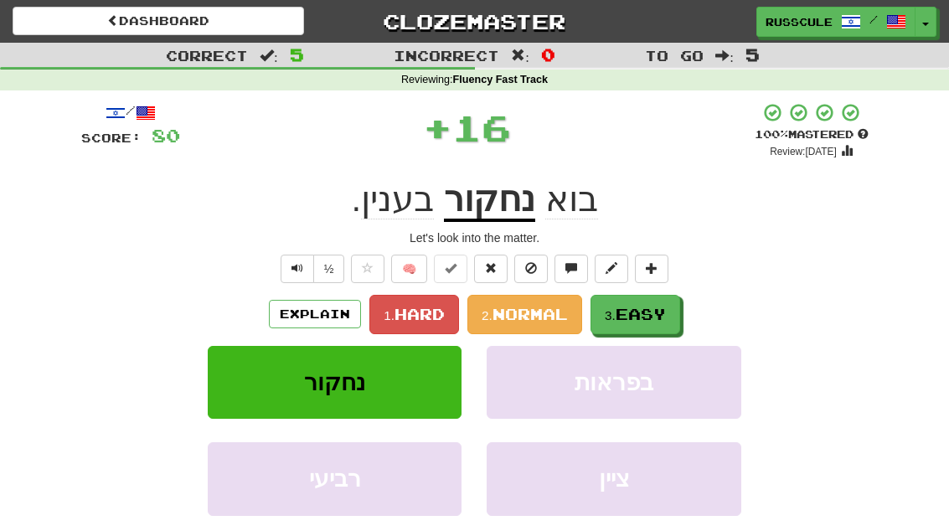
click at [658, 307] on span "Easy" at bounding box center [641, 314] width 50 height 18
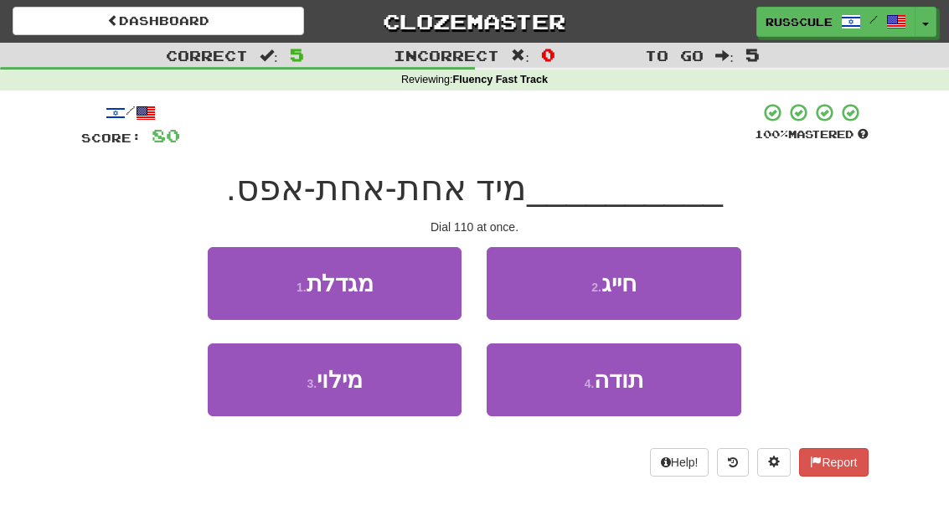
click at [687, 291] on button "2 . חייג" at bounding box center [614, 283] width 254 height 73
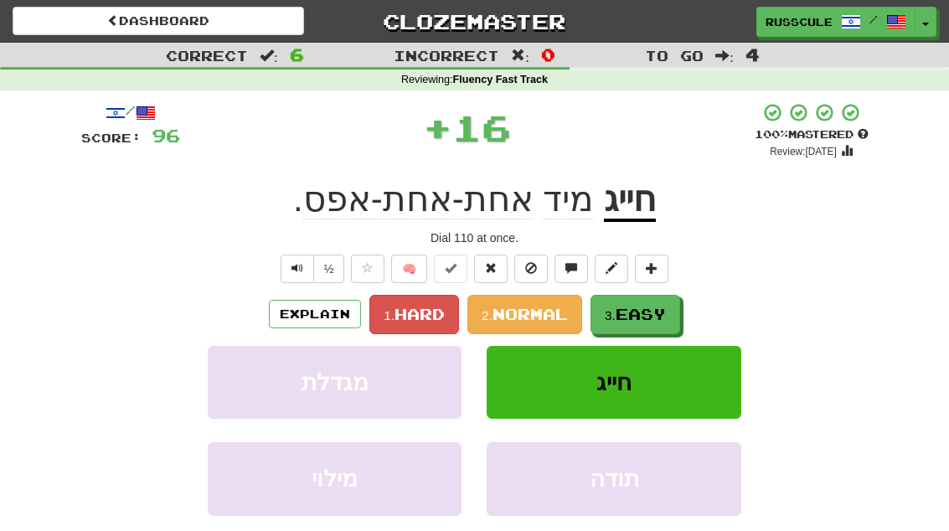
click at [666, 315] on span "Easy" at bounding box center [641, 314] width 50 height 18
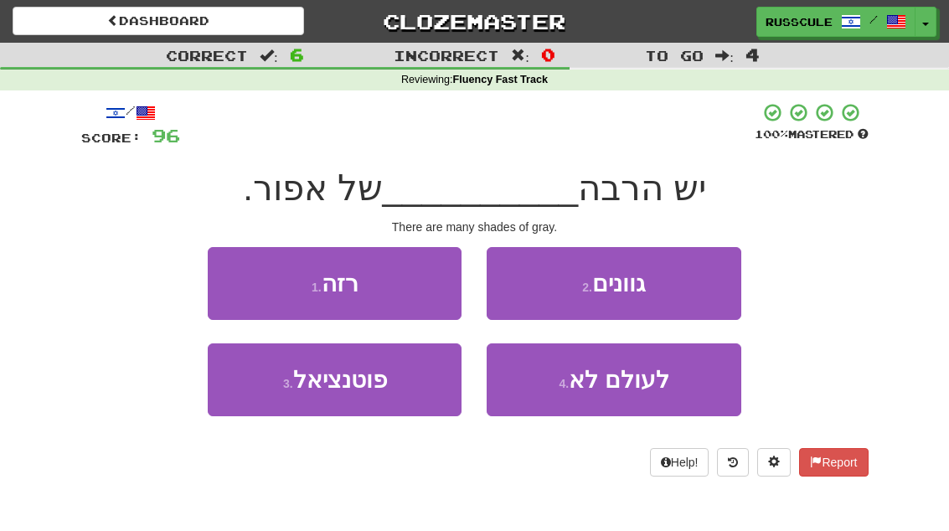
click at [689, 286] on button "2 . גוונים" at bounding box center [614, 283] width 254 height 73
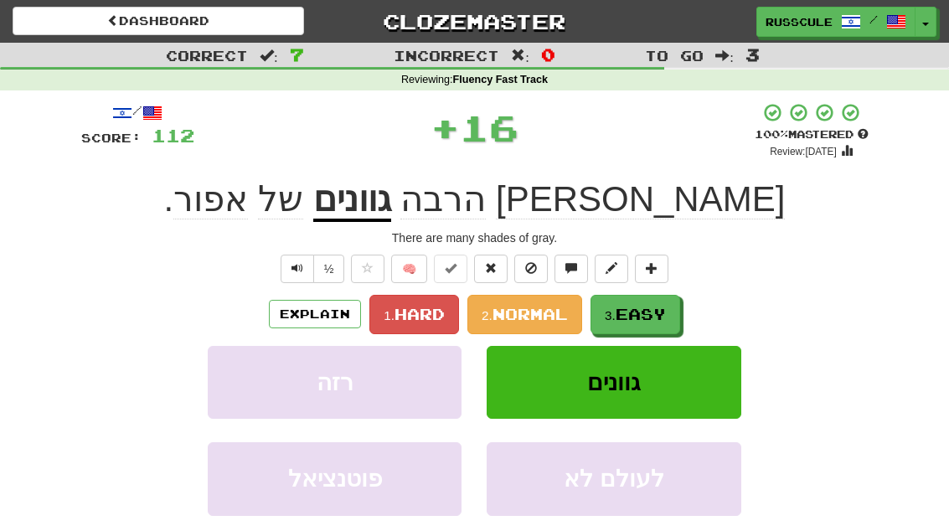
click at [657, 313] on span "Easy" at bounding box center [641, 314] width 50 height 18
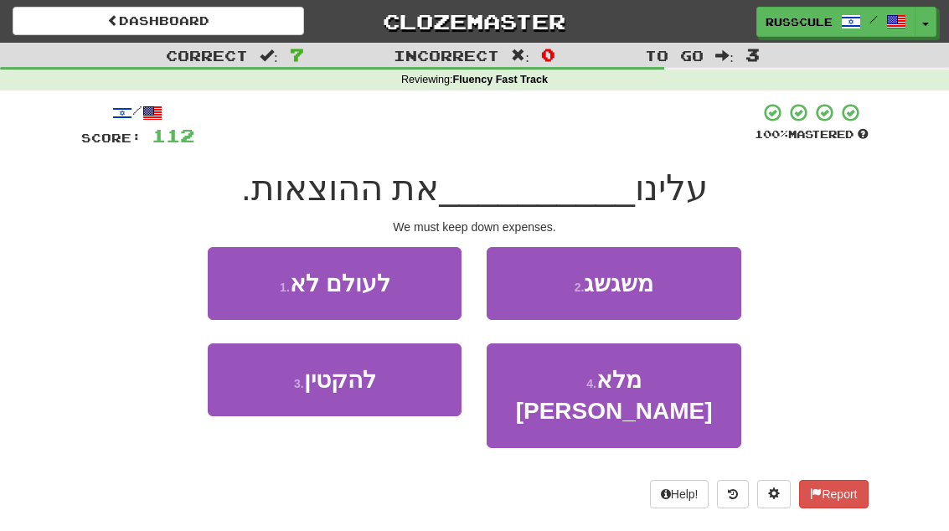
click at [271, 392] on button "3 . להקטין" at bounding box center [335, 379] width 254 height 73
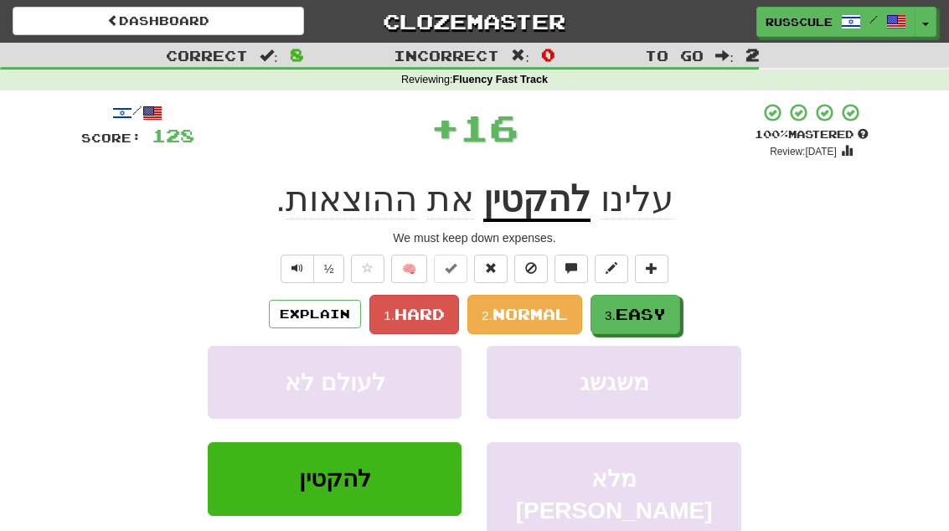
click at [652, 313] on span "Easy" at bounding box center [641, 314] width 50 height 18
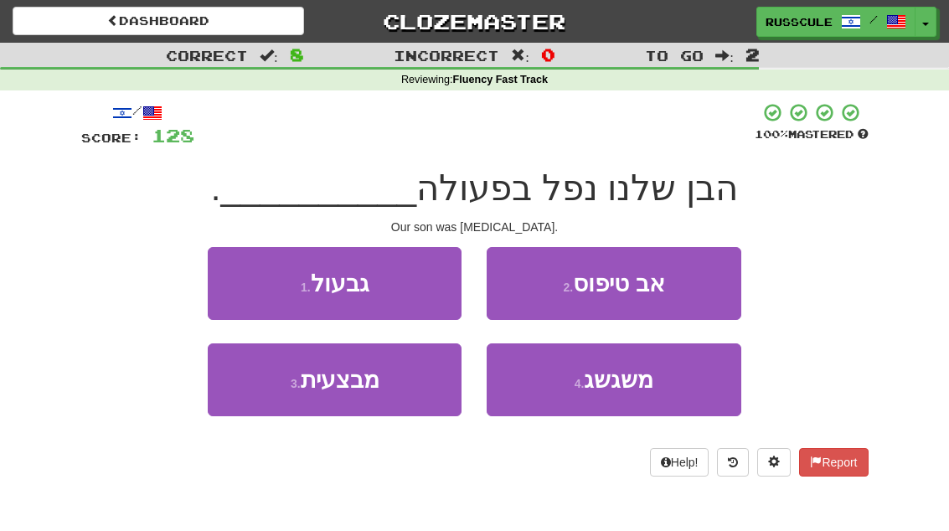
click at [239, 270] on button "1 . גבעול" at bounding box center [335, 283] width 254 height 73
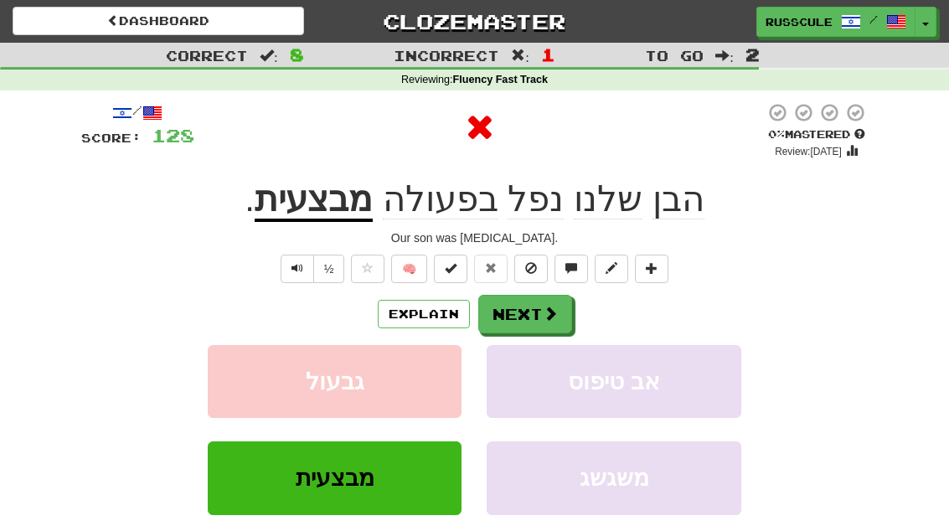
click at [531, 304] on button "Next" at bounding box center [525, 314] width 94 height 39
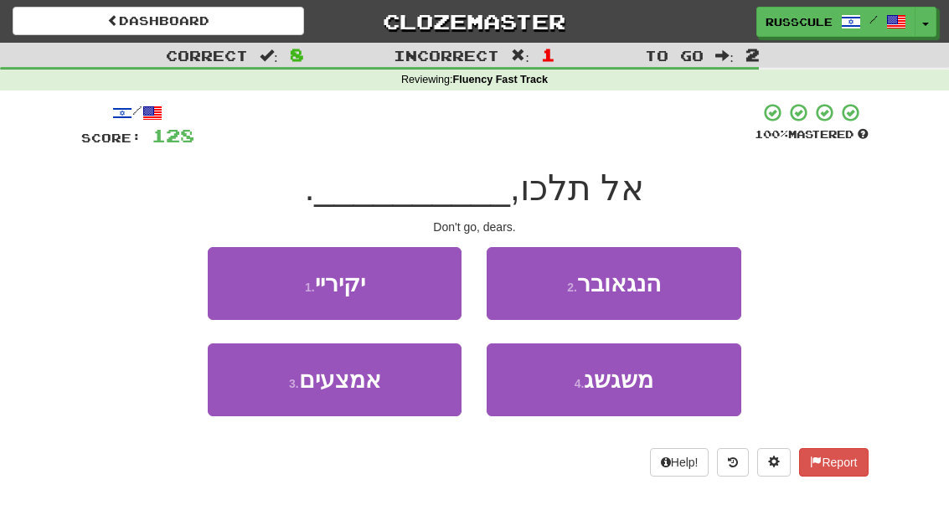
click at [230, 271] on button "1 . יקיריי" at bounding box center [335, 283] width 254 height 73
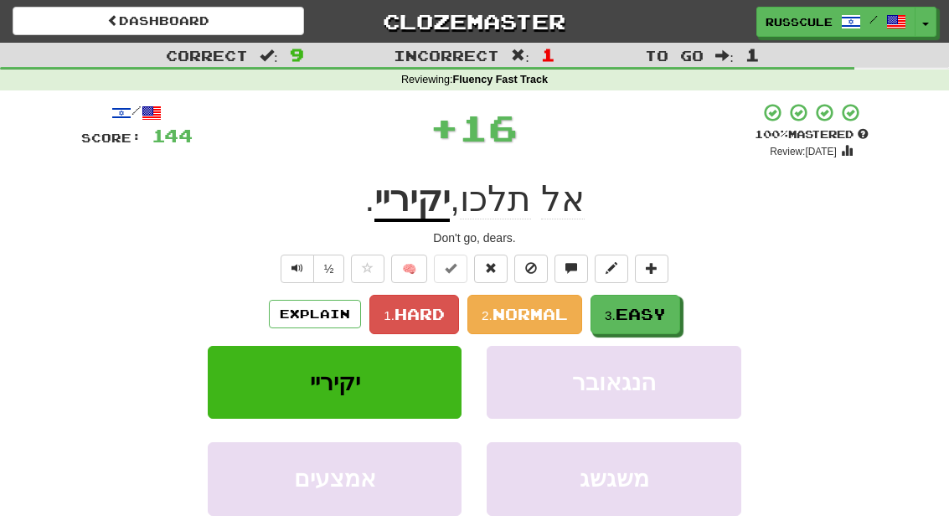
click at [641, 310] on span "Easy" at bounding box center [641, 314] width 50 height 18
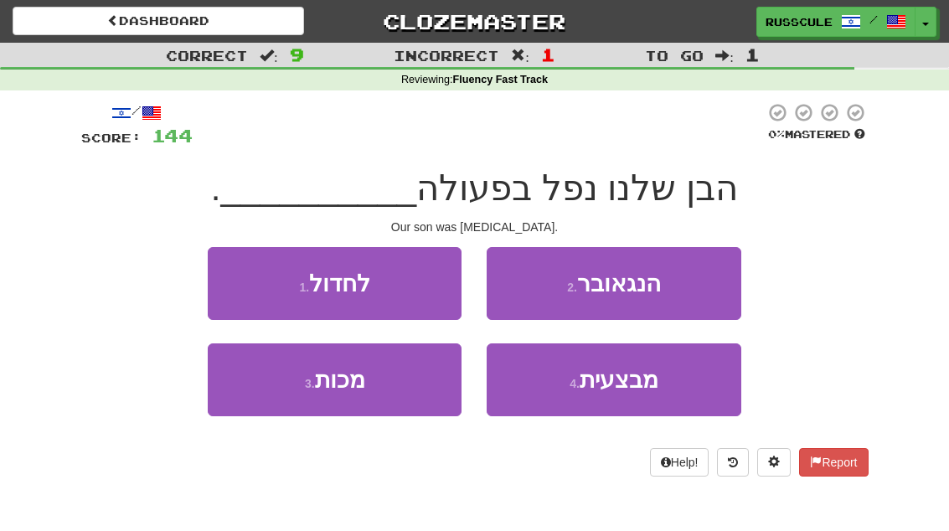
click at [659, 385] on button "4 . מבצעית" at bounding box center [614, 379] width 254 height 73
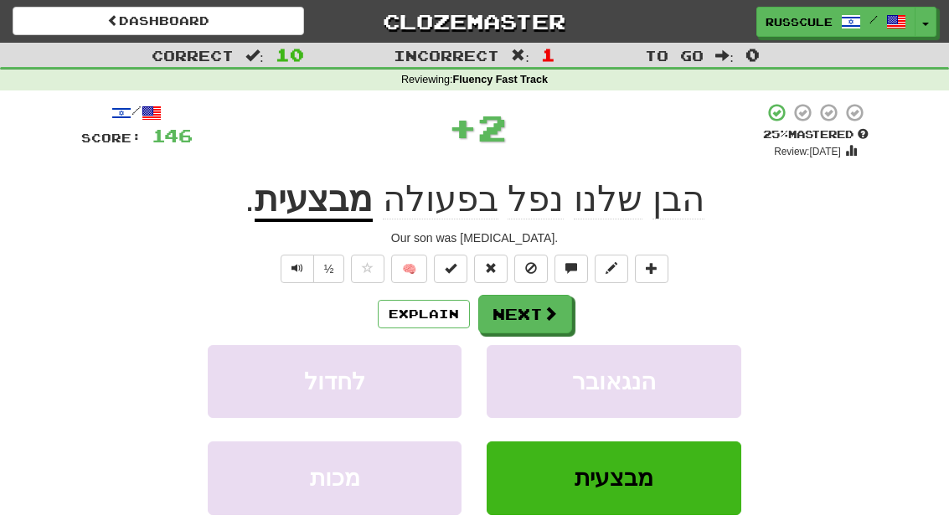
click at [548, 311] on span at bounding box center [550, 313] width 15 height 15
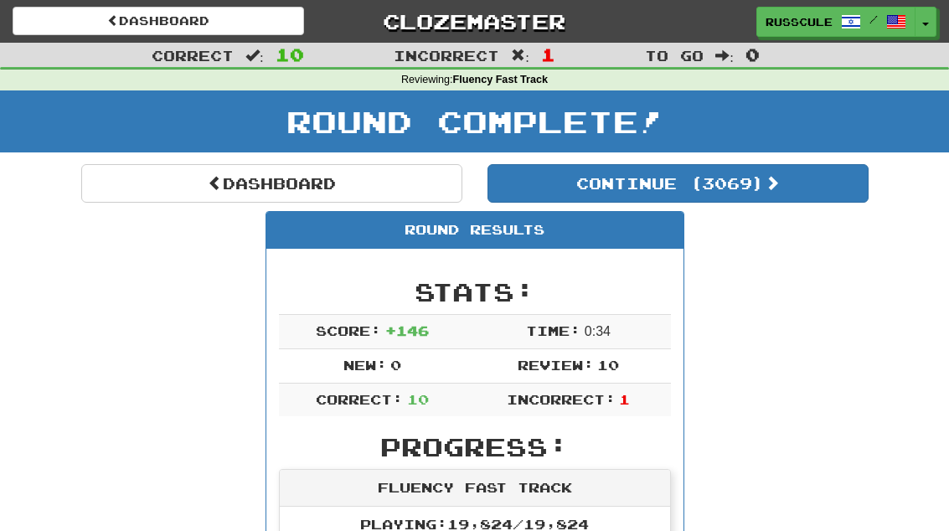
click at [809, 193] on button "Continue ( 3069 )" at bounding box center [677, 183] width 381 height 39
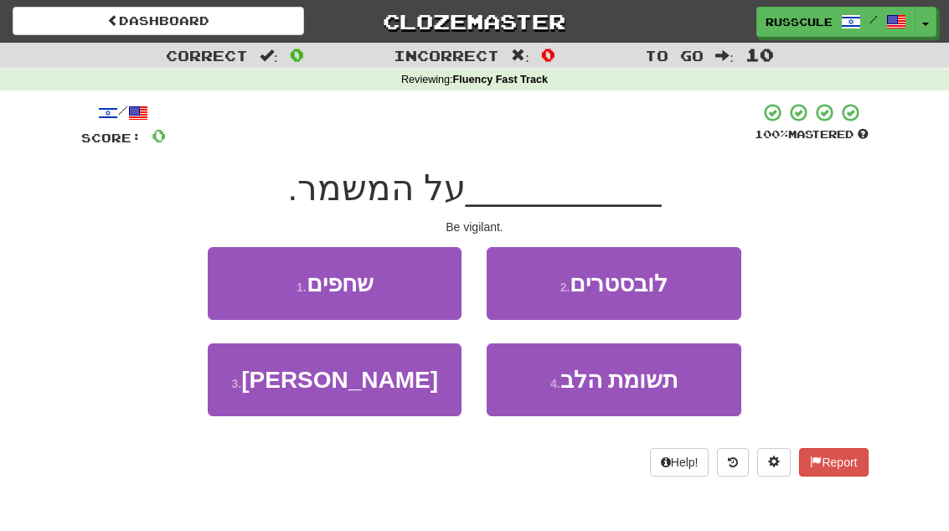
click at [281, 394] on button "3 . עמדי" at bounding box center [335, 379] width 254 height 73
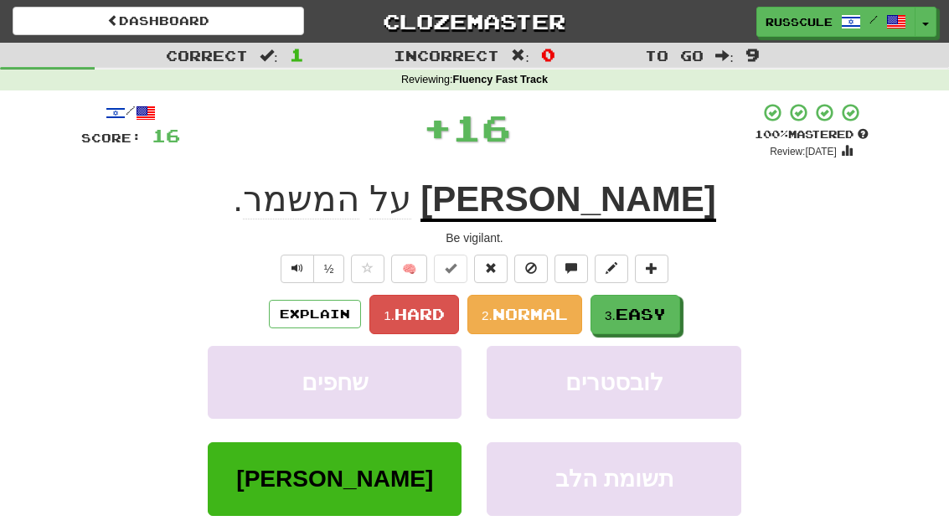
click at [651, 311] on span "Easy" at bounding box center [641, 314] width 50 height 18
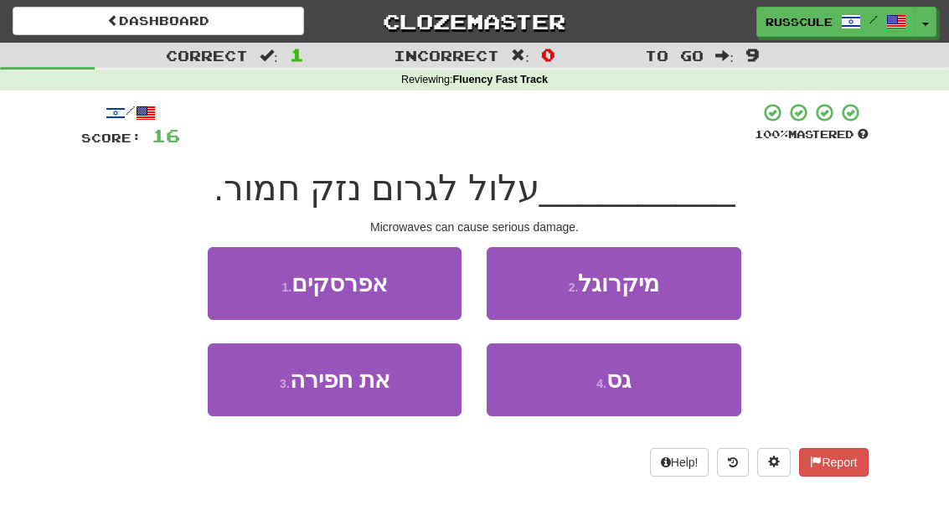
click at [697, 289] on button "2 . מיקרוגל" at bounding box center [614, 283] width 254 height 73
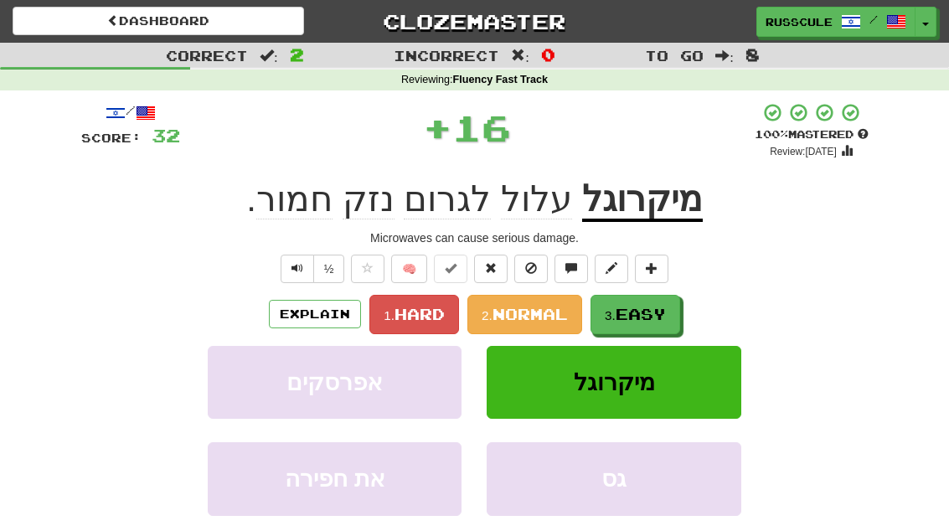
click at [666, 313] on span "Easy" at bounding box center [641, 314] width 50 height 18
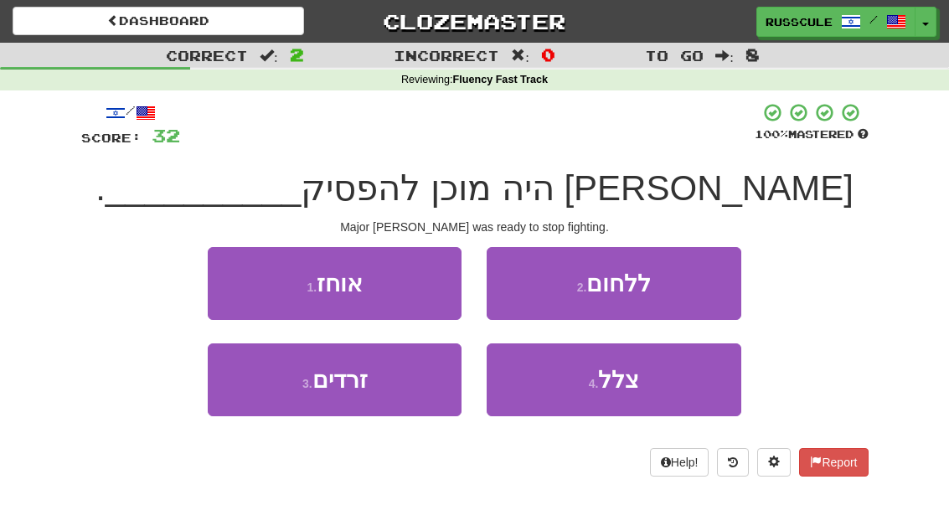
click at [695, 288] on button "2 . ללחום" at bounding box center [614, 283] width 254 height 73
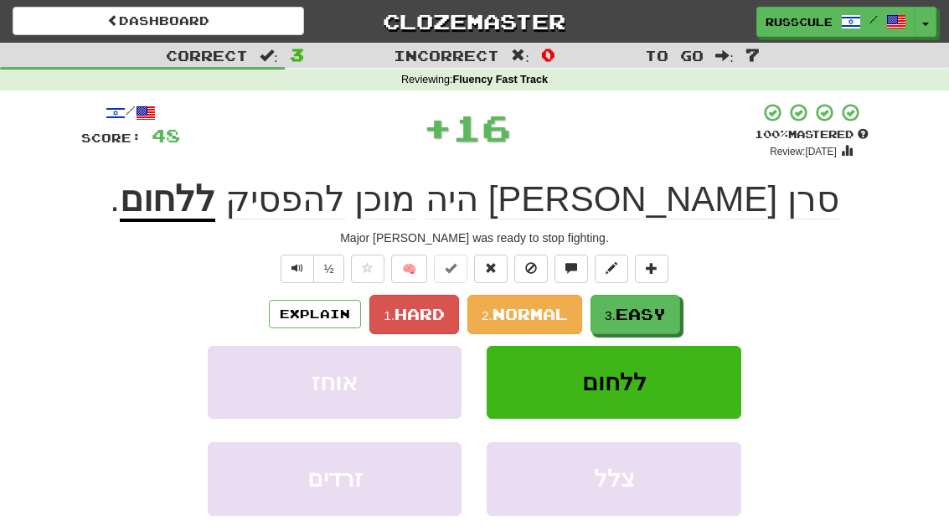
click at [665, 311] on span "Easy" at bounding box center [641, 314] width 50 height 18
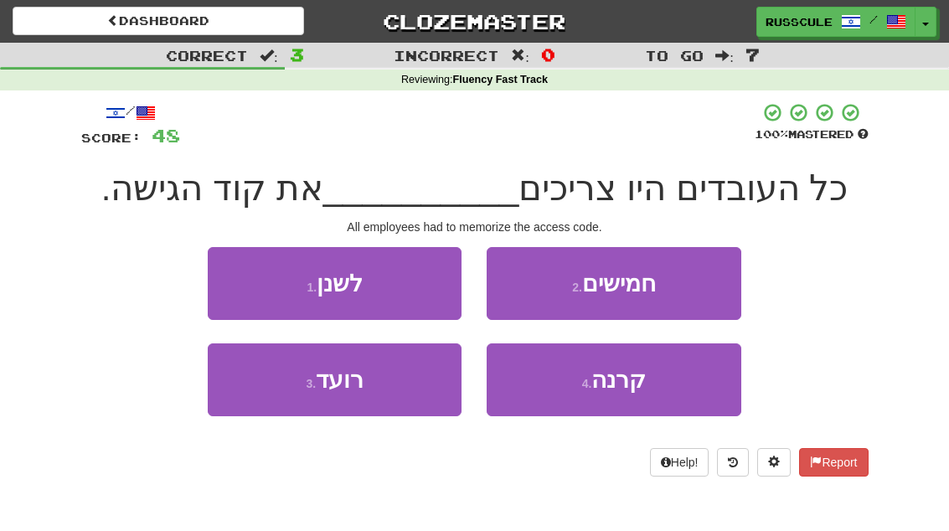
click at [229, 265] on button "1 . לשנן" at bounding box center [335, 283] width 254 height 73
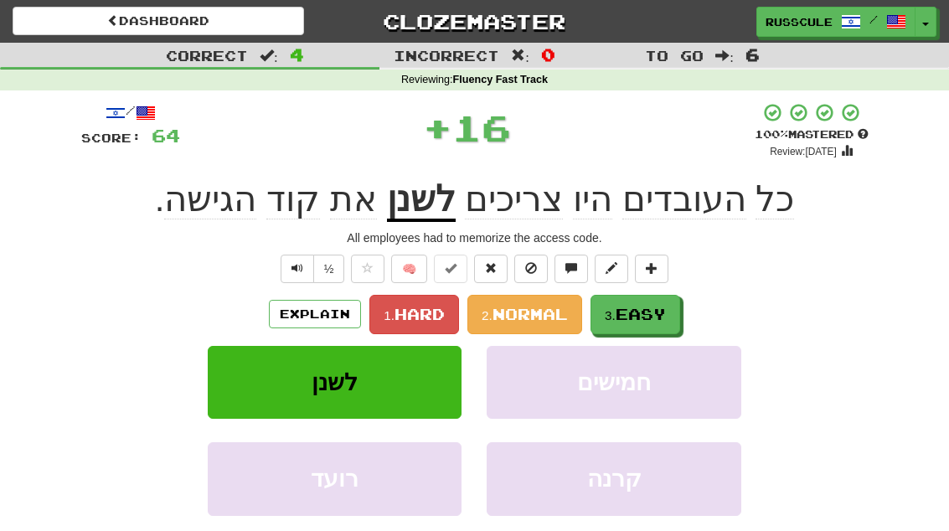
click at [677, 309] on button "3. Easy" at bounding box center [635, 314] width 90 height 39
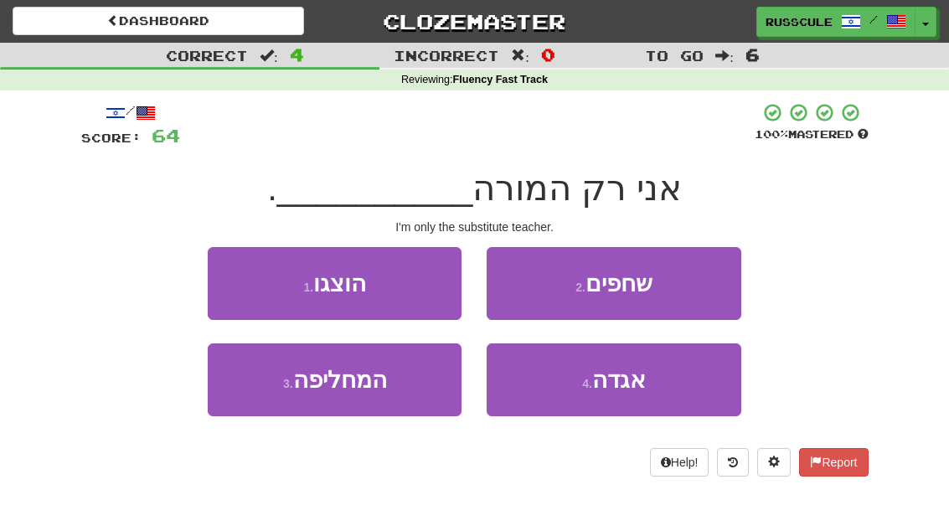
click at [271, 393] on button "3 . המחליפה" at bounding box center [335, 379] width 254 height 73
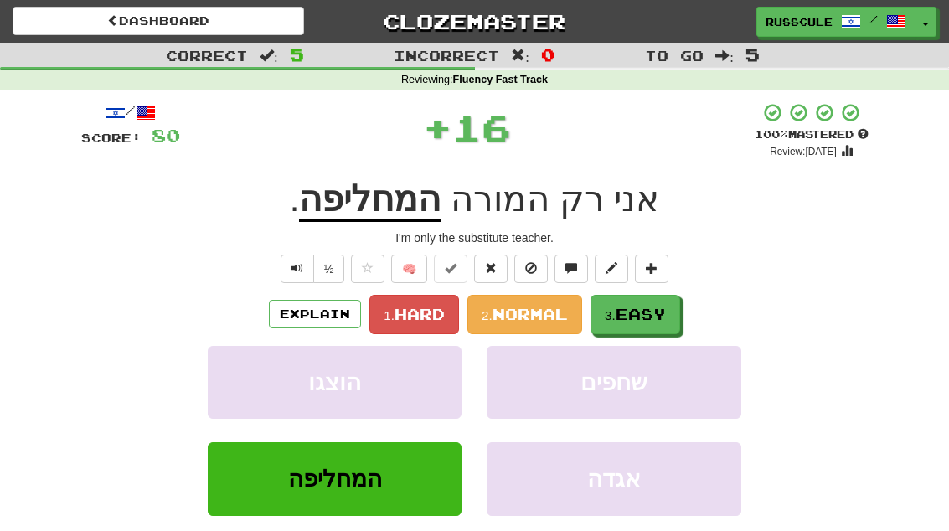
click at [657, 312] on span "Easy" at bounding box center [641, 314] width 50 height 18
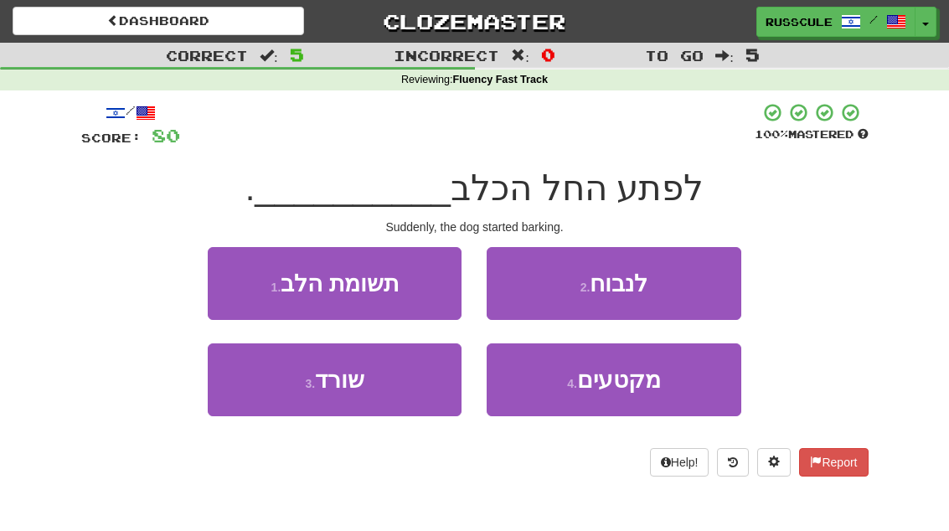
click at [269, 401] on button "3 . שורד" at bounding box center [335, 379] width 254 height 73
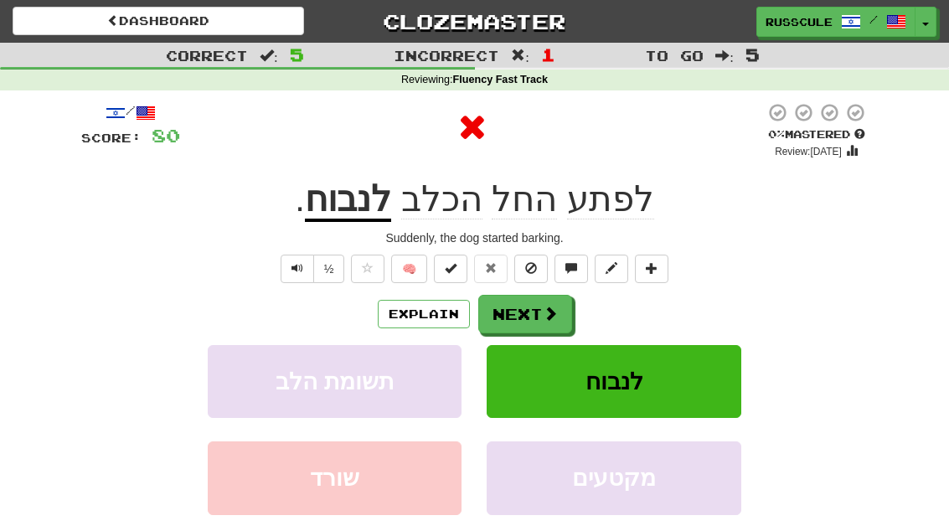
click at [547, 306] on span at bounding box center [550, 313] width 15 height 15
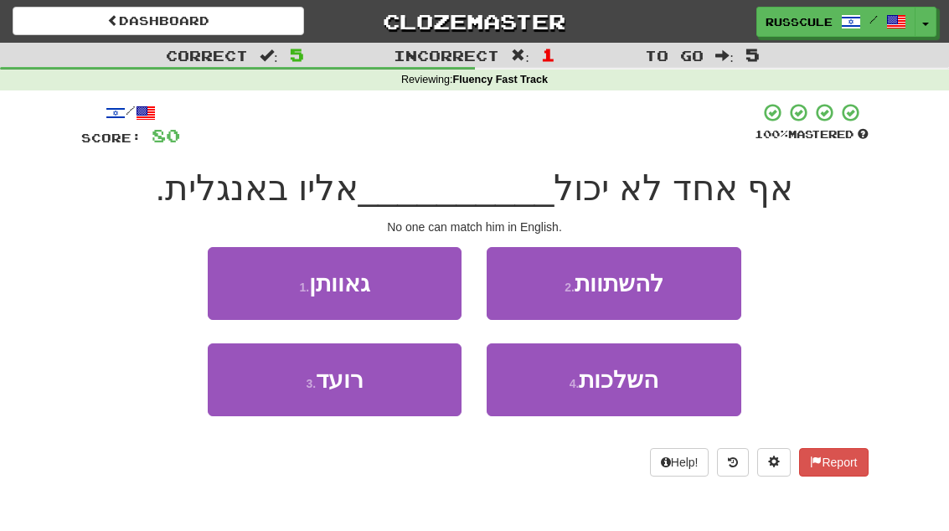
click at [692, 291] on button "2 . להשתוות" at bounding box center [614, 283] width 254 height 73
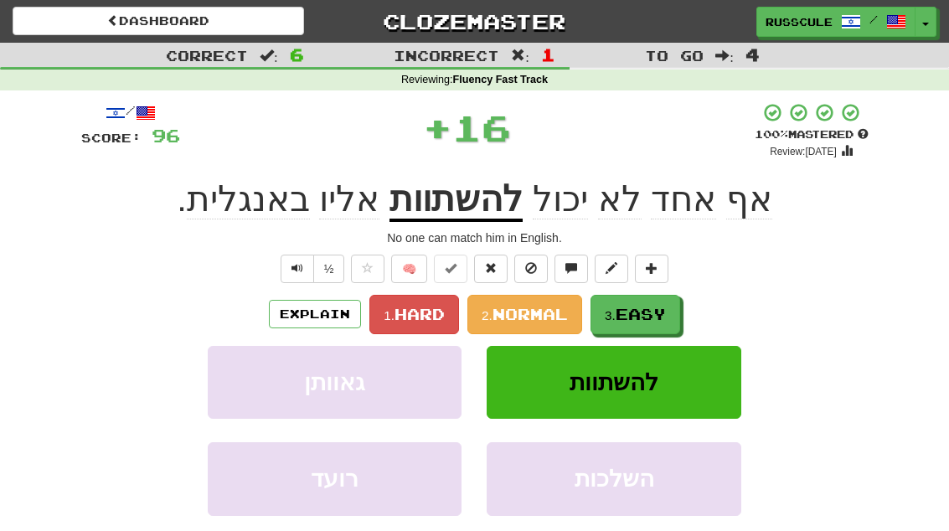
click at [652, 312] on span "Easy" at bounding box center [641, 314] width 50 height 18
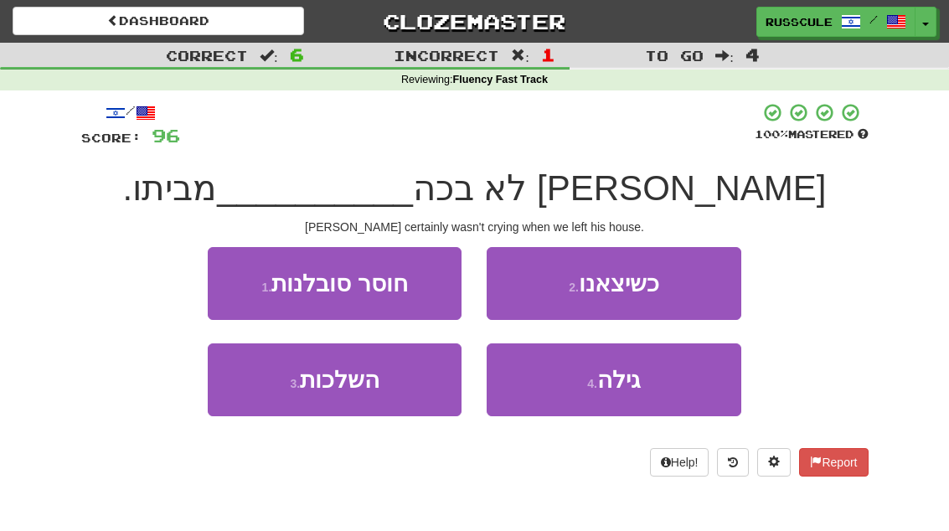
click at [688, 291] on button "2 . כשיצאנו" at bounding box center [614, 283] width 254 height 73
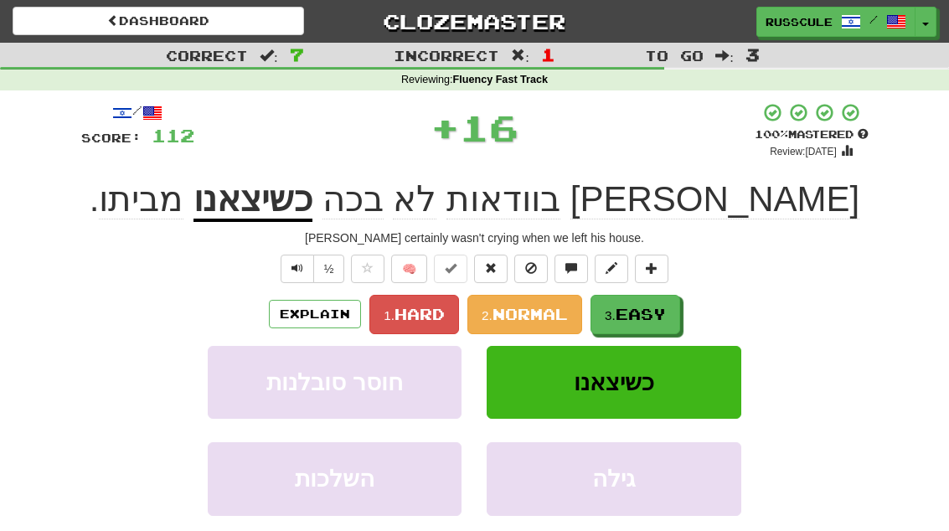
click at [666, 312] on span "Easy" at bounding box center [641, 314] width 50 height 18
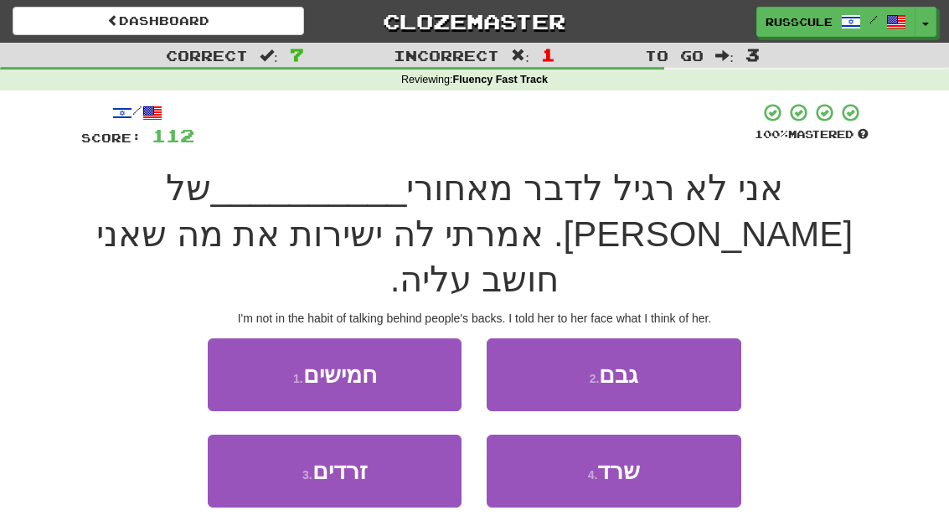
click at [676, 338] on button "2 . גבם" at bounding box center [614, 374] width 254 height 73
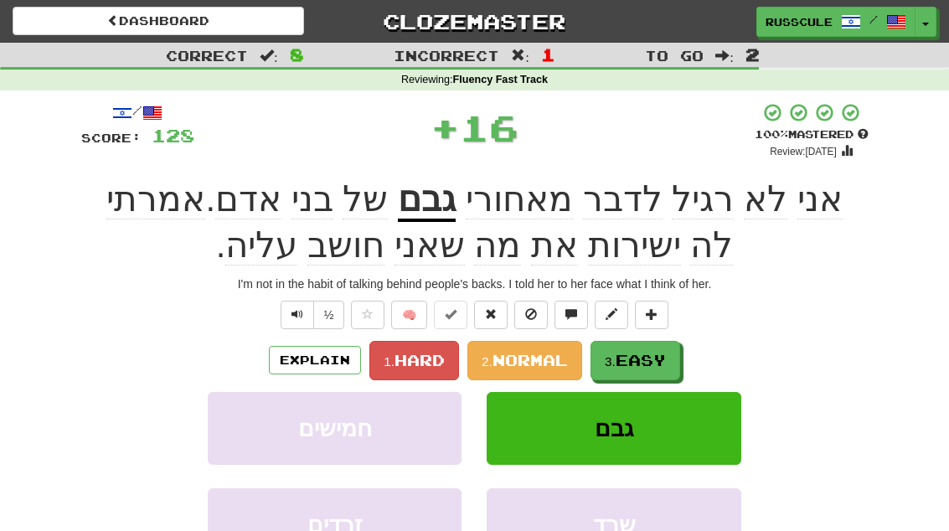
click at [654, 343] on button "3. Easy" at bounding box center [635, 360] width 90 height 39
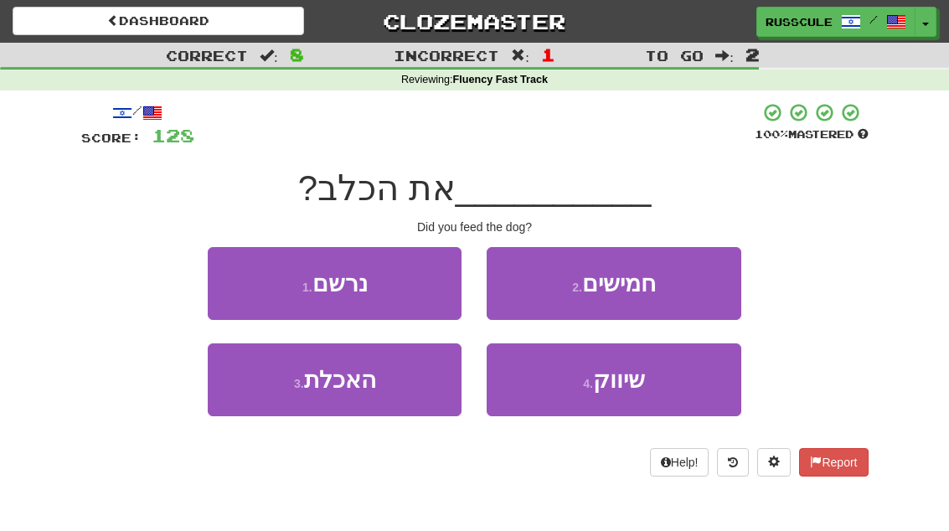
click at [265, 401] on button "3 . האכלת" at bounding box center [335, 379] width 254 height 73
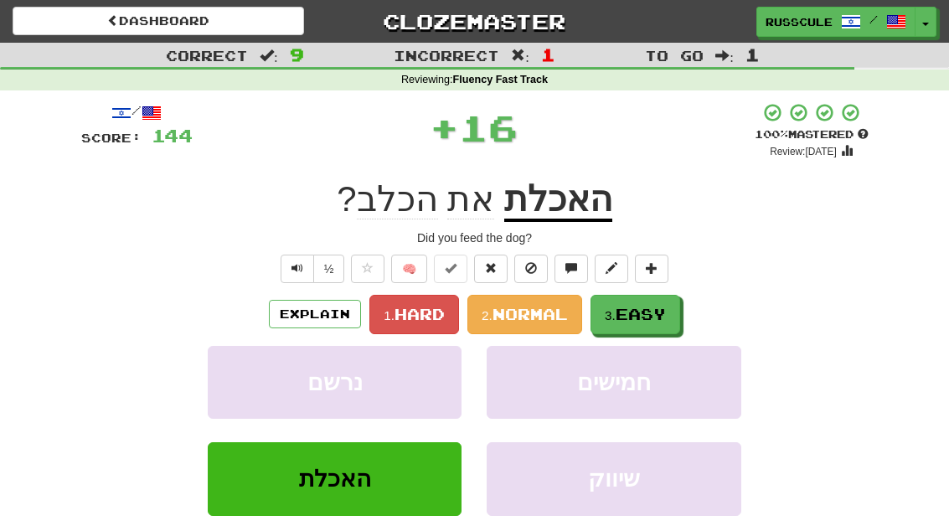
click at [657, 311] on span "Easy" at bounding box center [641, 314] width 50 height 18
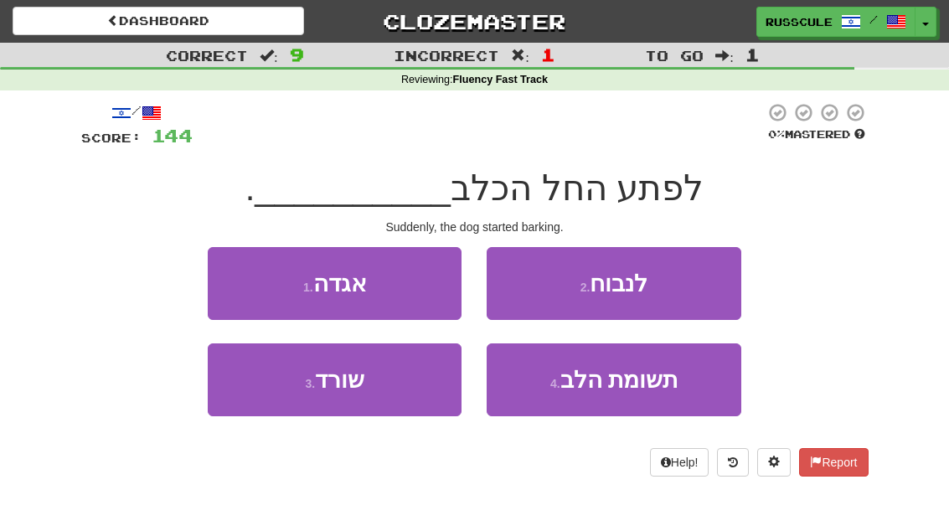
click at [682, 286] on button "2 . לנבוח" at bounding box center [614, 283] width 254 height 73
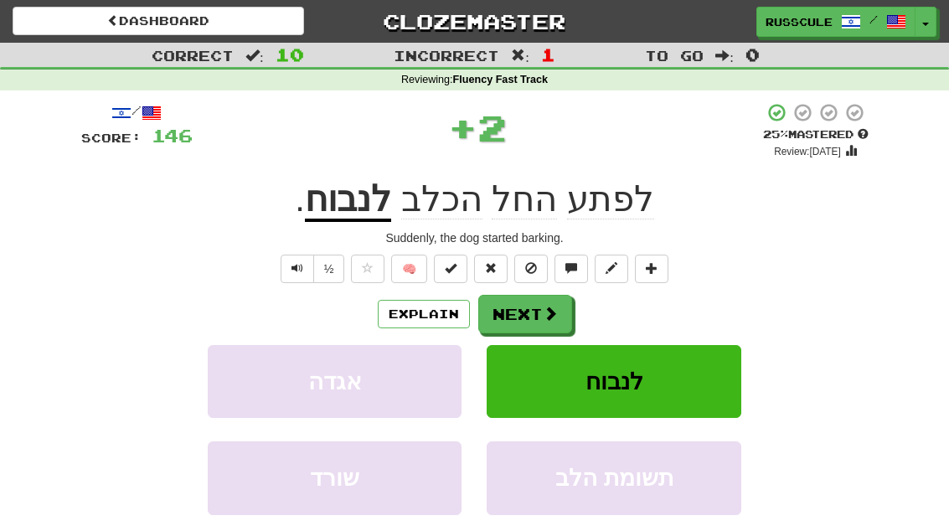
click at [553, 311] on span at bounding box center [550, 313] width 15 height 15
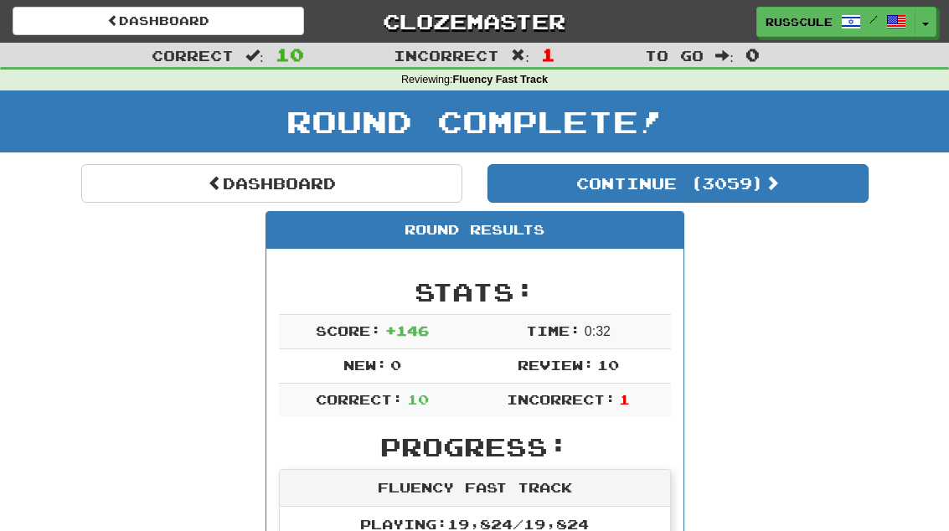
click at [814, 191] on button "Continue ( 3059 )" at bounding box center [677, 183] width 381 height 39
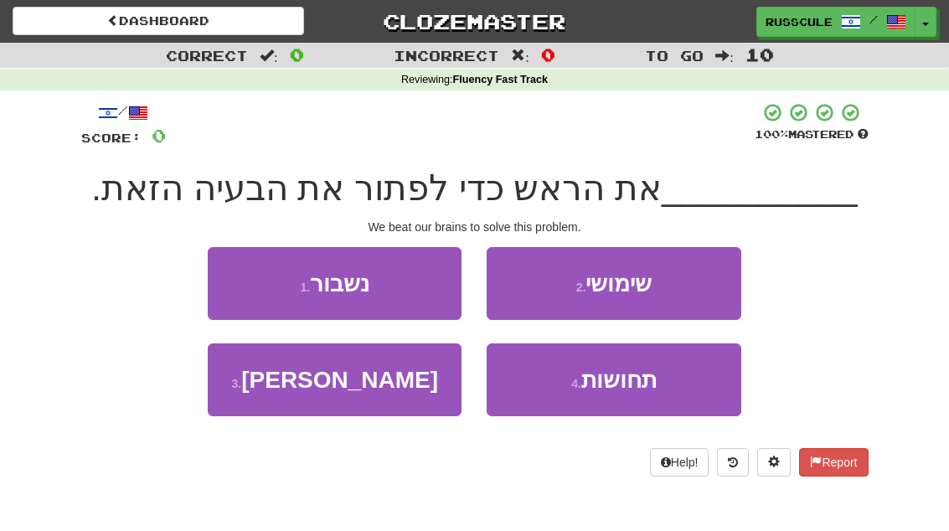
click at [240, 286] on button "1 . נשבור" at bounding box center [335, 283] width 254 height 73
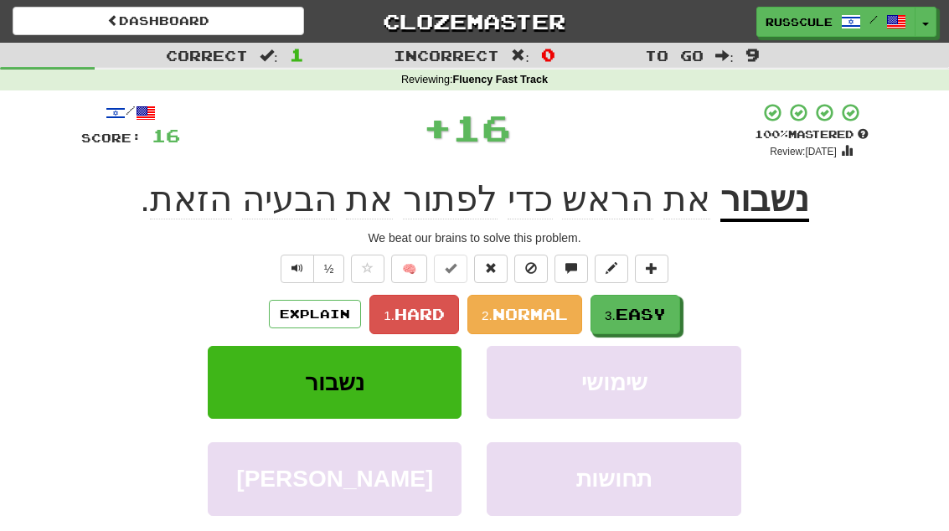
click at [638, 317] on span "Easy" at bounding box center [641, 314] width 50 height 18
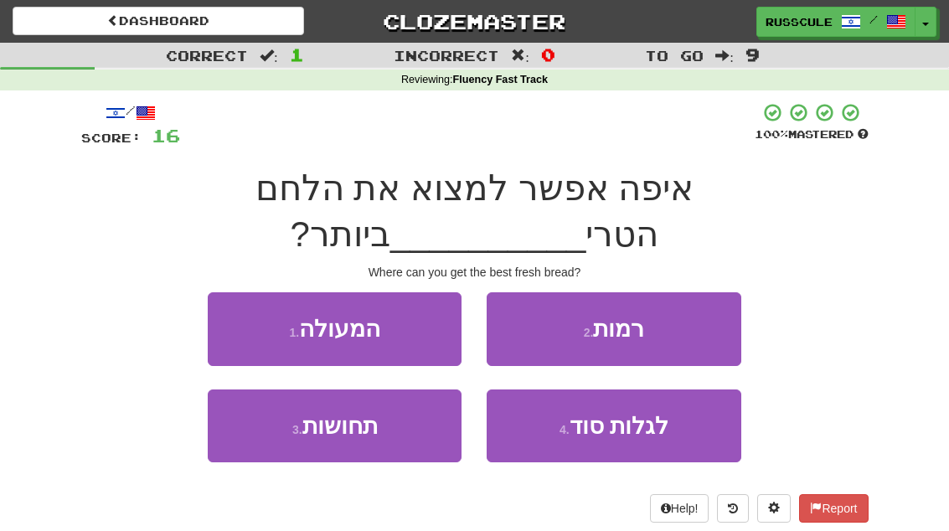
click at [265, 399] on button "3 . תחושות" at bounding box center [335, 425] width 254 height 73
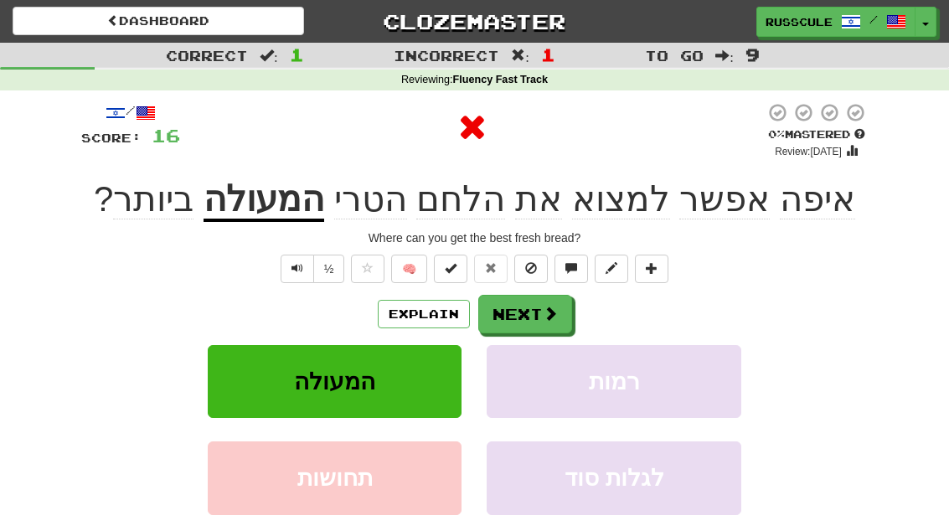
click at [535, 311] on button "Next" at bounding box center [525, 314] width 94 height 39
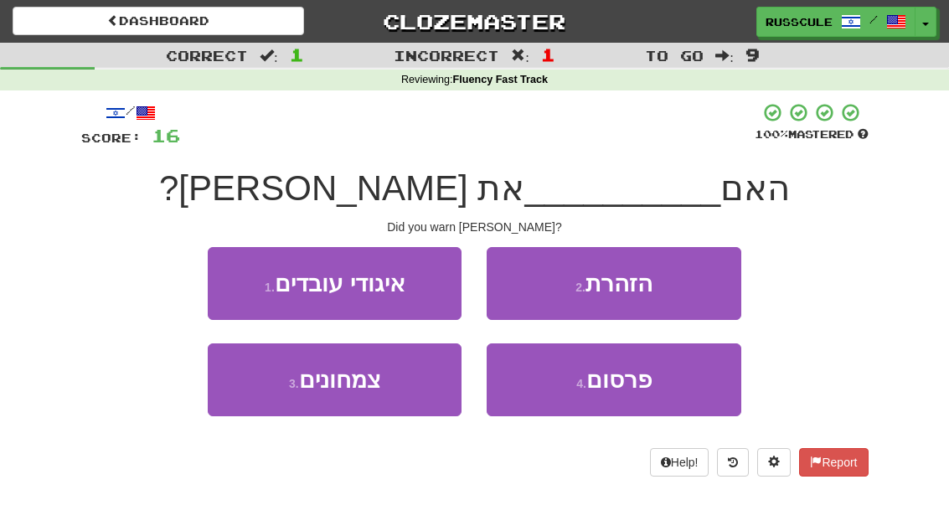
click at [676, 289] on button "2 . הזהרת" at bounding box center [614, 283] width 254 height 73
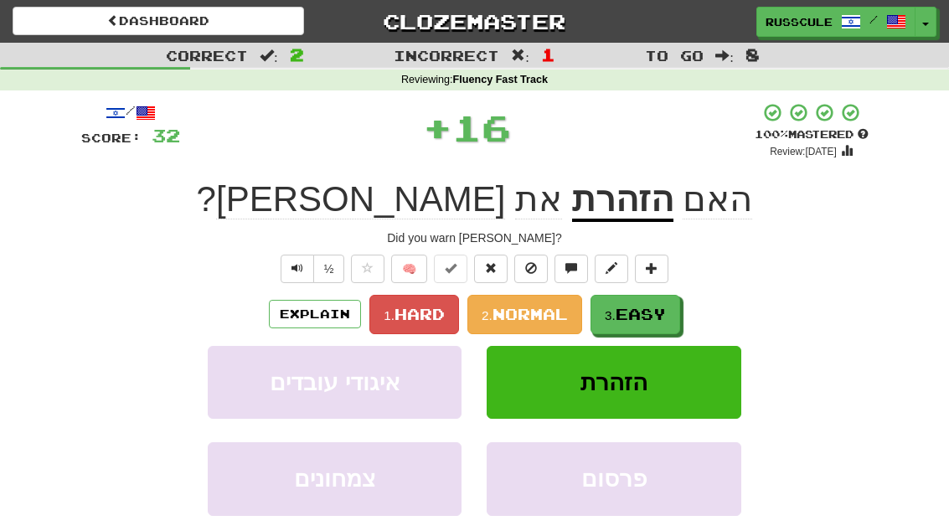
click at [643, 314] on span "Easy" at bounding box center [641, 314] width 50 height 18
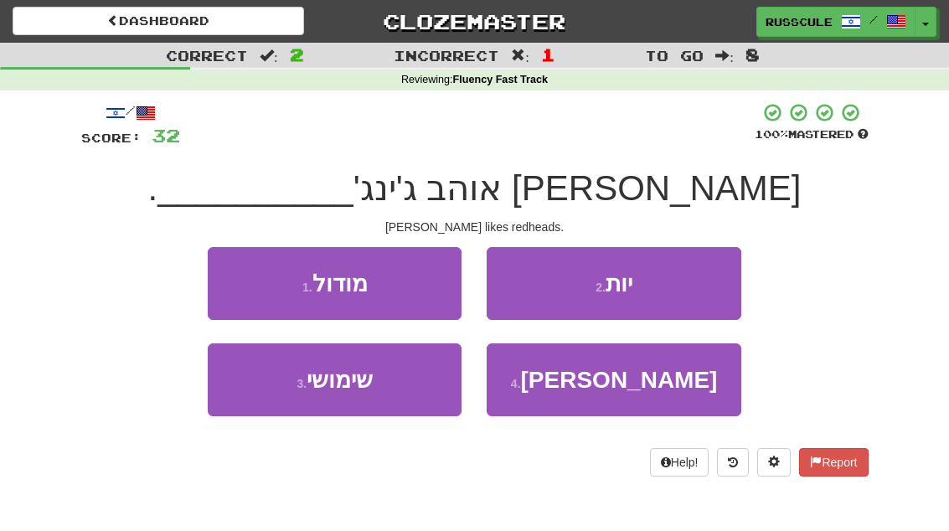
click at [675, 290] on button "2 . יות" at bounding box center [614, 283] width 254 height 73
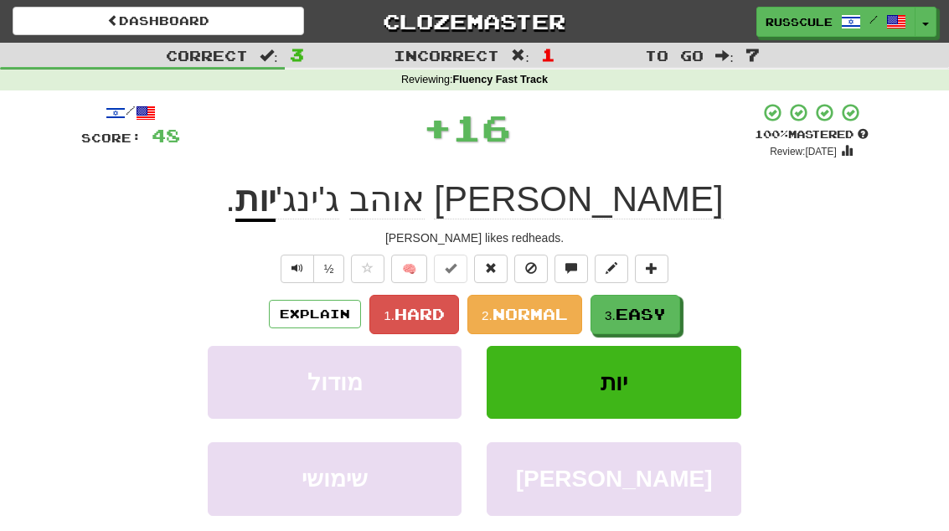
click at [652, 317] on span "Easy" at bounding box center [641, 314] width 50 height 18
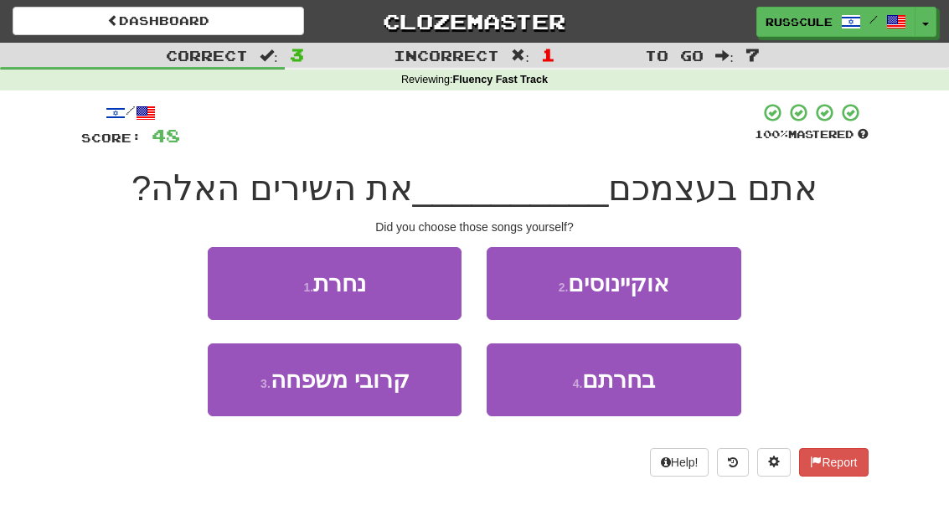
click at [240, 276] on button "1 . נחרת" at bounding box center [335, 283] width 254 height 73
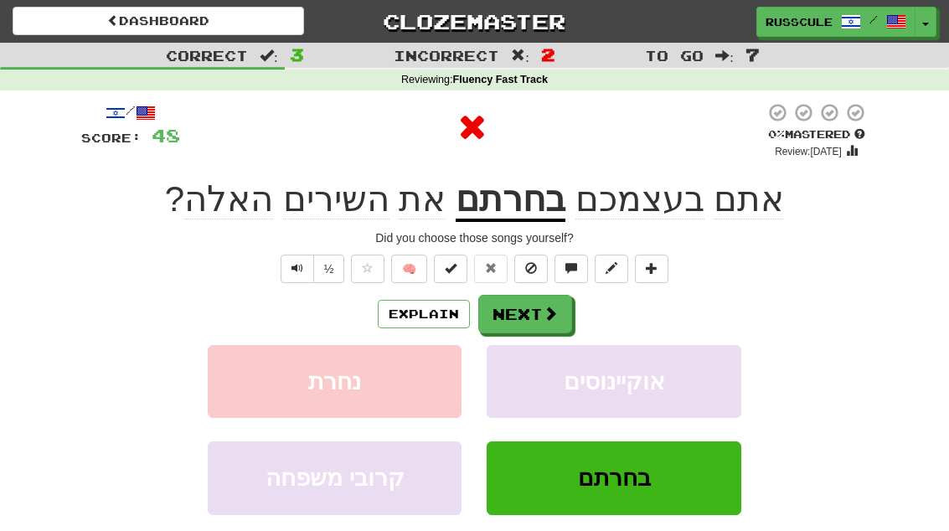
click at [543, 307] on span at bounding box center [550, 313] width 15 height 15
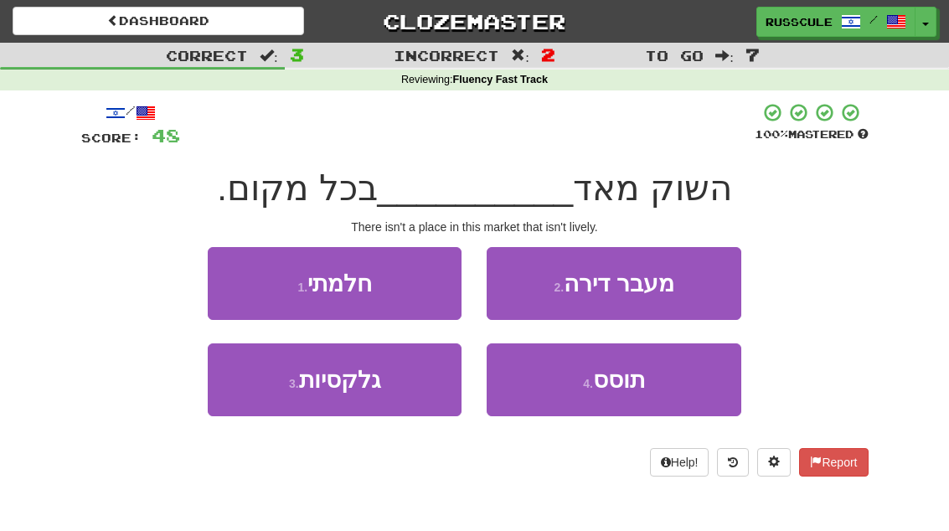
click at [267, 394] on button "3 . גלקסיות" at bounding box center [335, 379] width 254 height 73
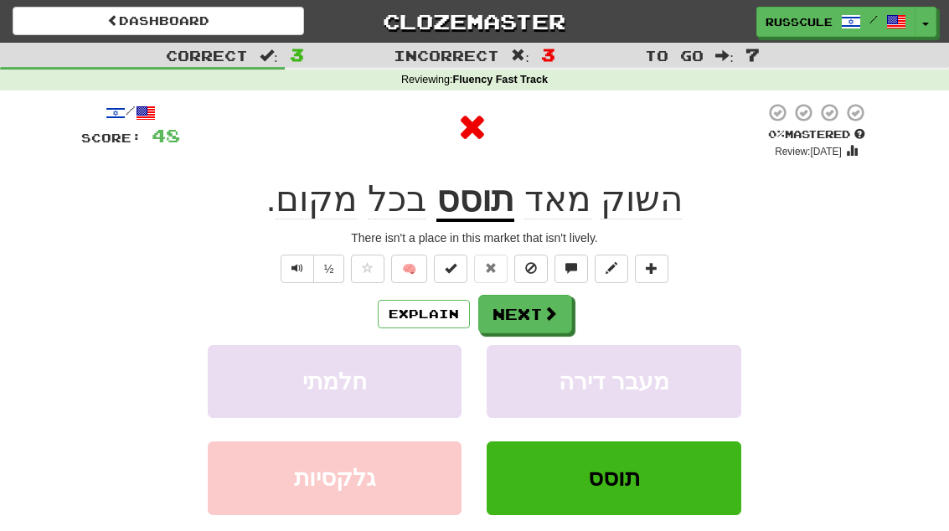
click at [549, 312] on span at bounding box center [550, 313] width 15 height 15
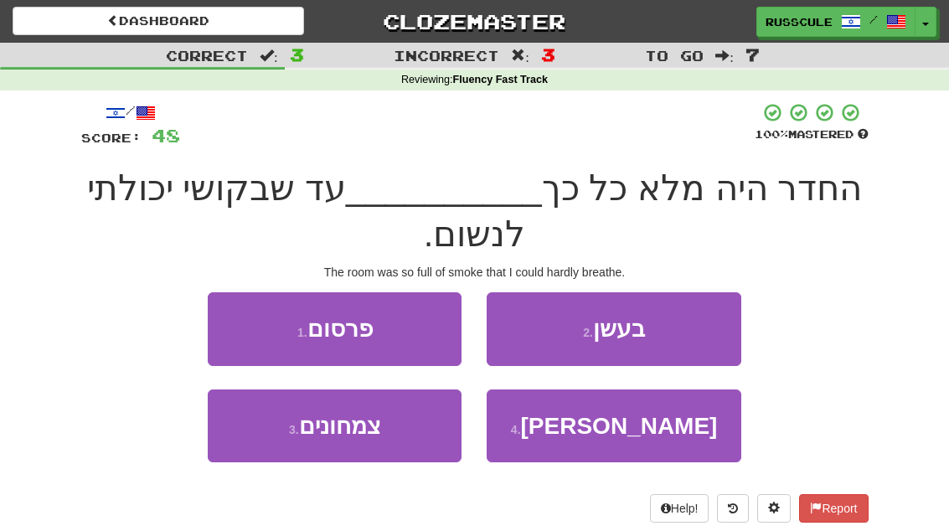
click at [666, 332] on button "2 . בעשן" at bounding box center [614, 328] width 254 height 73
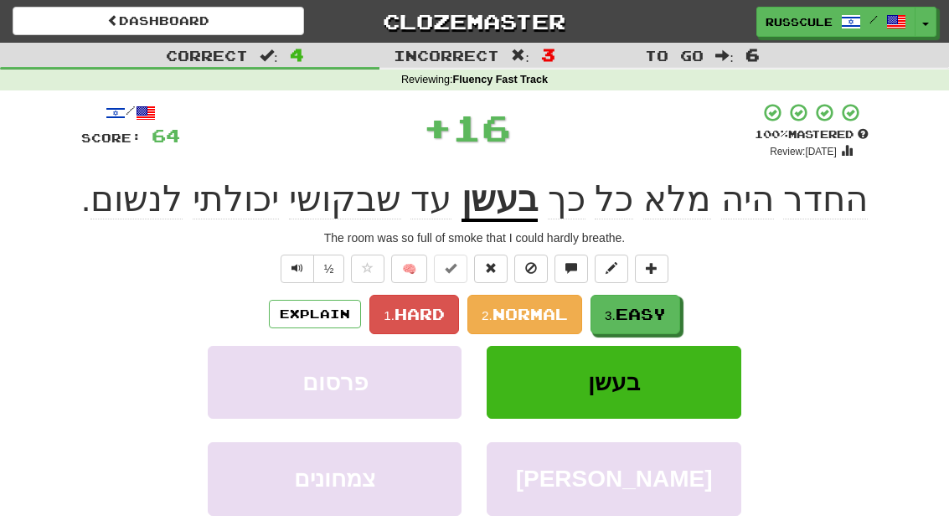
click at [659, 320] on span "Easy" at bounding box center [641, 314] width 50 height 18
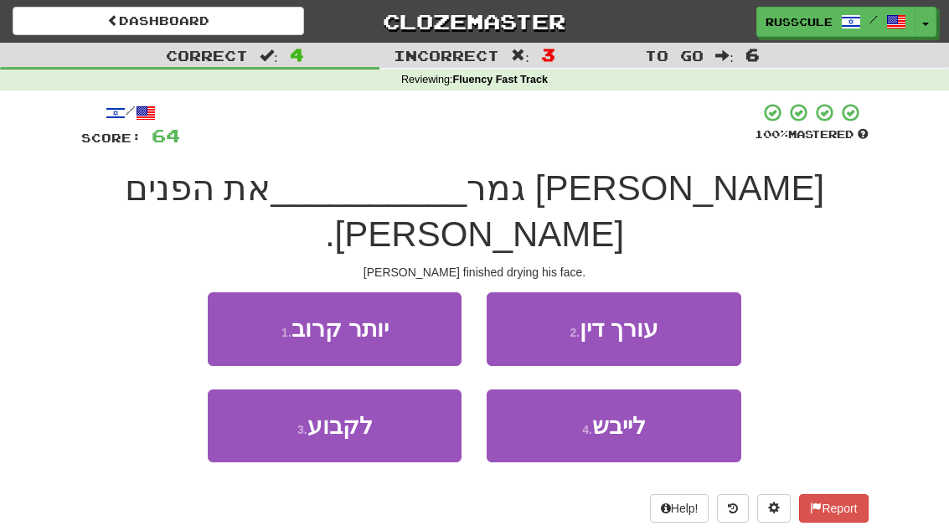
click at [637, 413] on span "לייבש" at bounding box center [619, 426] width 54 height 26
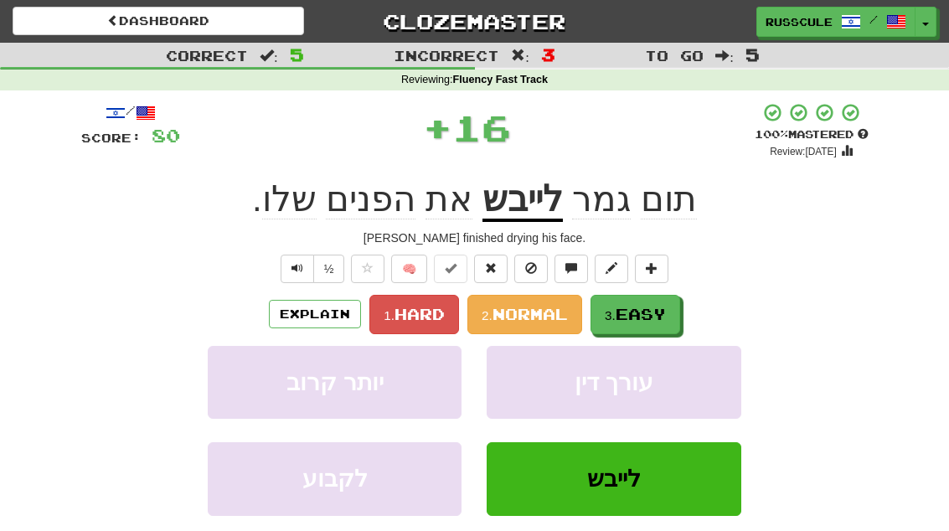
click at [662, 312] on span "Easy" at bounding box center [641, 314] width 50 height 18
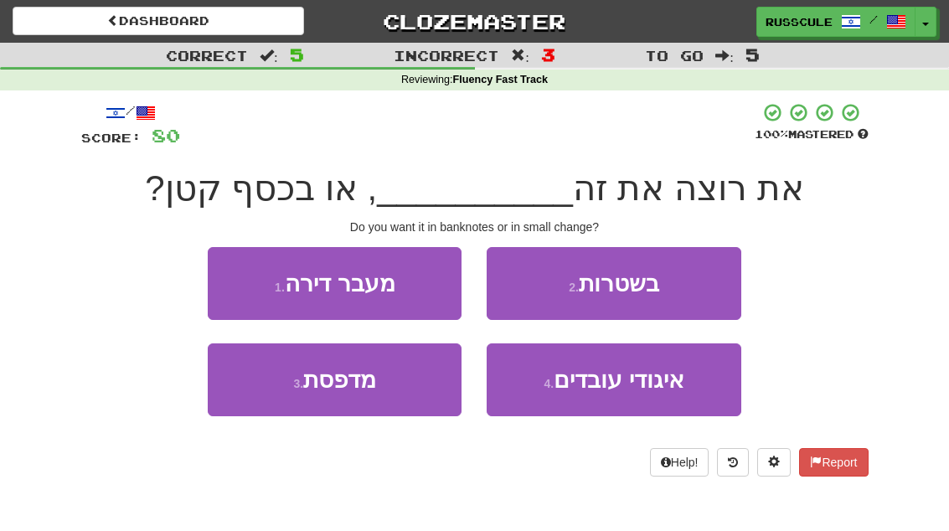
click at [689, 286] on button "2 . בשטרות" at bounding box center [614, 283] width 254 height 73
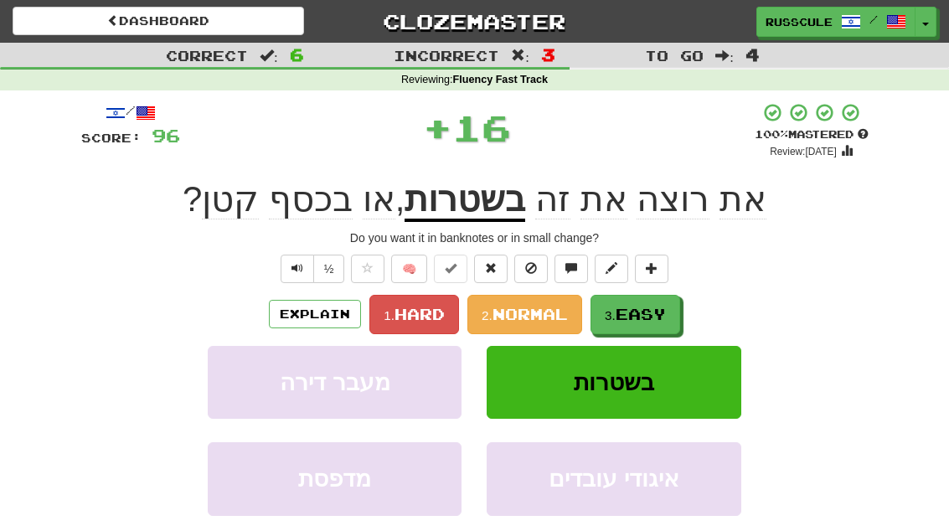
click at [647, 310] on span "Easy" at bounding box center [641, 314] width 50 height 18
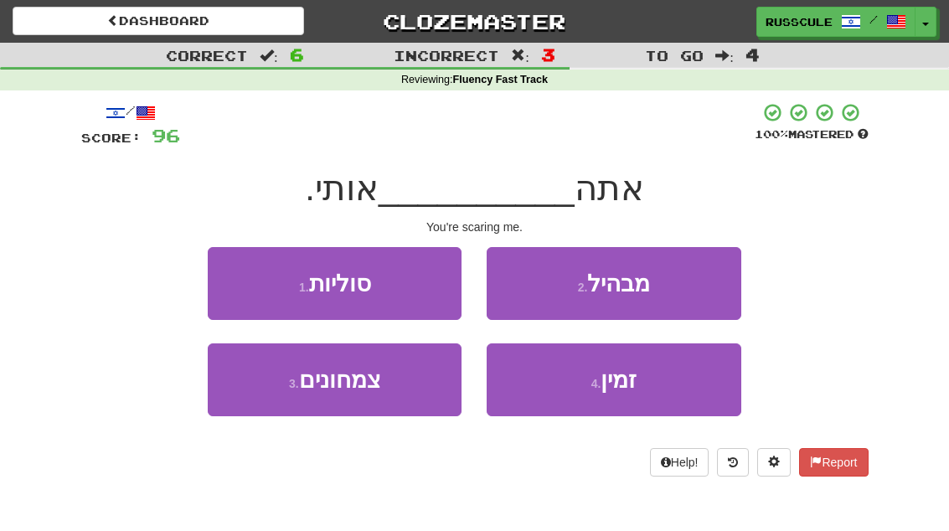
click at [681, 282] on button "2 . מבהיל" at bounding box center [614, 283] width 254 height 73
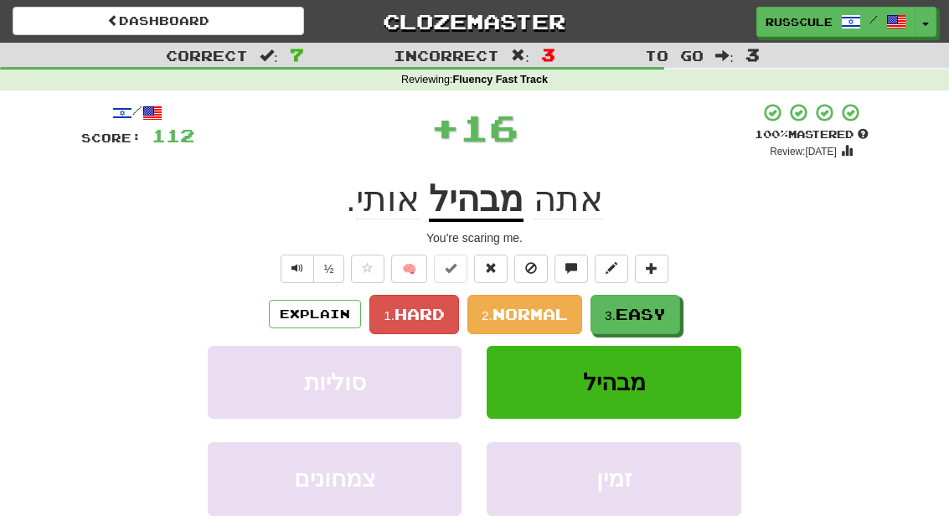
click at [652, 310] on span "Easy" at bounding box center [641, 314] width 50 height 18
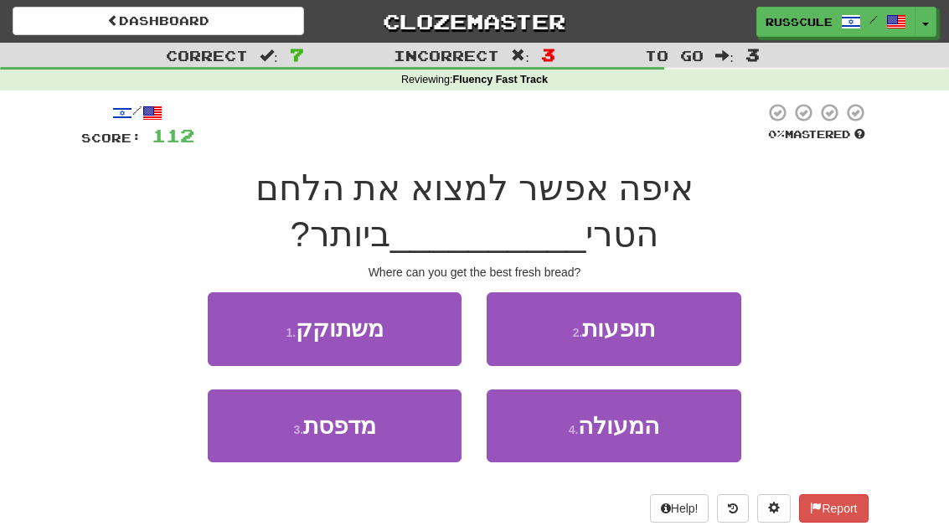
click at [614, 413] on span "המעולה" at bounding box center [618, 426] width 81 height 26
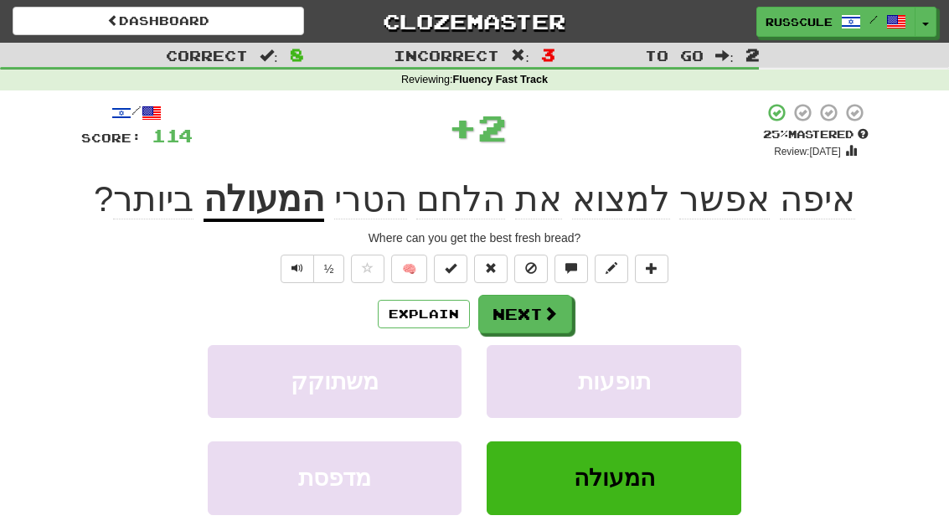
click at [543, 317] on span at bounding box center [550, 313] width 15 height 15
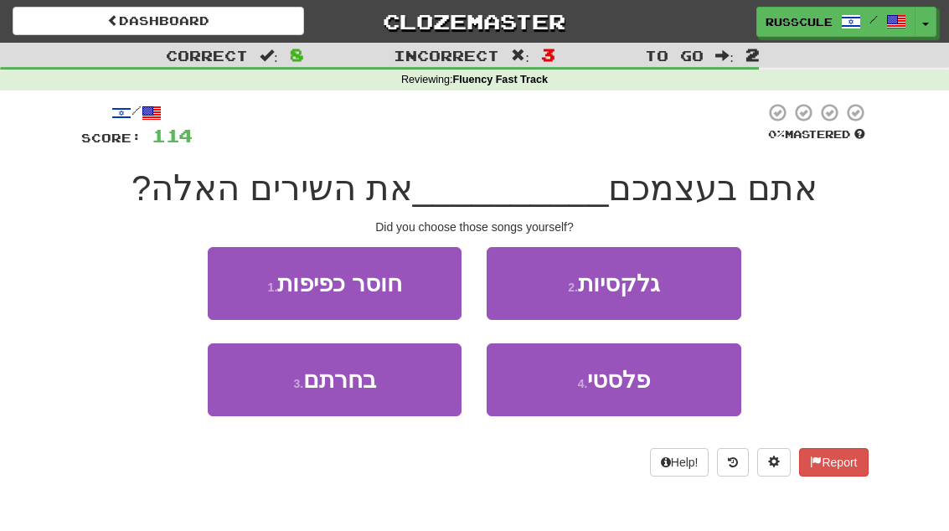
click at [275, 405] on button "3 . בחרתם" at bounding box center [335, 379] width 254 height 73
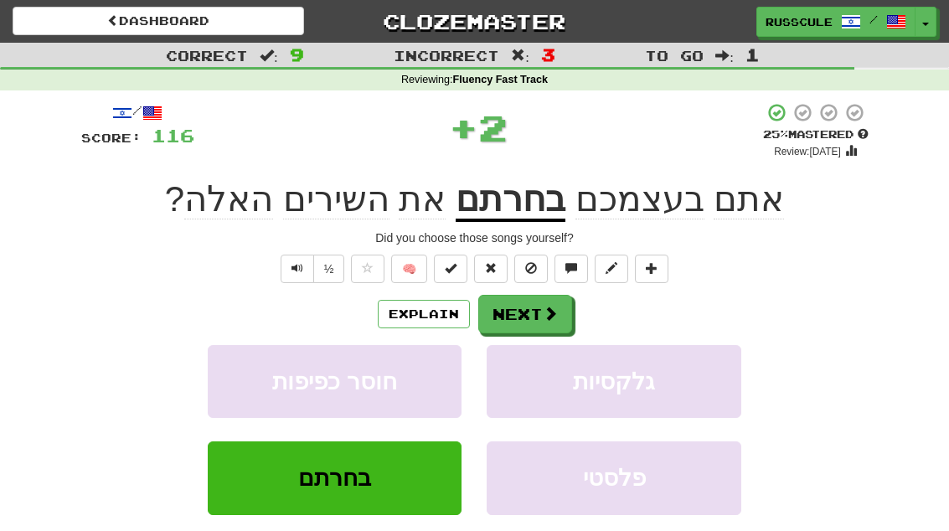
click at [554, 314] on span at bounding box center [550, 313] width 15 height 15
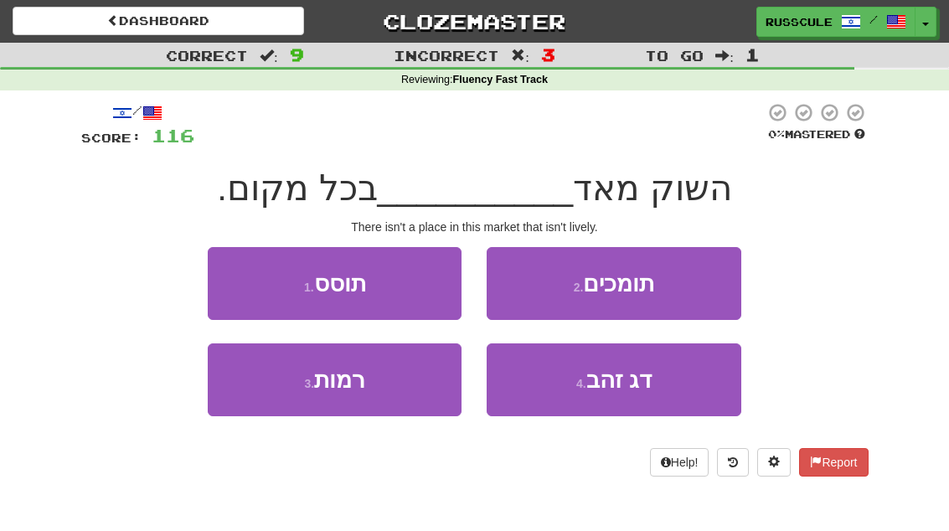
click at [240, 282] on button "1 . תוסס" at bounding box center [335, 283] width 254 height 73
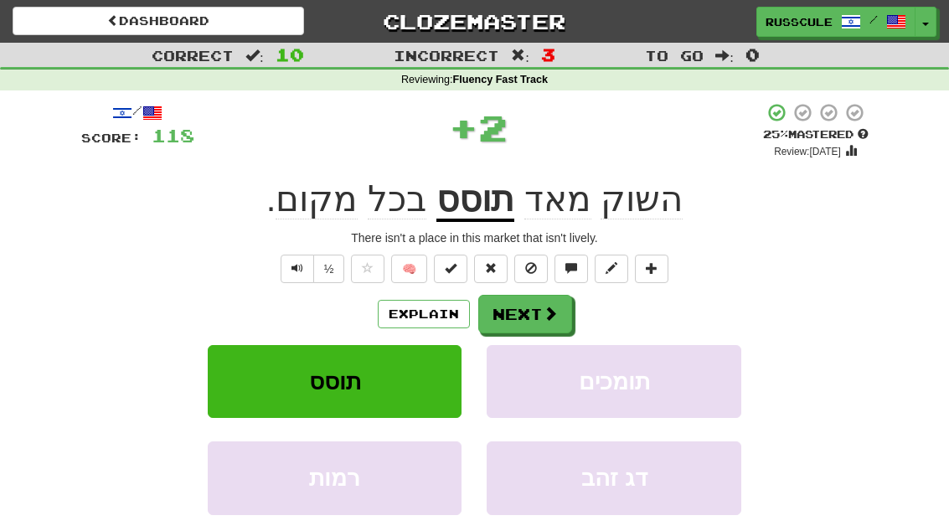
click at [544, 317] on span at bounding box center [550, 313] width 15 height 15
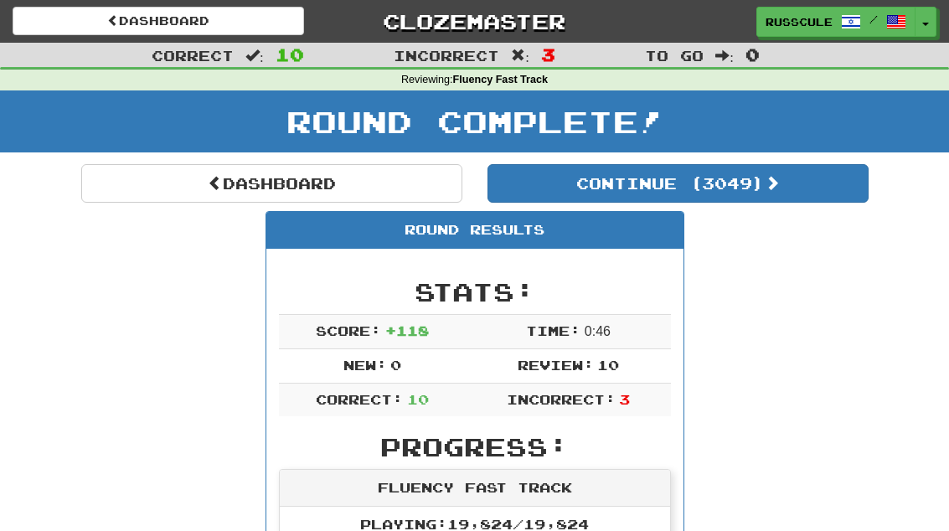
click at [140, 183] on link "Dashboard" at bounding box center [271, 183] width 381 height 39
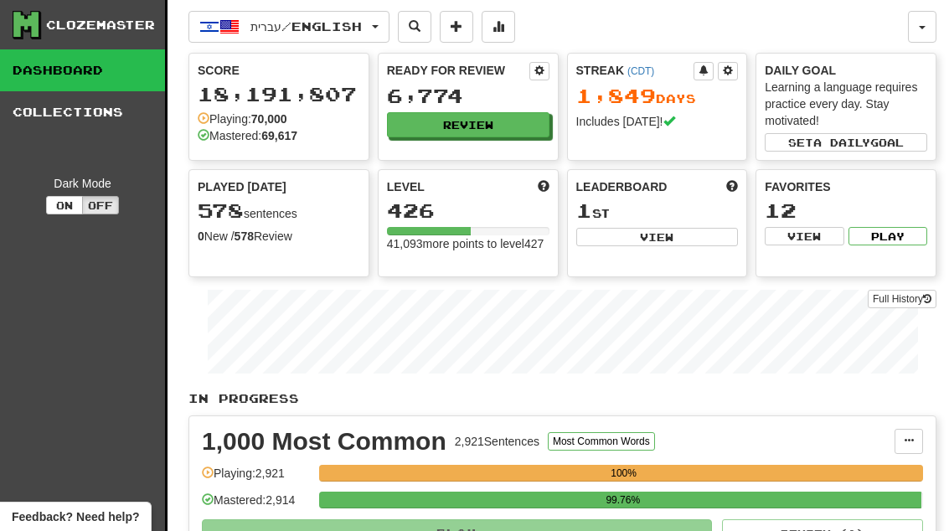
click at [698, 243] on button "View" at bounding box center [657, 237] width 162 height 18
select select "**********"
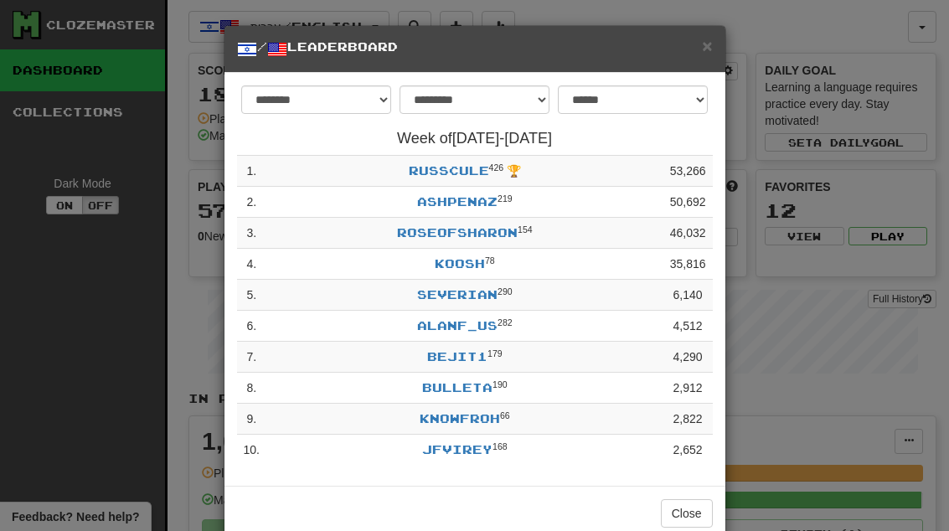
click at [692, 516] on button "Close" at bounding box center [687, 513] width 52 height 28
